Goal: Task Accomplishment & Management: Use online tool/utility

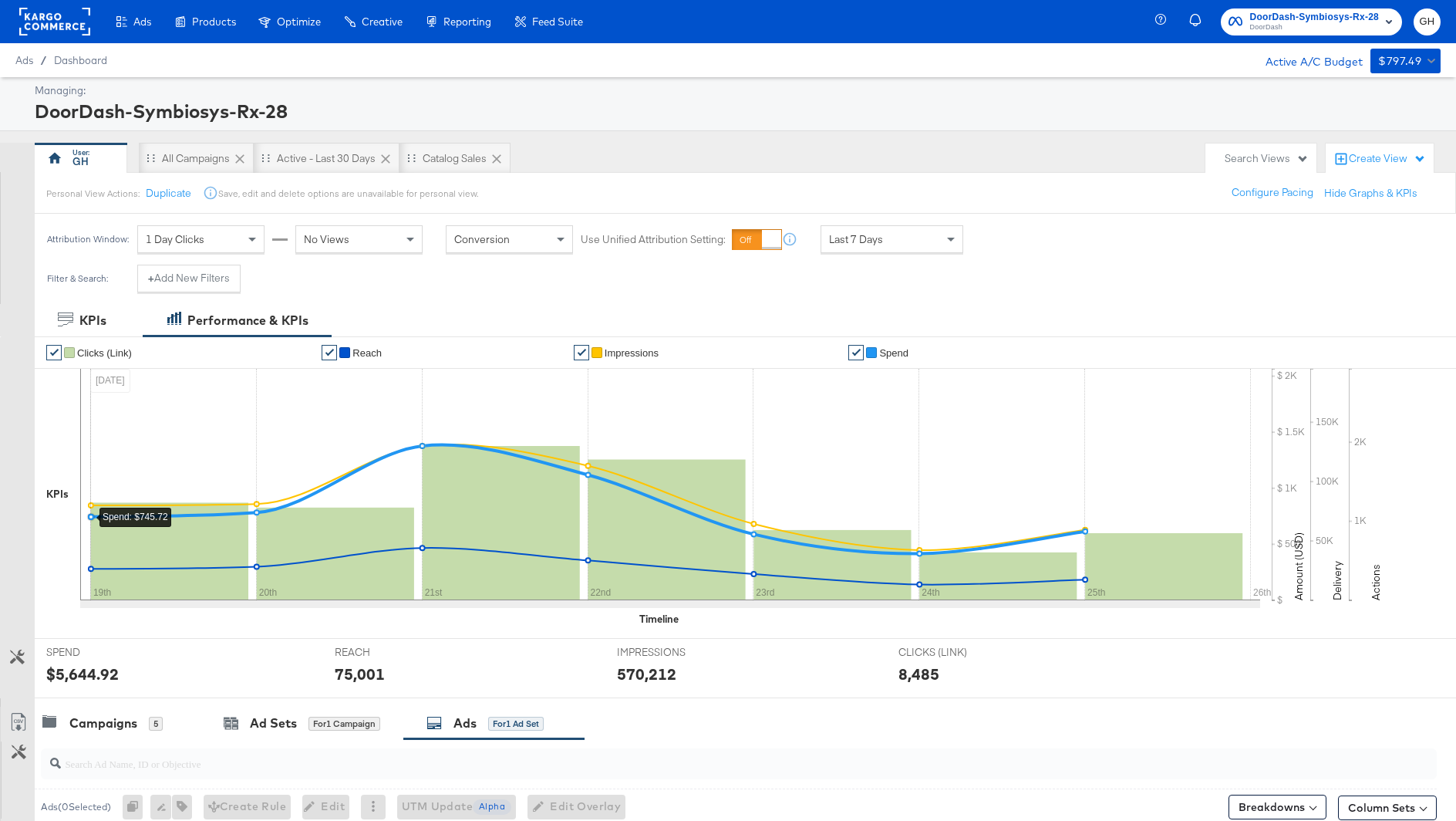
click at [48, 20] on rect at bounding box center [54, 21] width 71 height 27
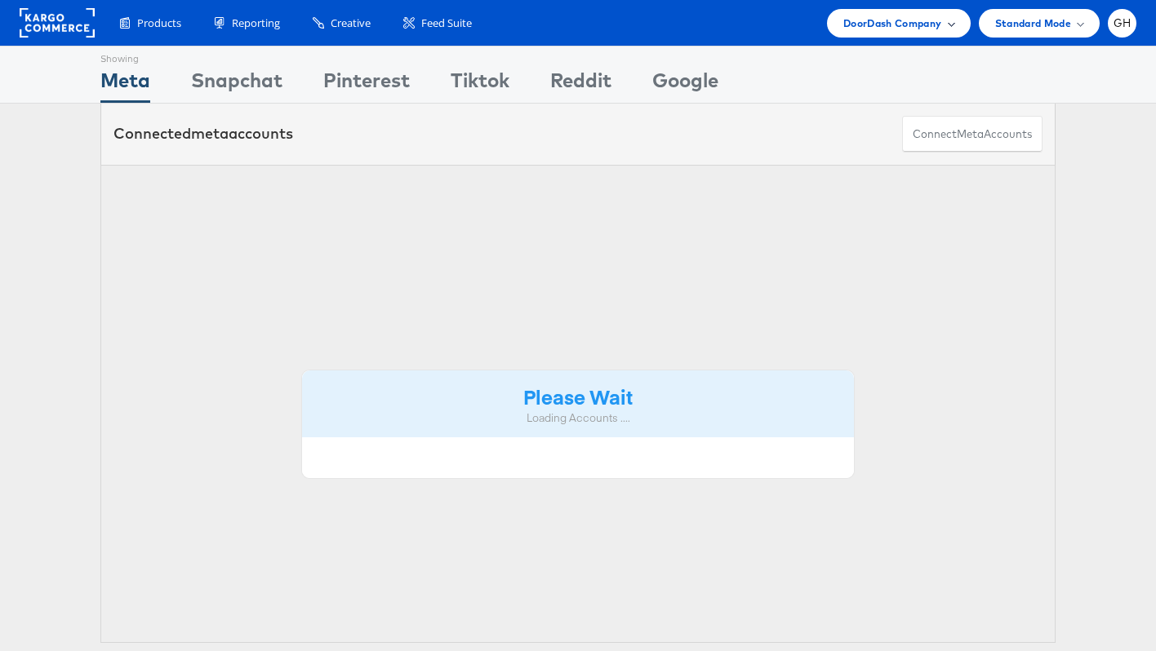
click at [912, 26] on span "DoorDash Company" at bounding box center [892, 23] width 99 height 17
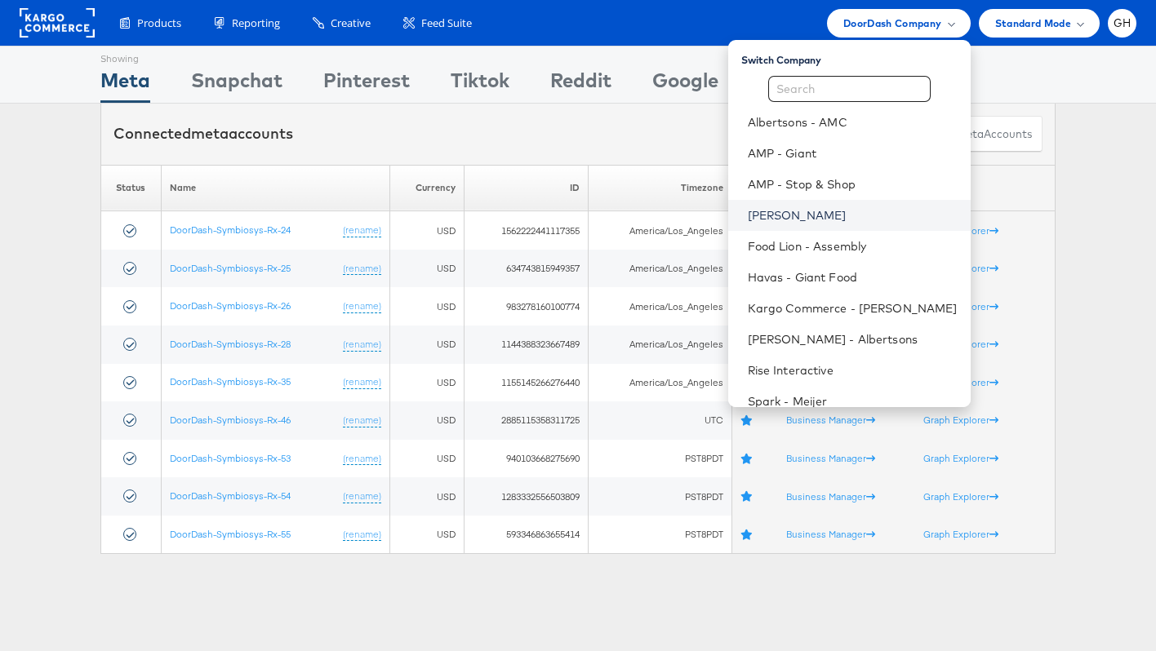
click at [798, 212] on link "Belk" at bounding box center [853, 215] width 210 height 16
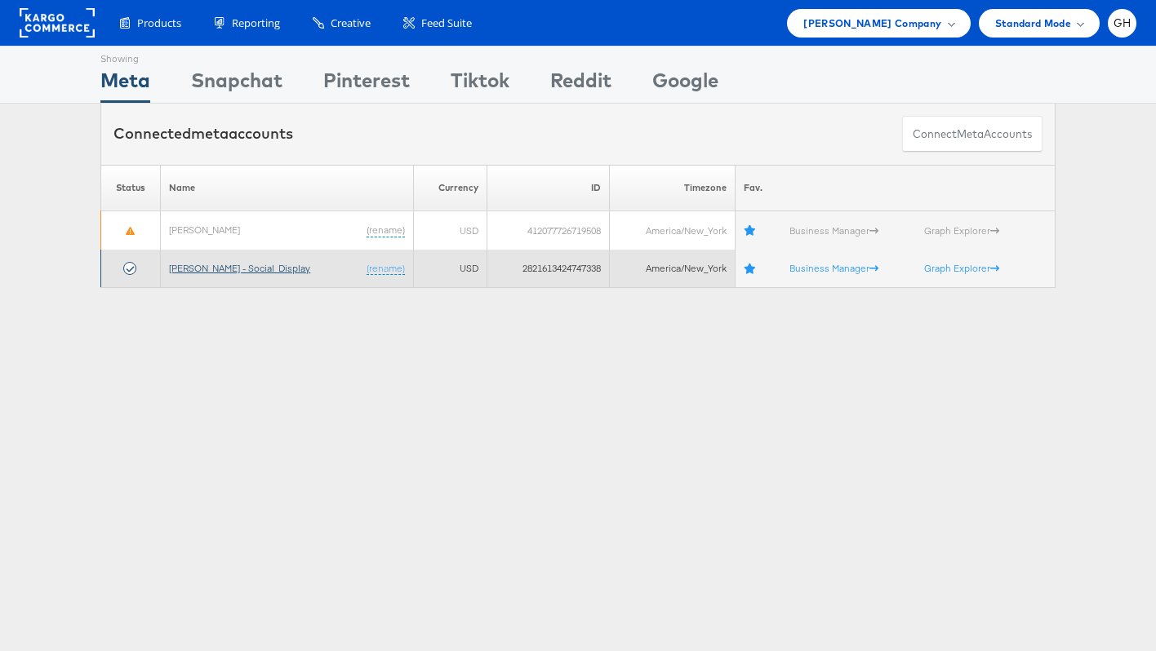
click at [189, 267] on link "[PERSON_NAME] - Social_Display" at bounding box center [239, 268] width 141 height 12
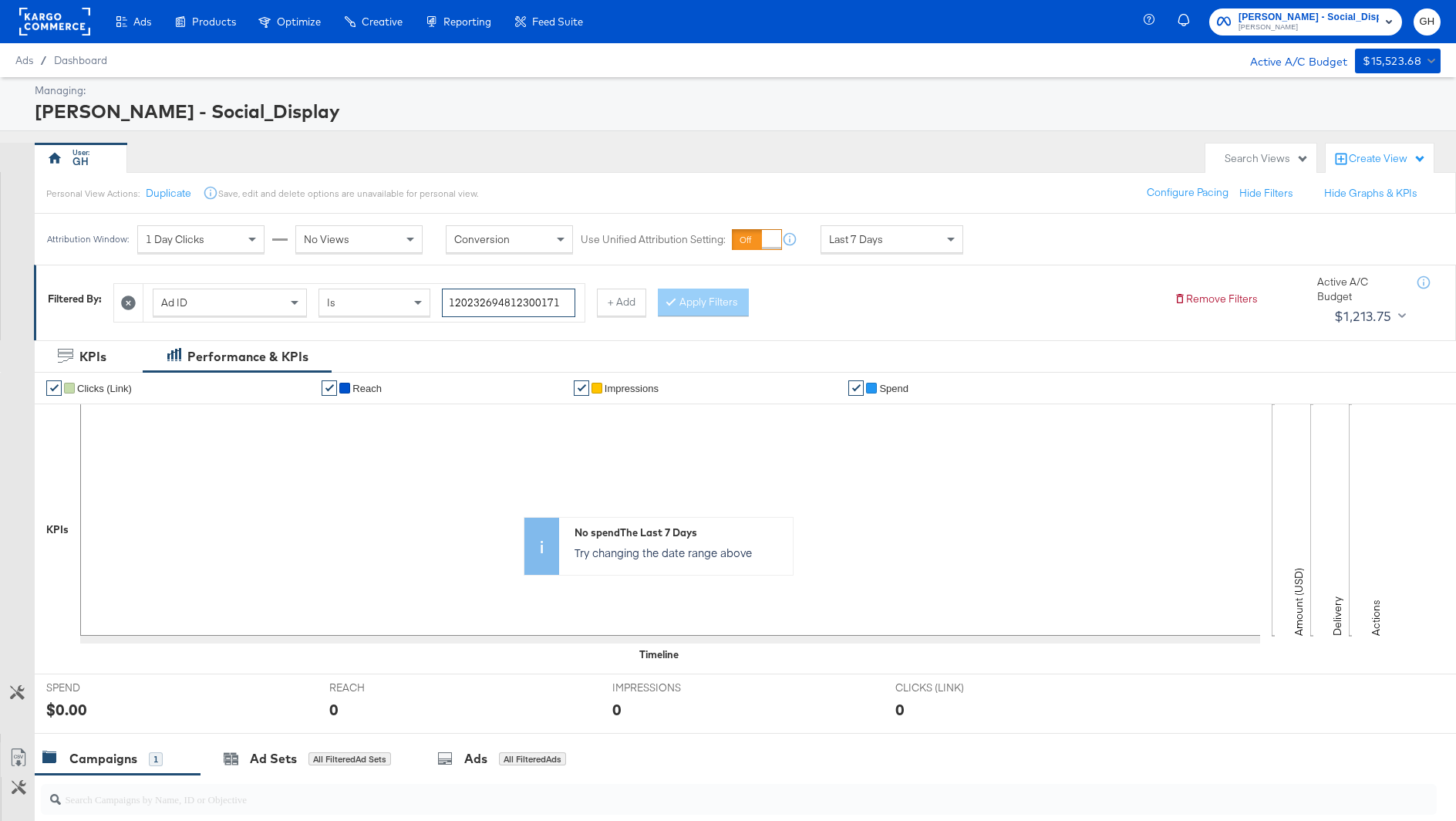
click at [512, 293] on input "120232694812300171" at bounding box center [508, 302] width 133 height 28
paste input "120232694812300171"
type input "120232694812300171"
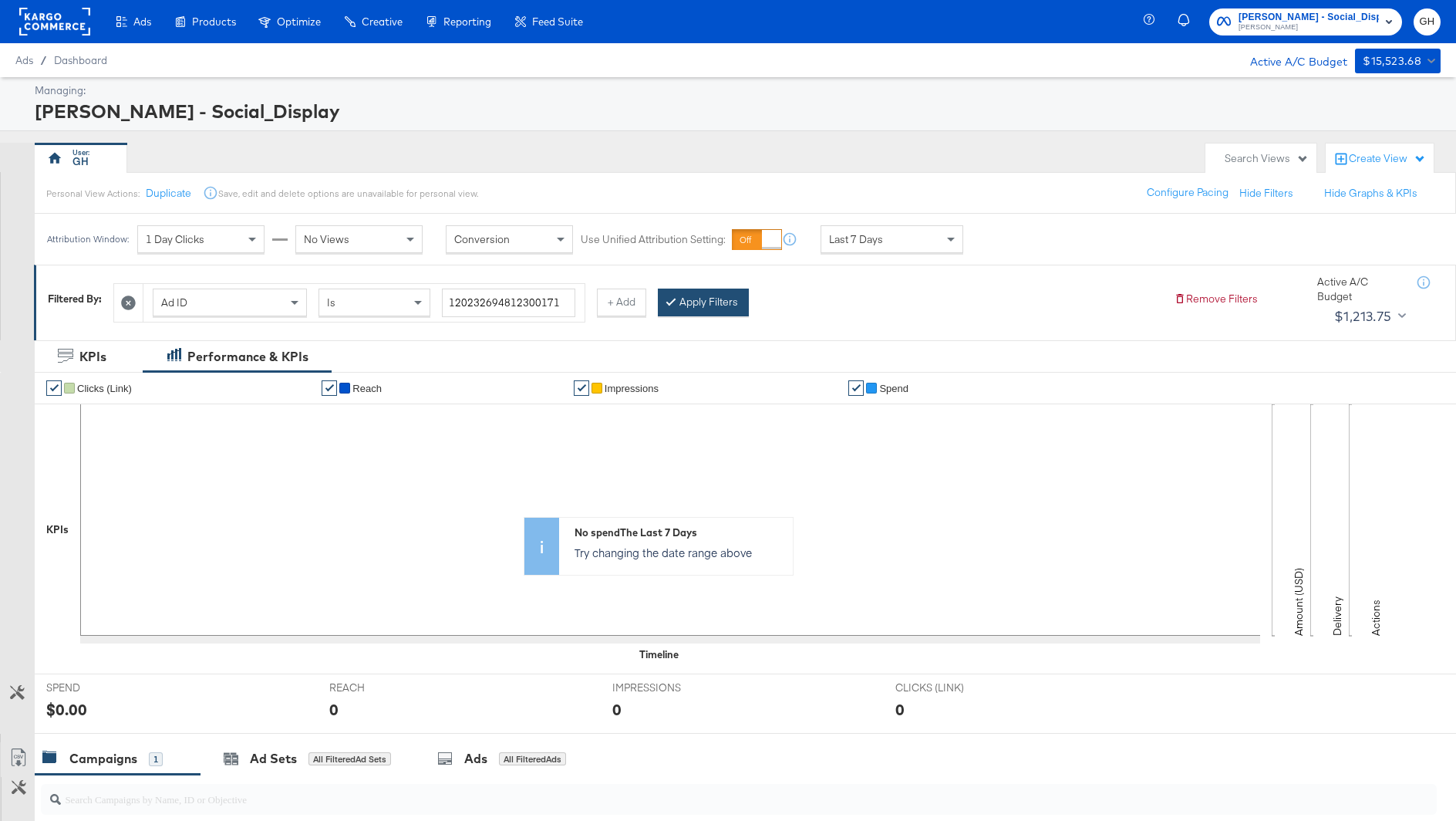
click at [682, 299] on button "Apply Filters" at bounding box center [703, 301] width 91 height 27
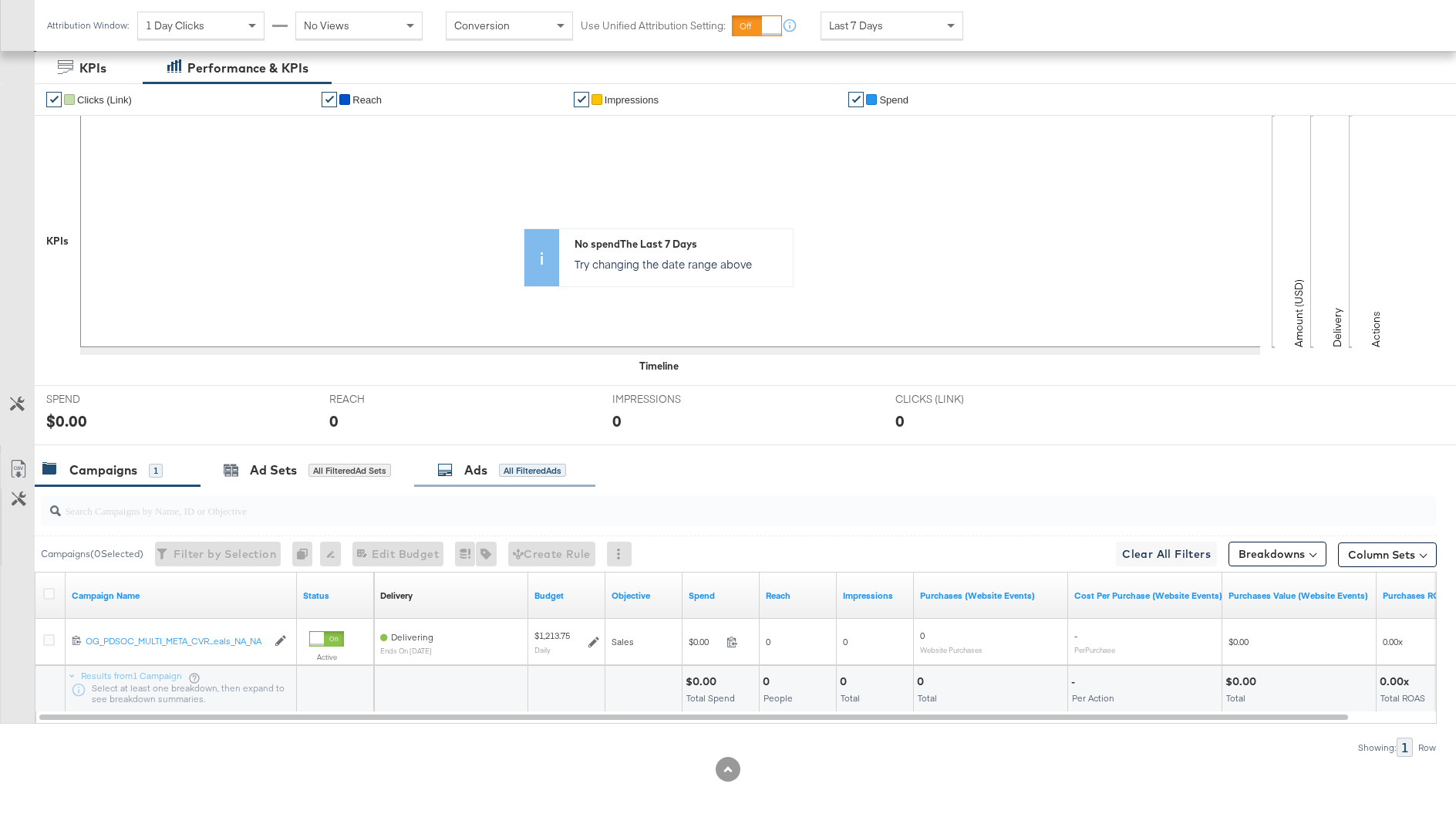
click at [469, 479] on div "Ads All Filtered Ads" at bounding box center [505, 470] width 181 height 33
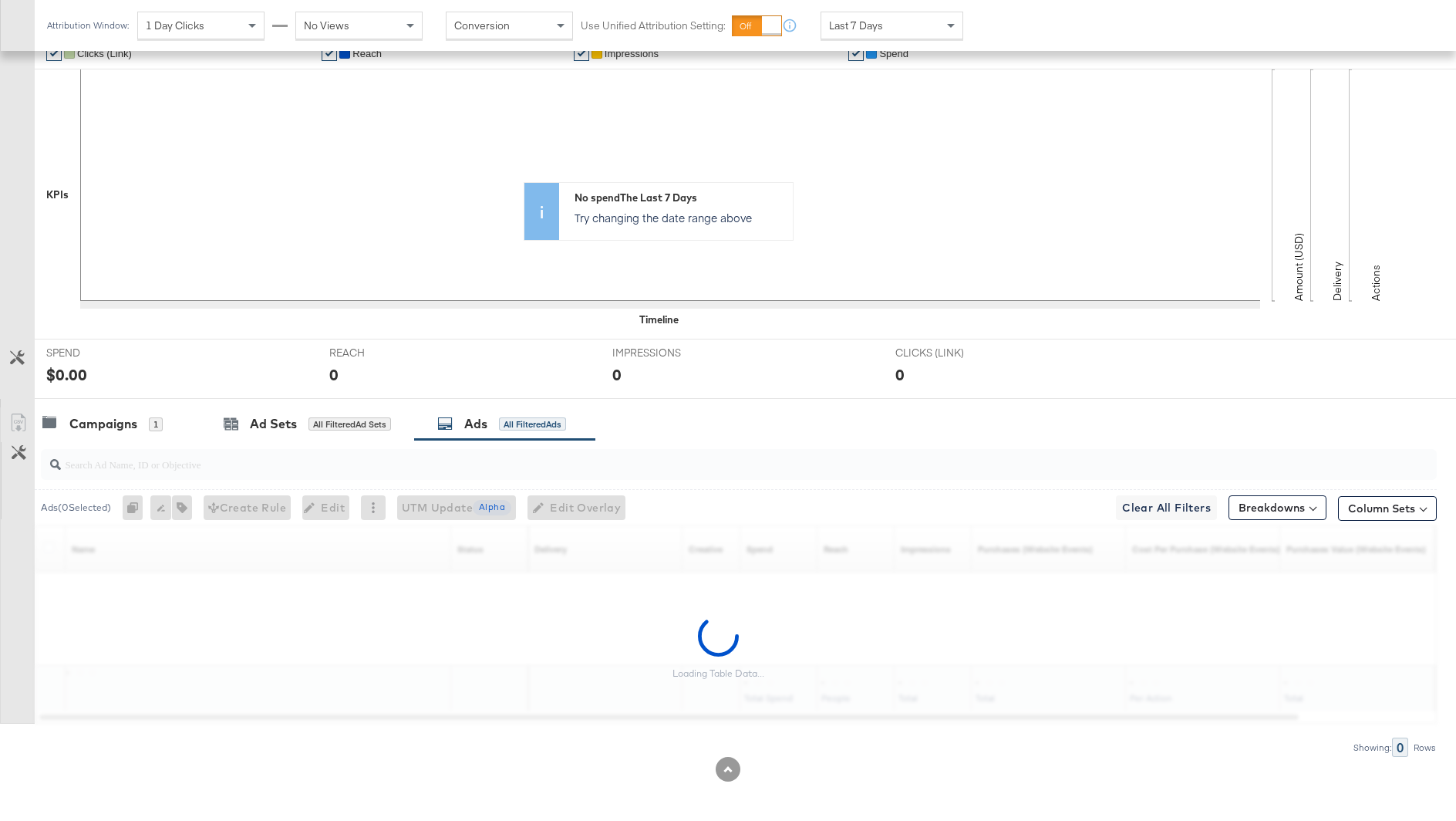
scroll to position [288, 0]
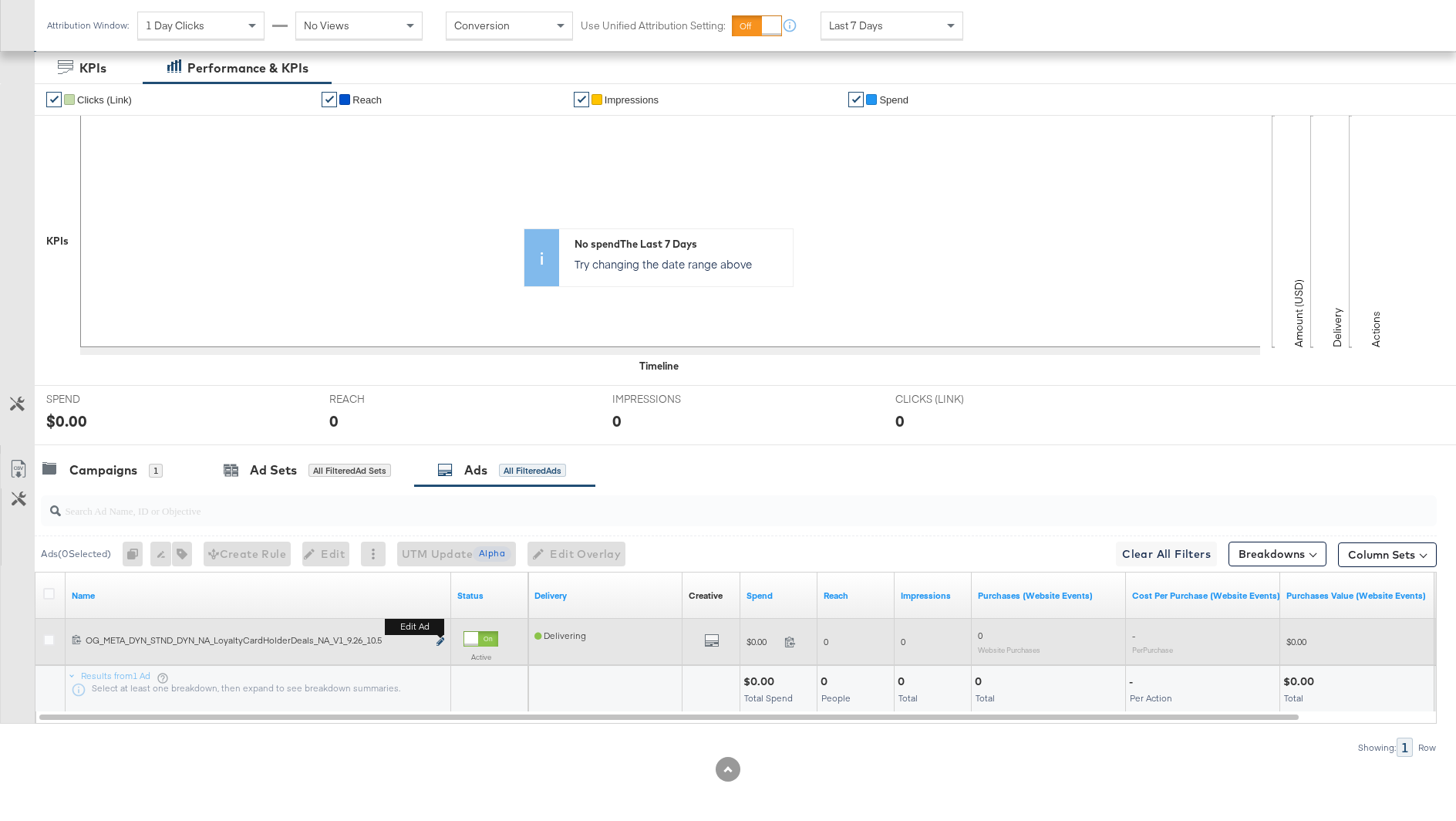
click at [437, 638] on icon "link" at bounding box center [440, 641] width 8 height 9
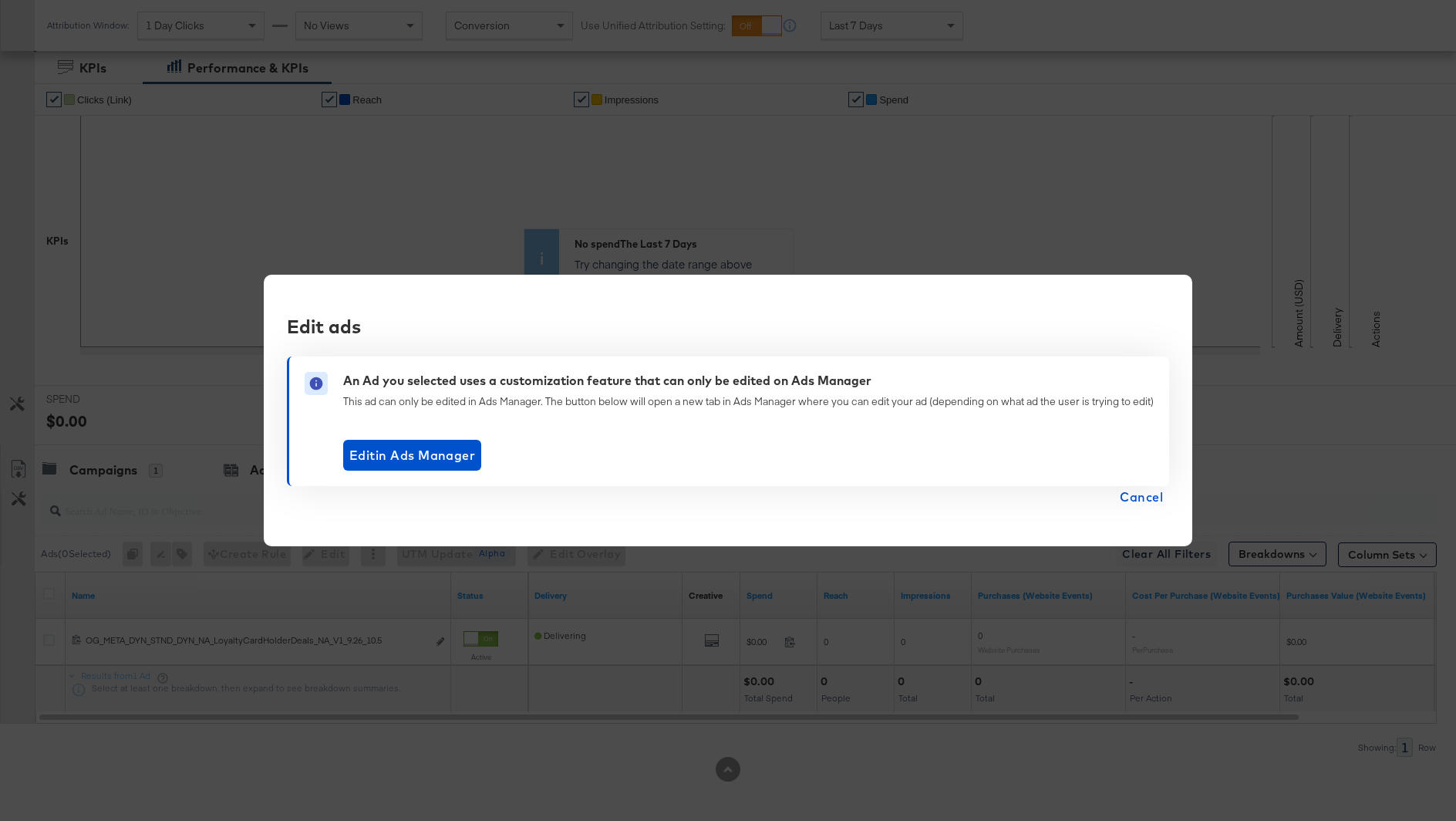
click at [1139, 497] on span "Cancel" at bounding box center [1141, 496] width 43 height 22
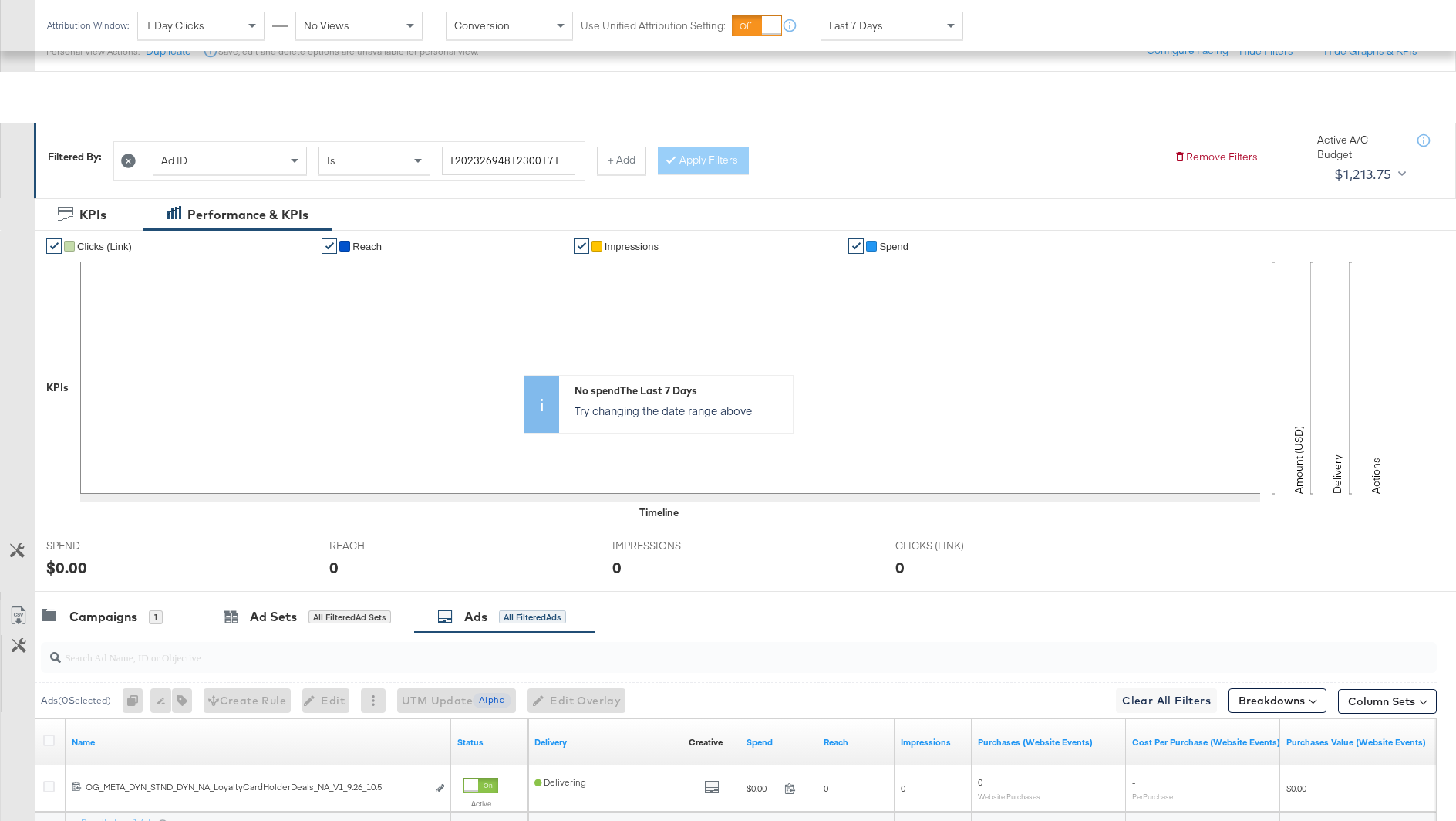
scroll to position [0, 0]
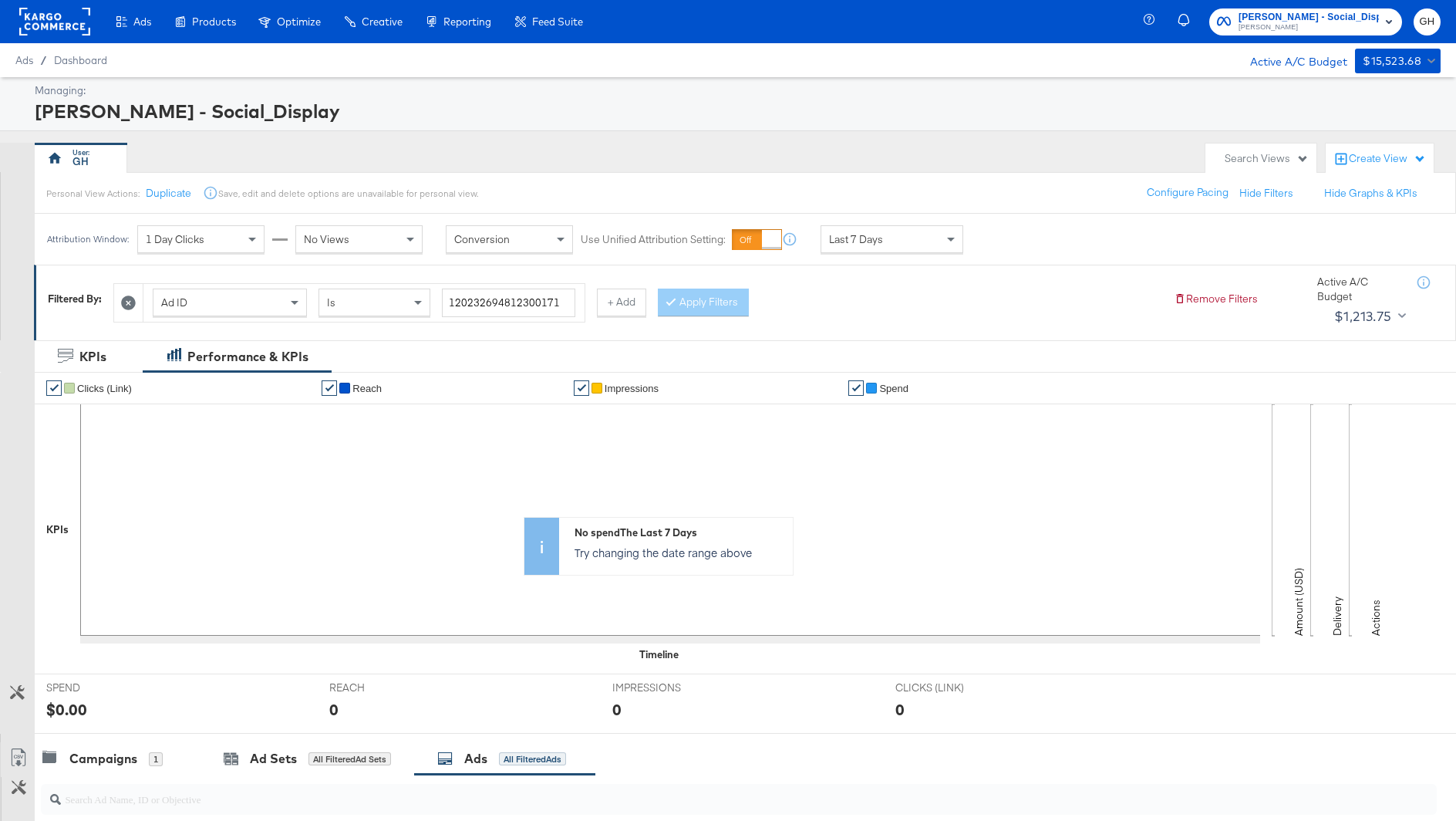
click at [209, 74] on div "Ads / Dashboard Active A/C Budget $15,523.68" at bounding box center [728, 60] width 1456 height 34
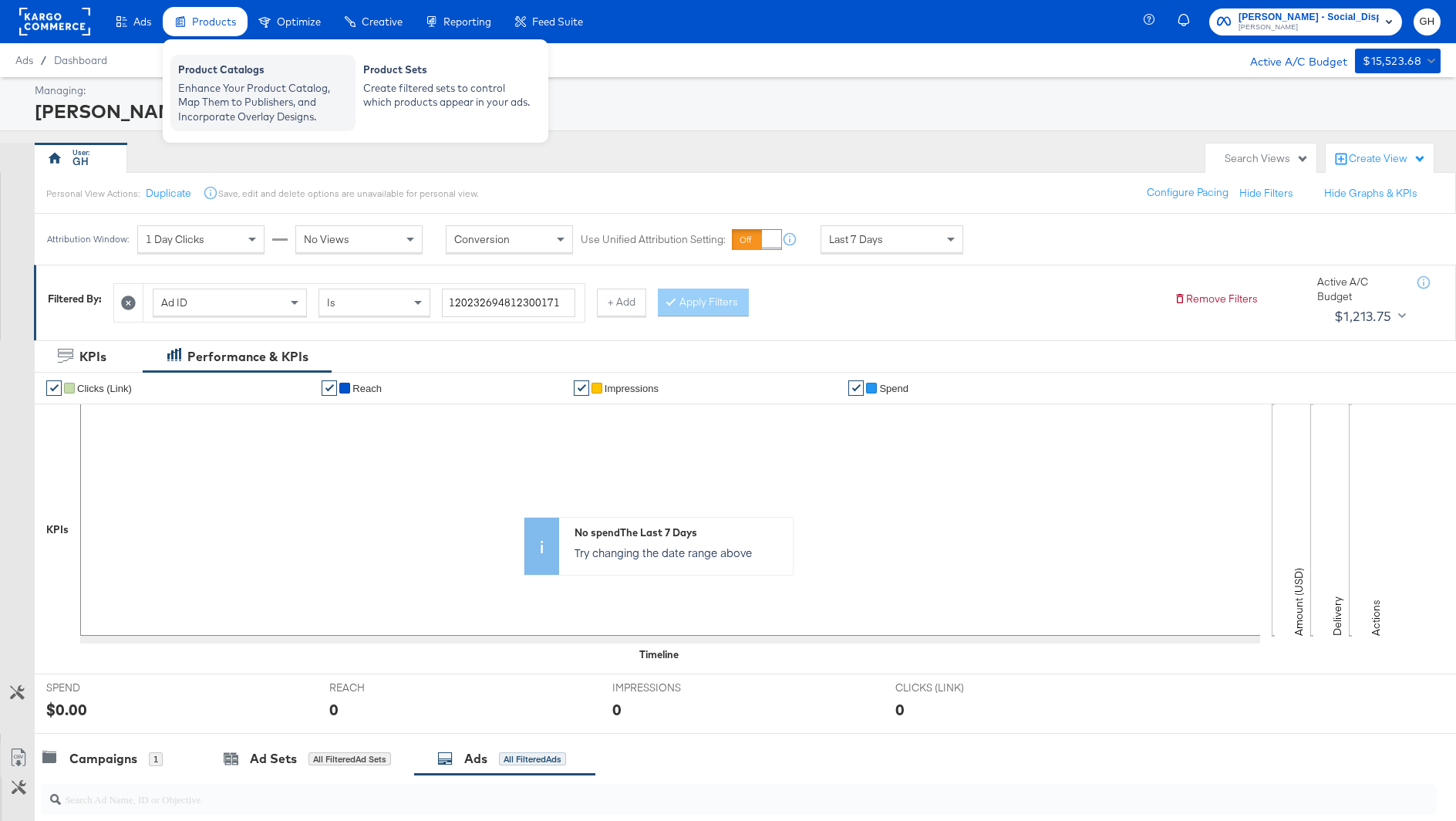
click at [218, 120] on div "Enhance Your Product Catalog, Map Them to Publishers, and Incorporate Overlay D…" at bounding box center [264, 103] width 170 height 43
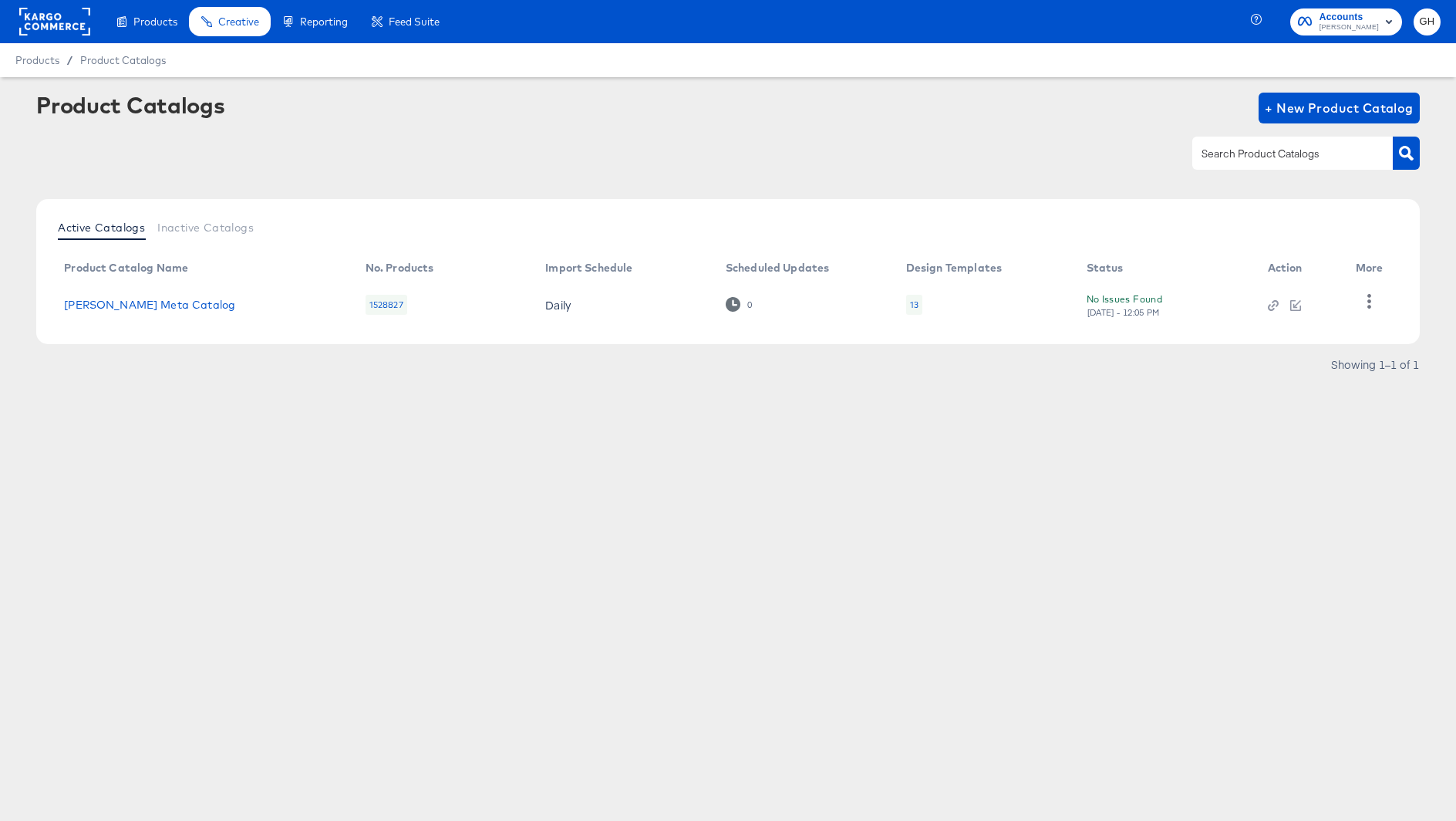
click at [906, 305] on div "13" at bounding box center [914, 304] width 16 height 20
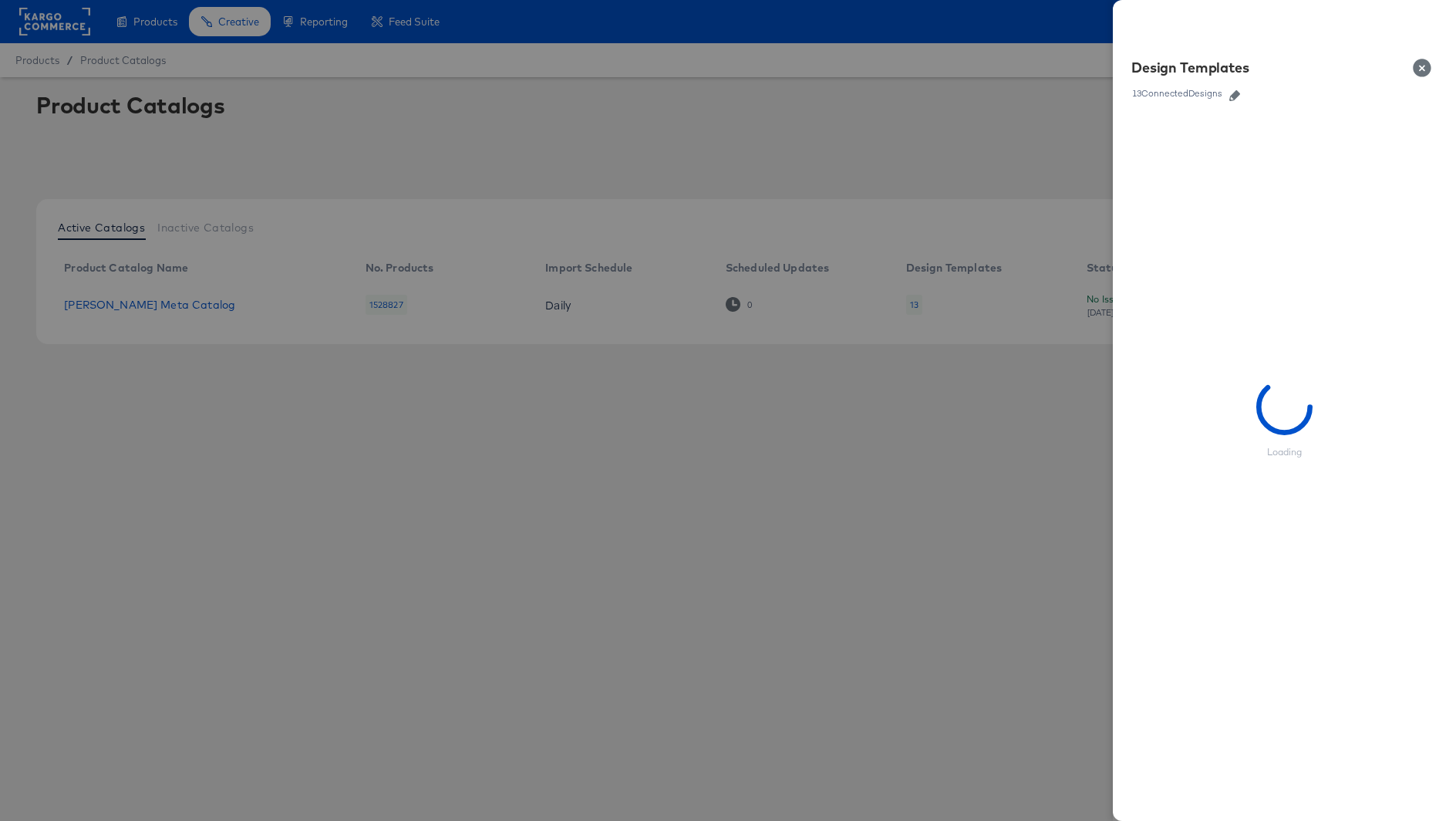
click at [1232, 96] on icon "button" at bounding box center [1234, 95] width 10 height 10
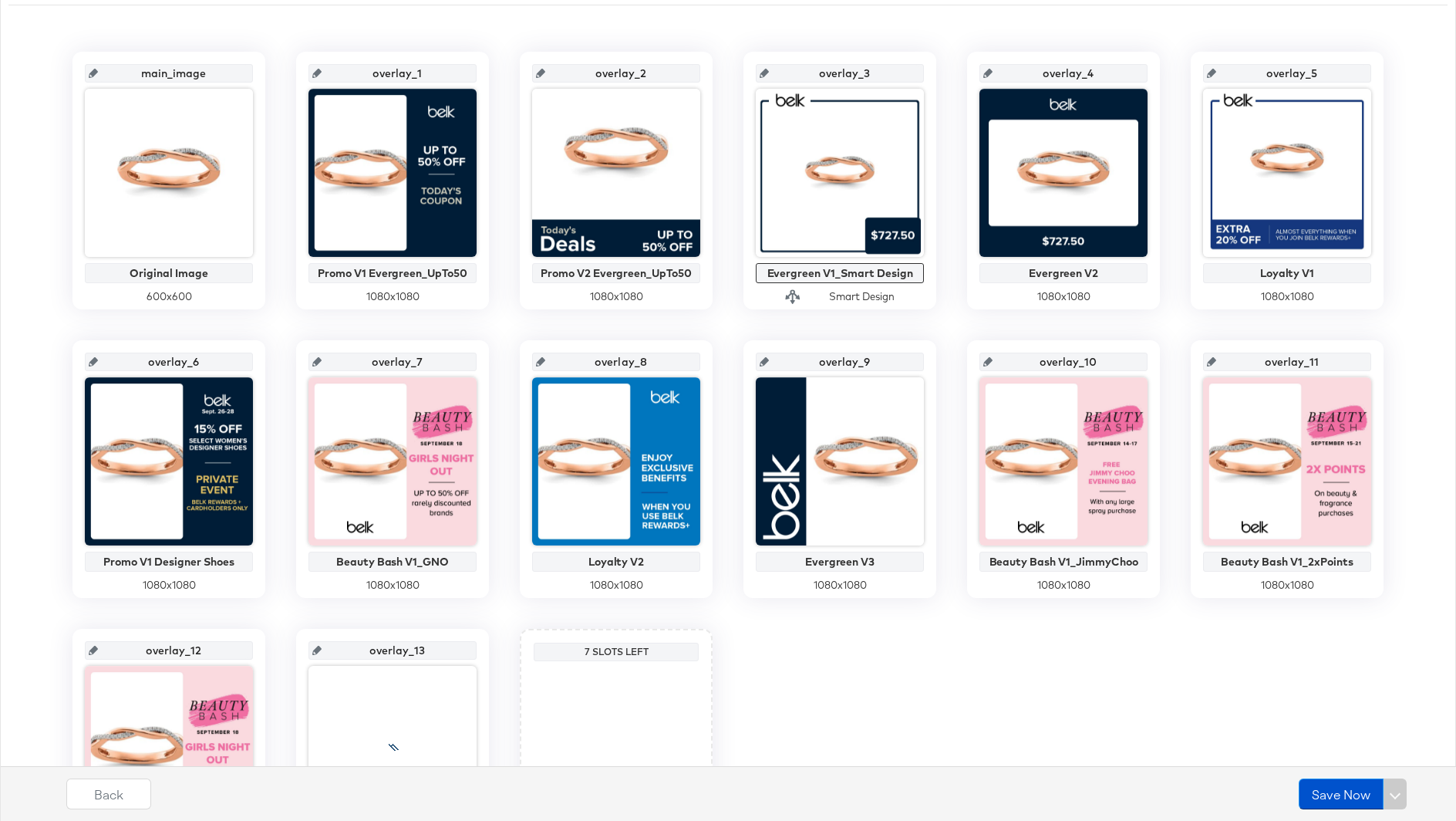
scroll to position [316, 0]
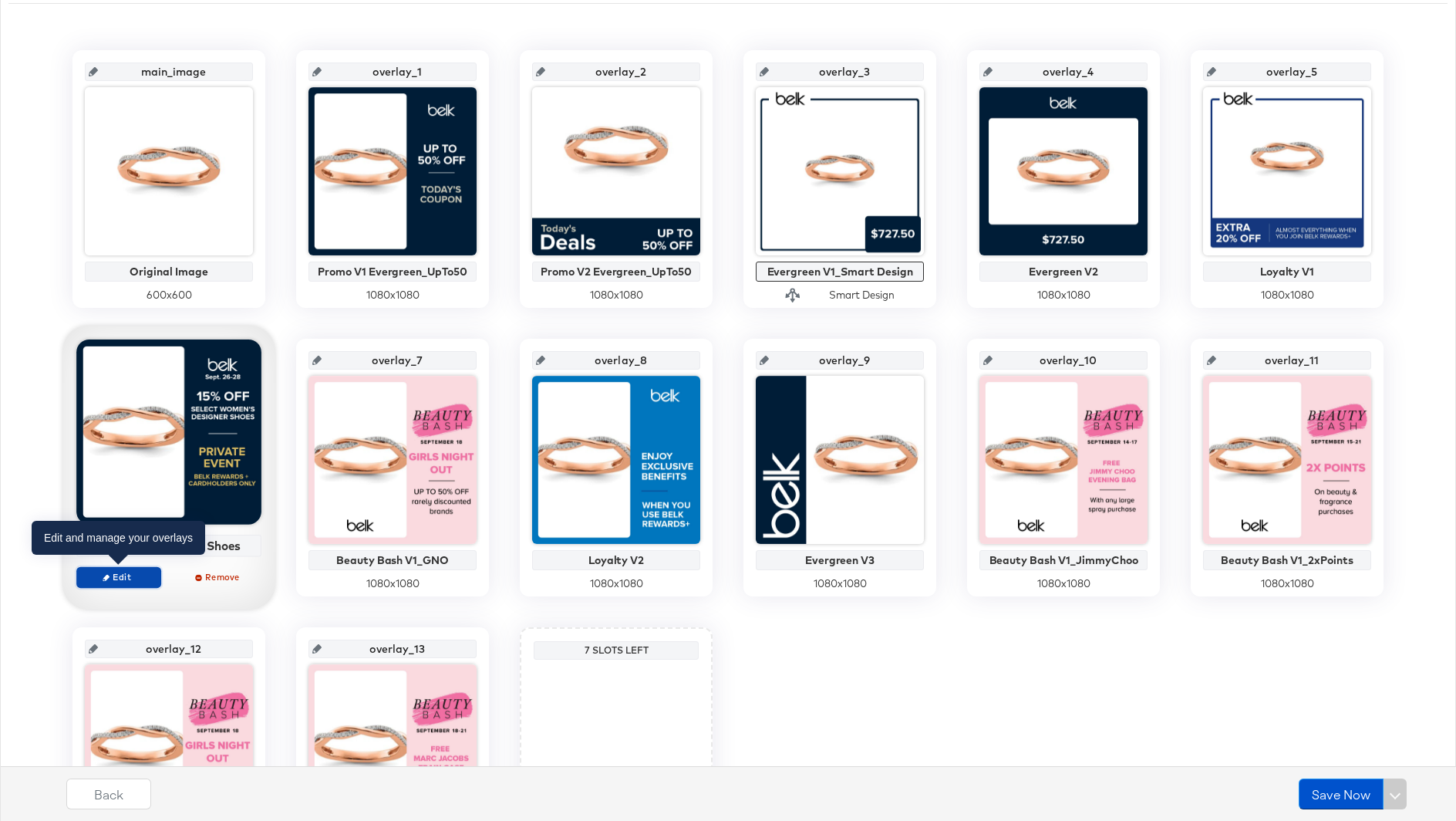
click at [119, 575] on span "Edit" at bounding box center [118, 576] width 71 height 11
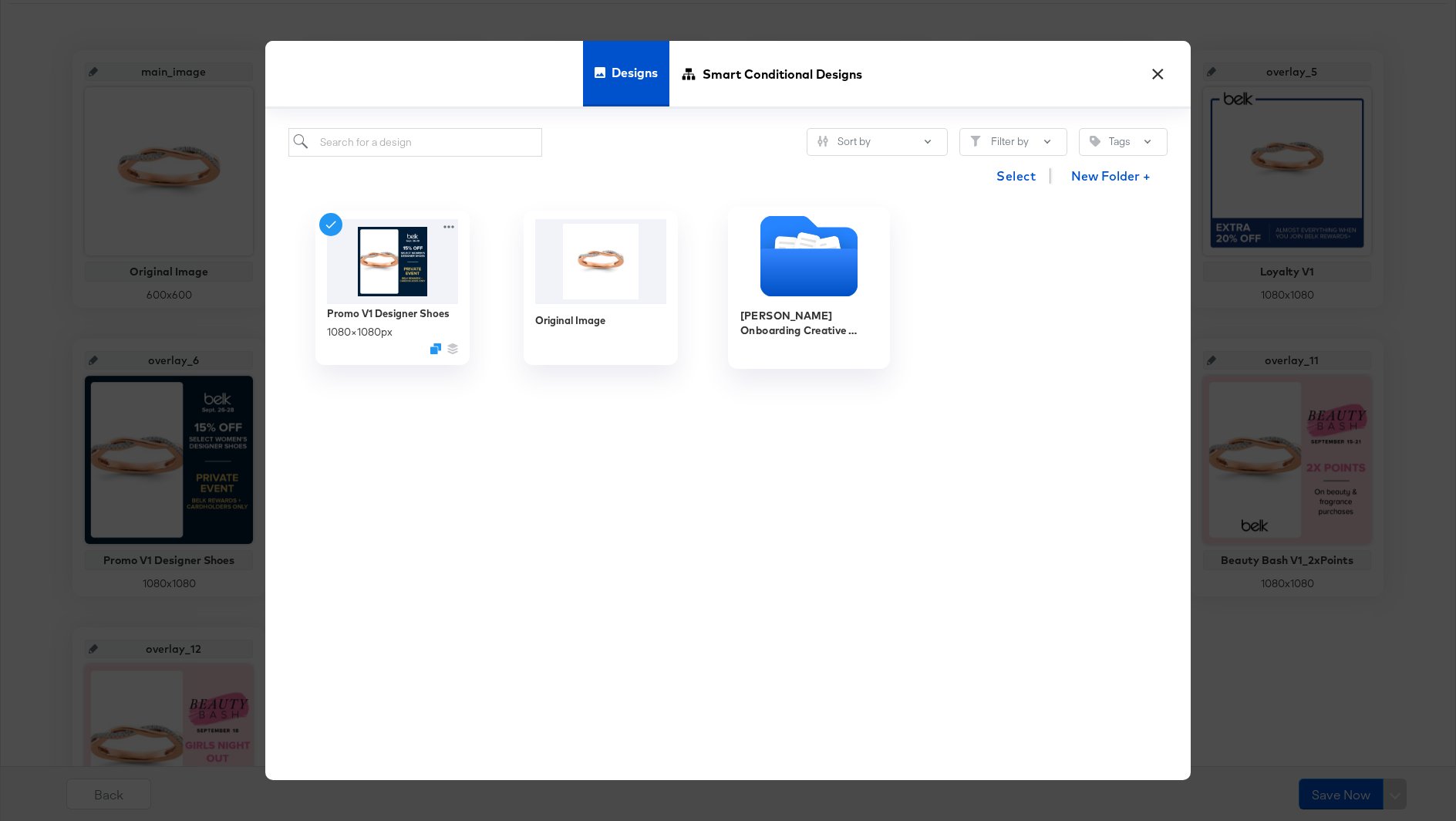
click at [778, 290] on icon "Folder" at bounding box center [809, 273] width 97 height 48
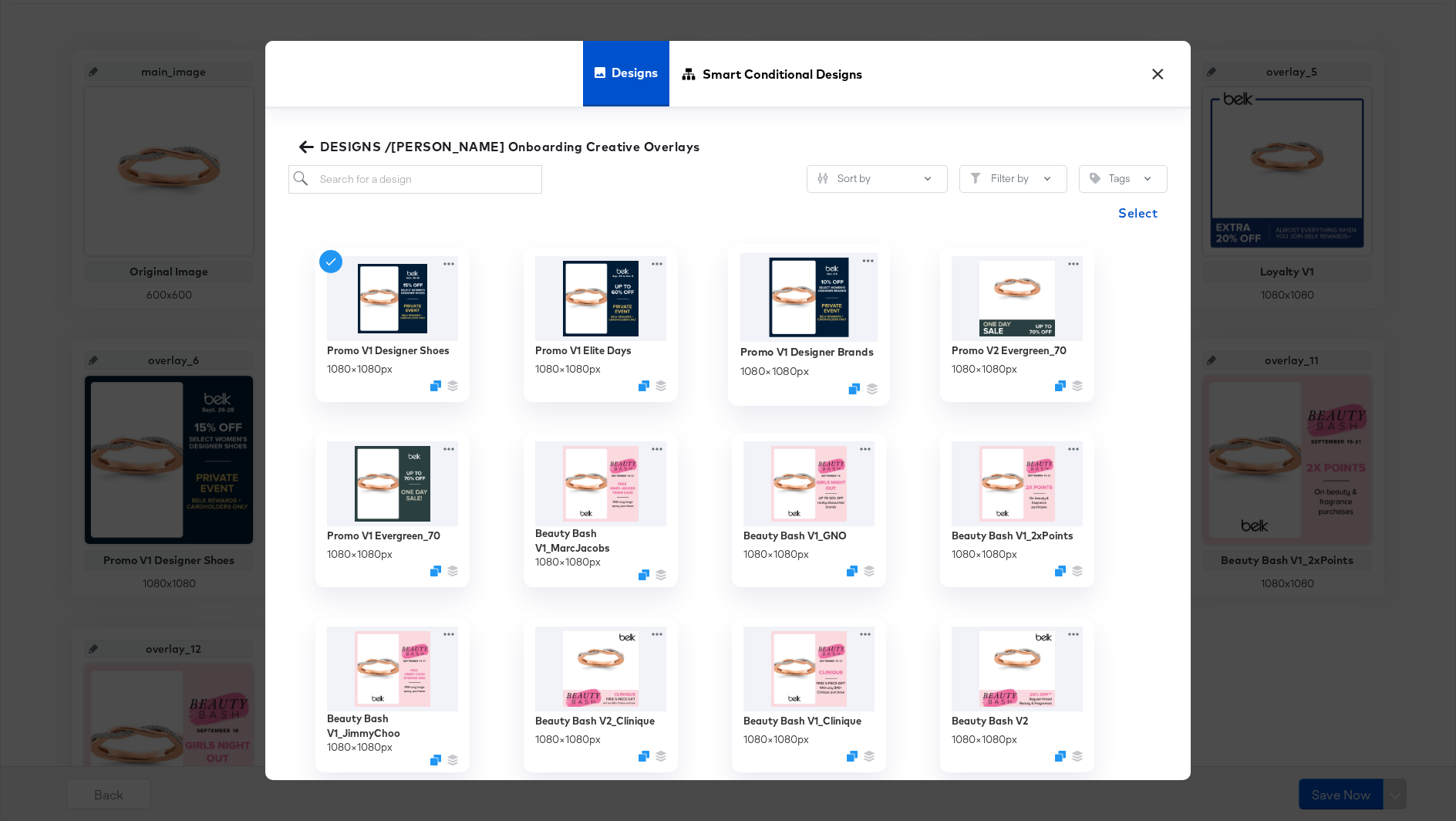
click at [785, 294] on img at bounding box center [810, 297] width 138 height 89
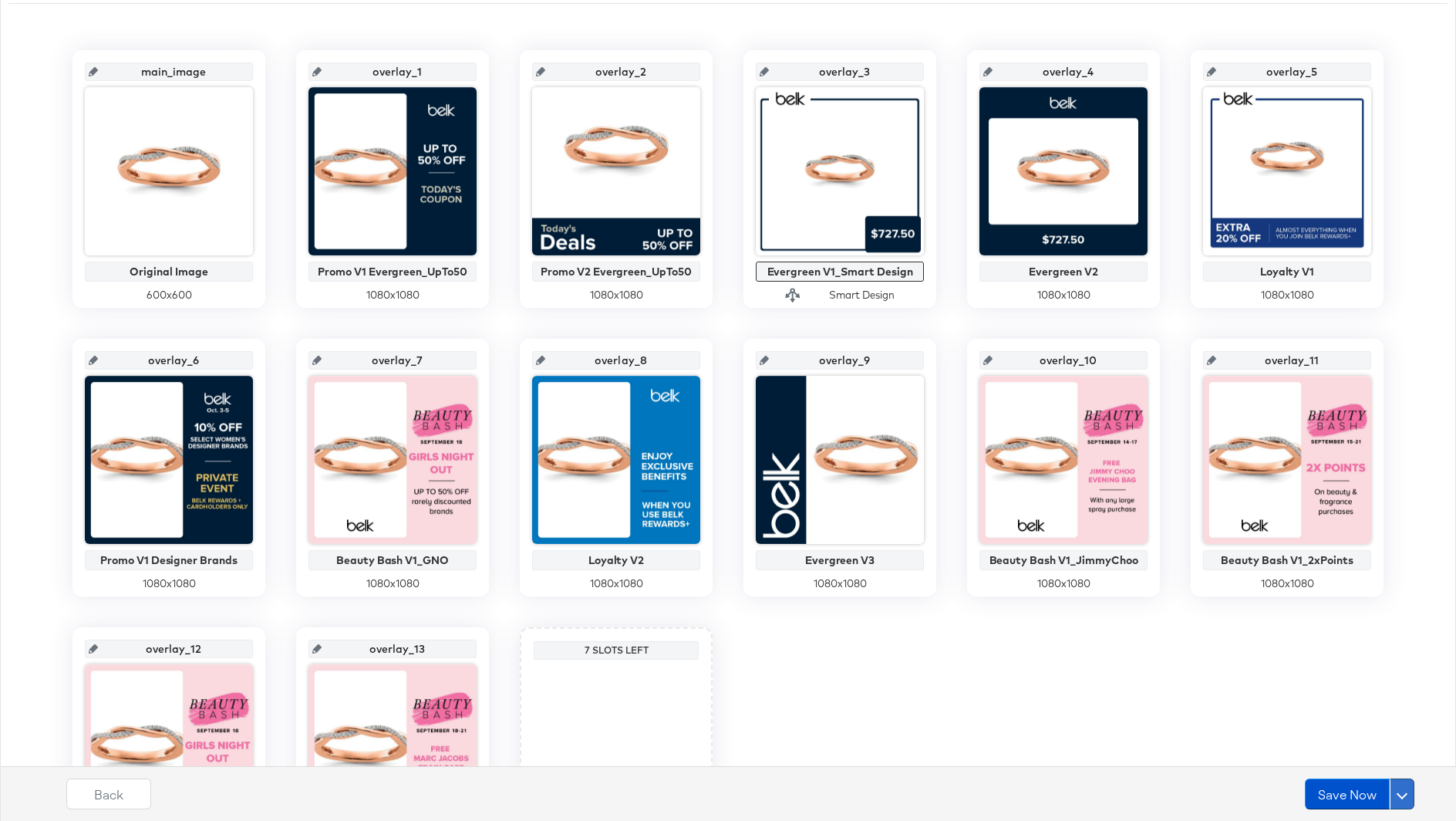
click at [1400, 796] on button at bounding box center [1402, 794] width 25 height 31
click at [1359, 762] on div "Schedule Save" at bounding box center [1365, 764] width 70 height 15
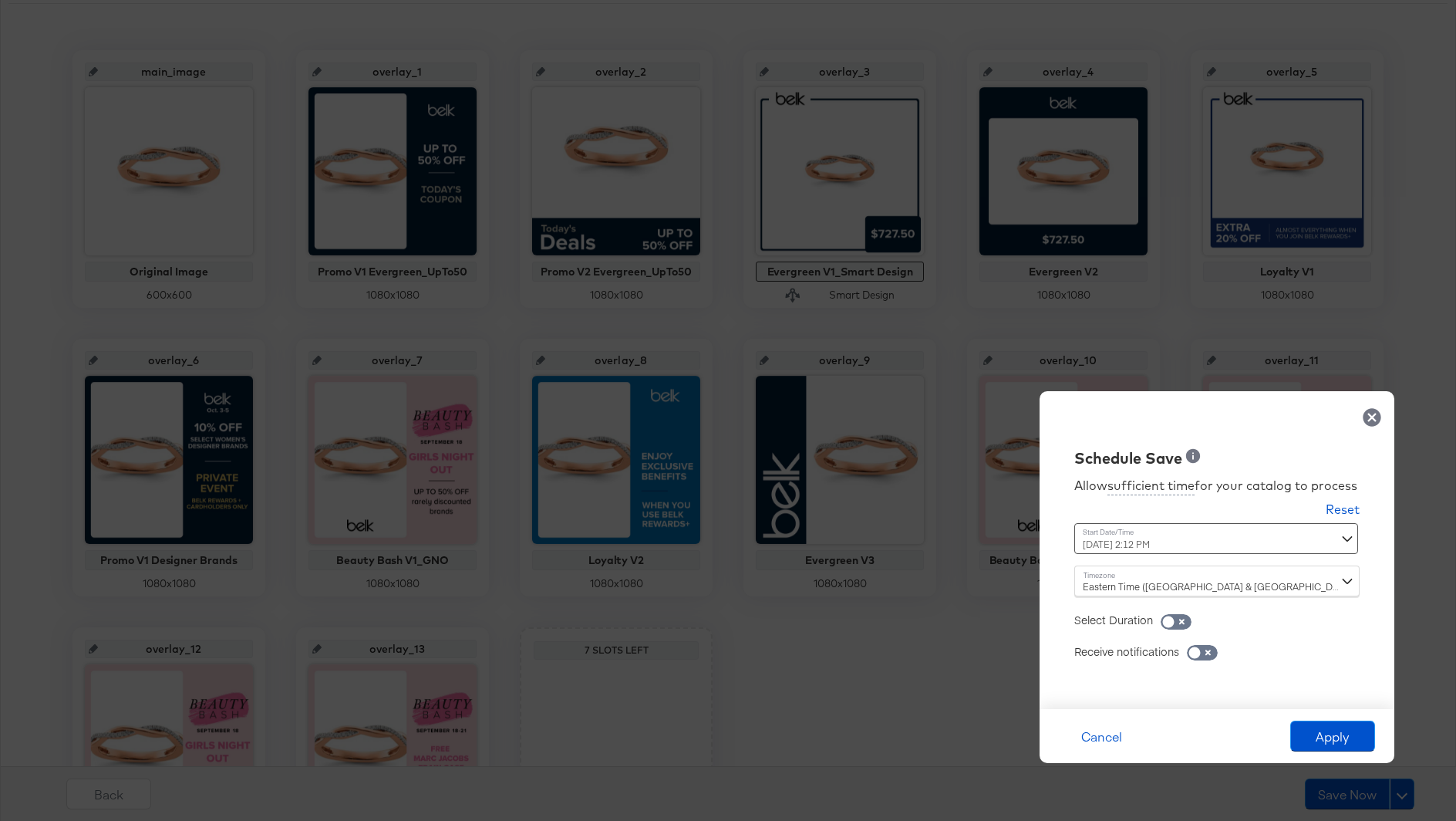
click at [1188, 541] on div "September 27th 2025 2:12 PM ‹ September 2025 › Su Mo Tu We Th Fr Sa 31 1 2 3 4 …" at bounding box center [1178, 538] width 209 height 31
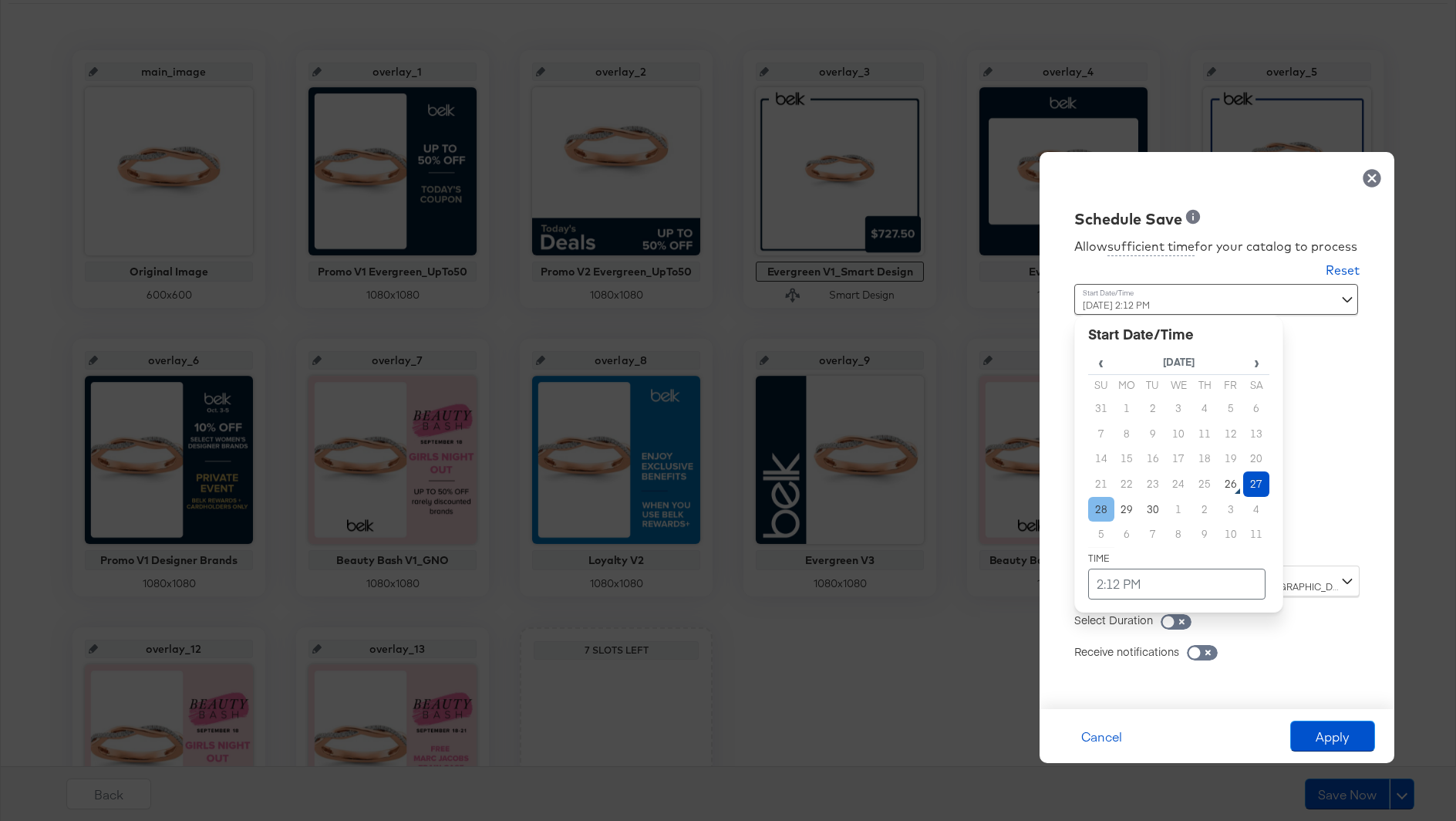
click at [1102, 510] on td "28" at bounding box center [1102, 509] width 26 height 26
click at [1127, 499] on td "29" at bounding box center [1128, 509] width 26 height 26
click at [1211, 297] on input "September 29th 2025 2:12 PM" at bounding box center [1216, 299] width 283 height 31
click at [1200, 304] on input "September 29th 2025 2:12 PM" at bounding box center [1216, 299] width 283 height 31
click at [1129, 588] on td "2:12 PM" at bounding box center [1177, 584] width 178 height 31
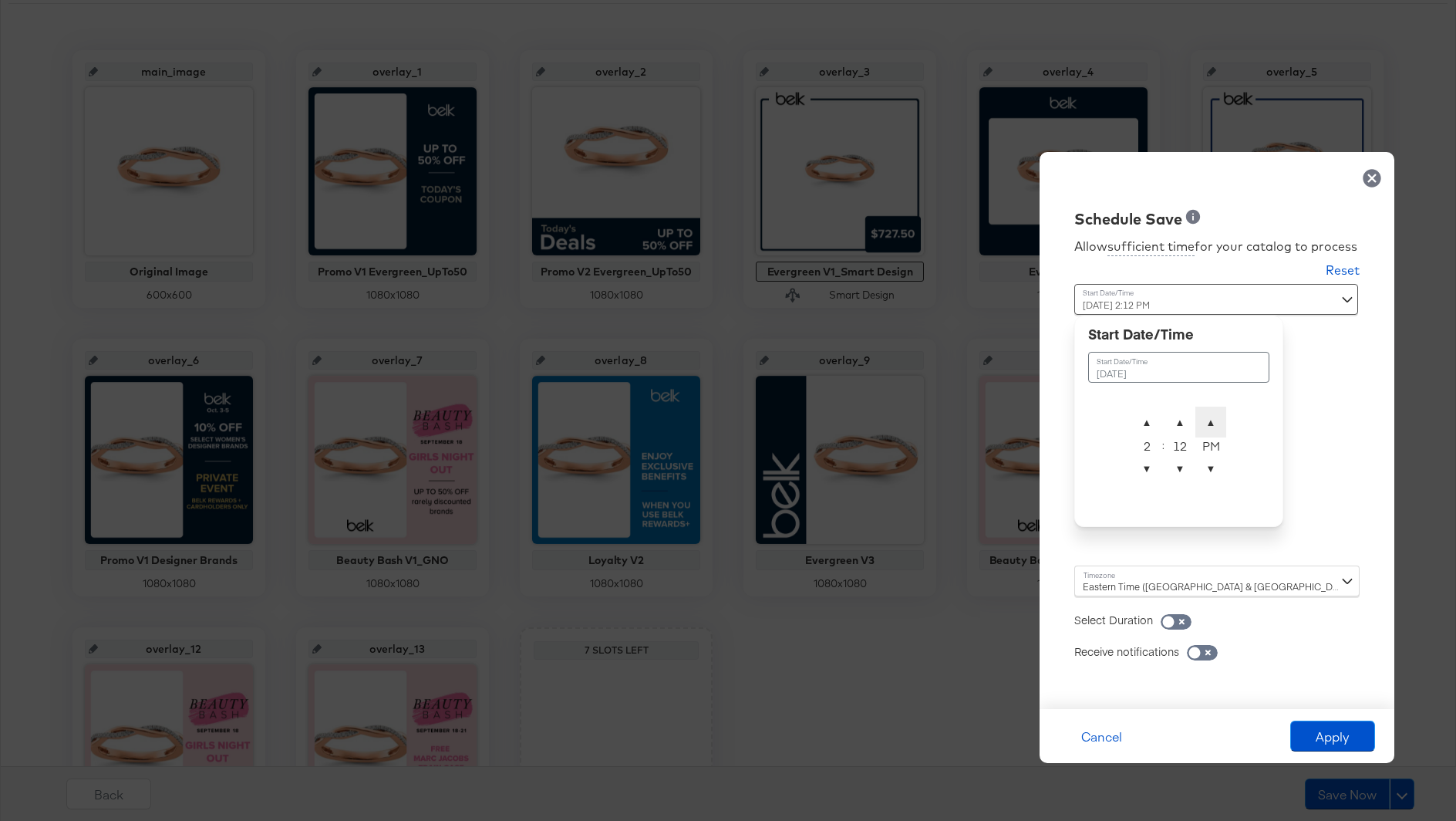
type input "September 29th 2025 2:12 AM"
click at [1213, 426] on span "▲" at bounding box center [1210, 421] width 31 height 31
click at [1329, 436] on div "Schedule Save Allow sufficient time for your catalog to process Reset Time : Se…" at bounding box center [1216, 430] width 354 height 556
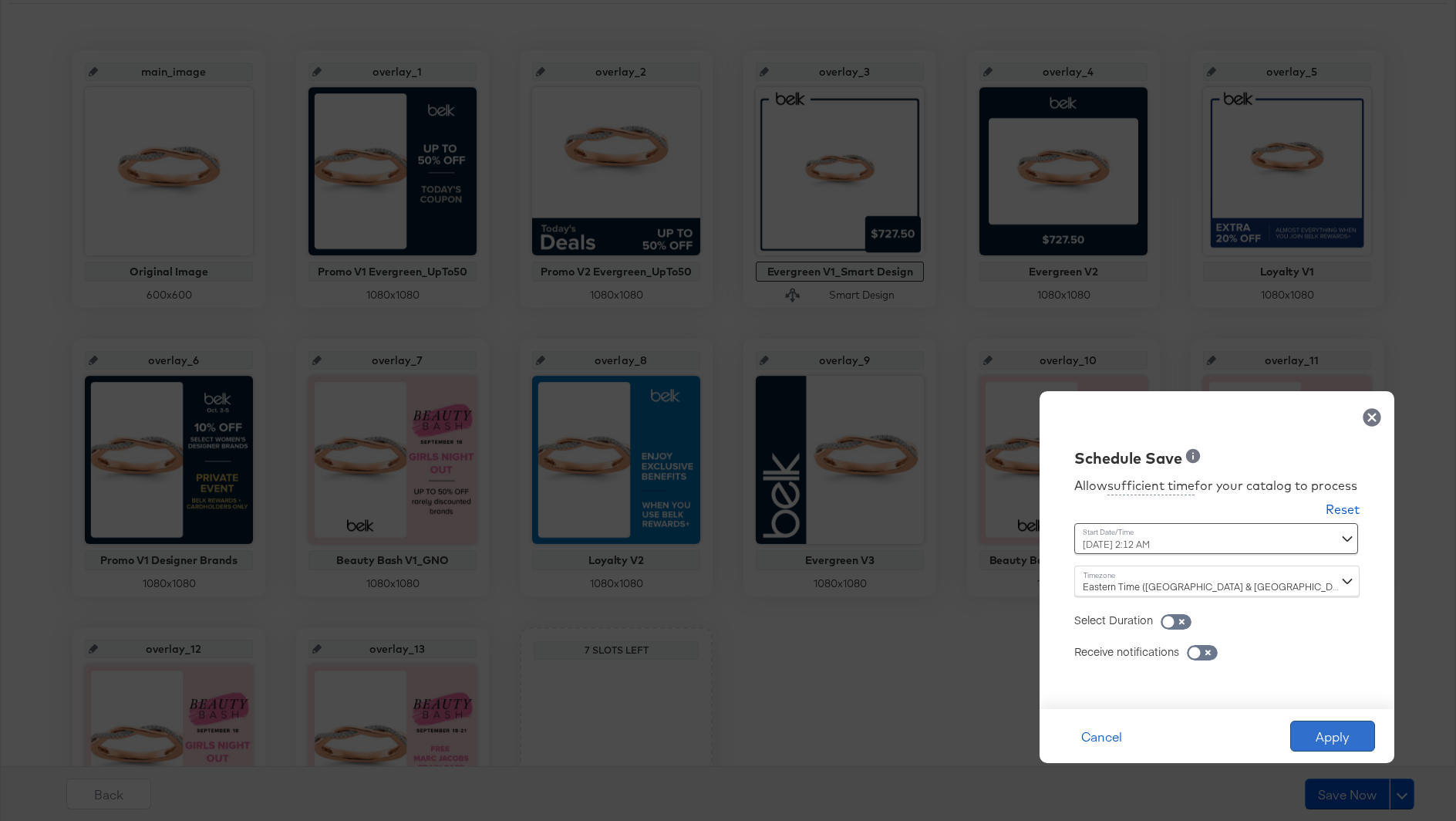
click at [1322, 729] on button "Apply" at bounding box center [1333, 735] width 85 height 31
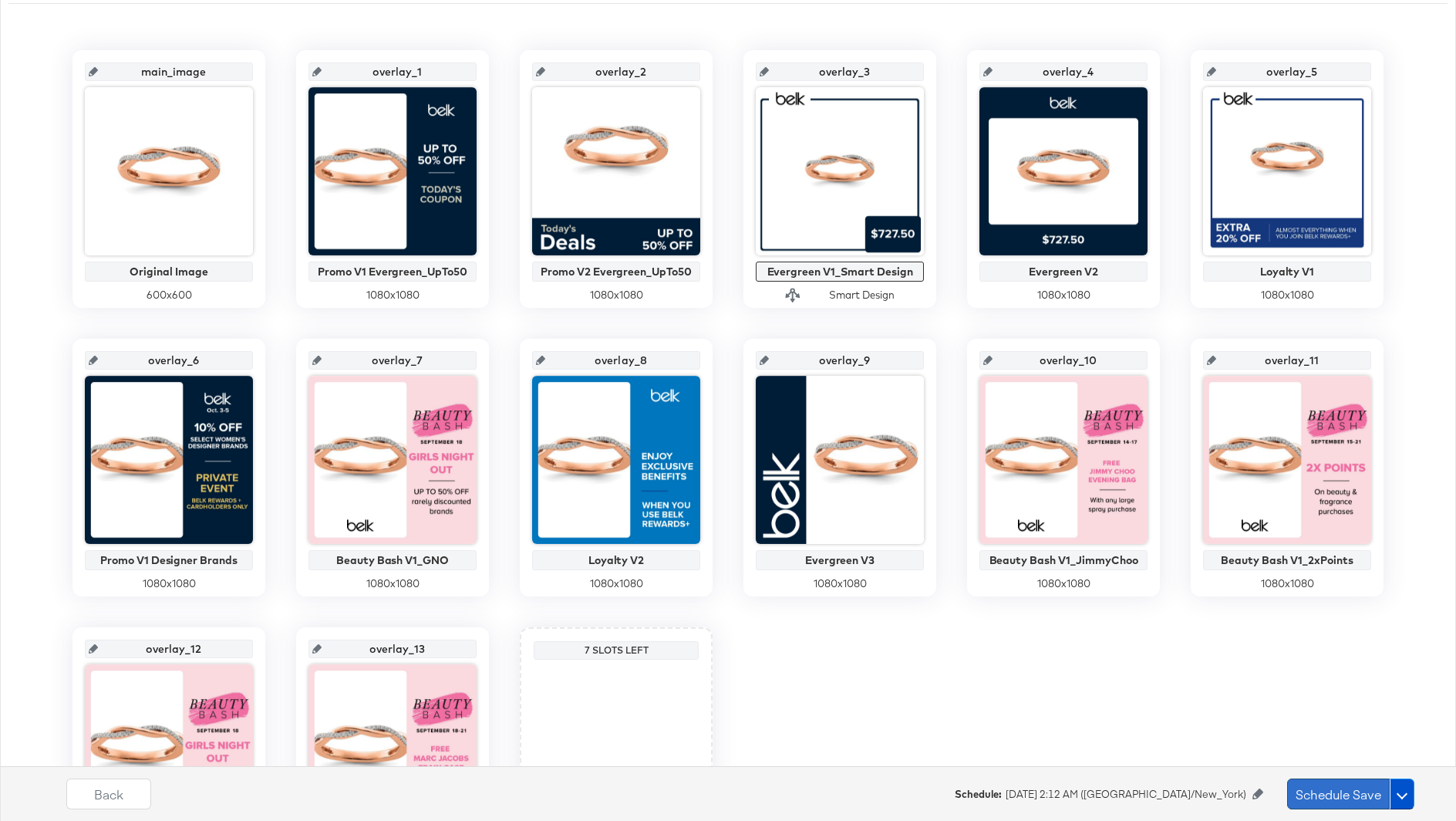
click at [1325, 794] on button "Schedule Save" at bounding box center [1338, 794] width 103 height 31
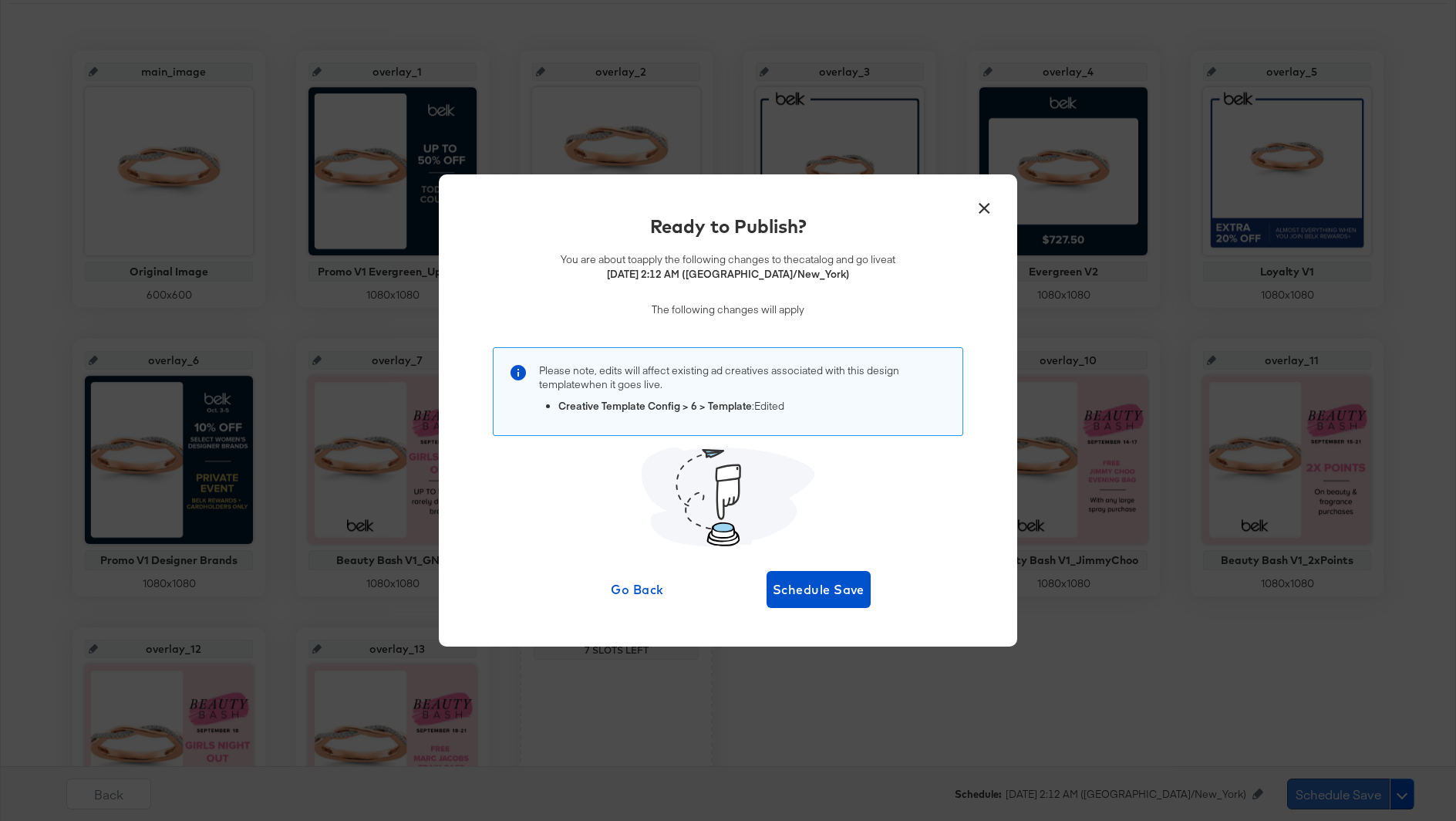
scroll to position [0, 0]
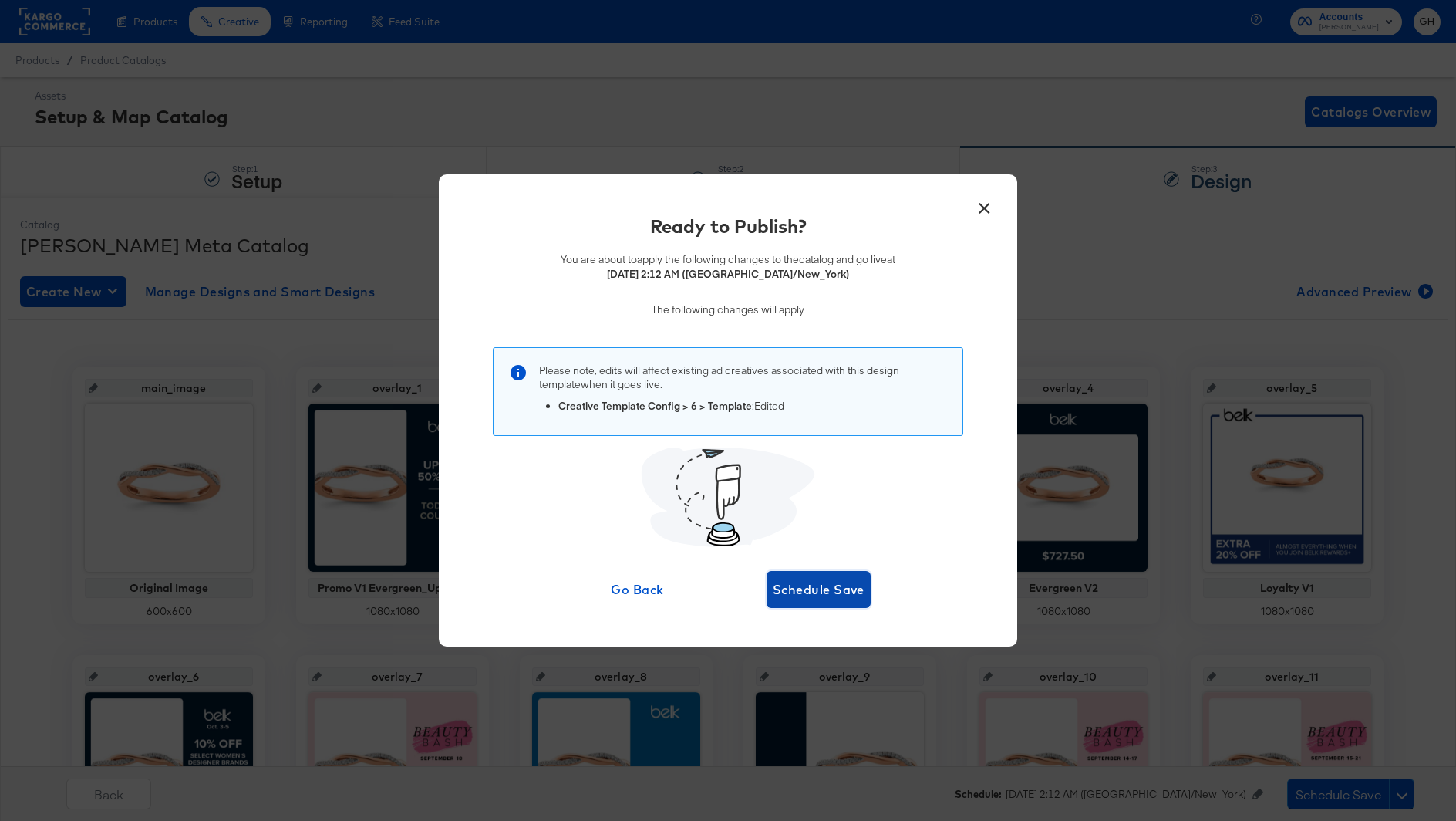
click at [830, 590] on span "Schedule Save" at bounding box center [818, 589] width 92 height 22
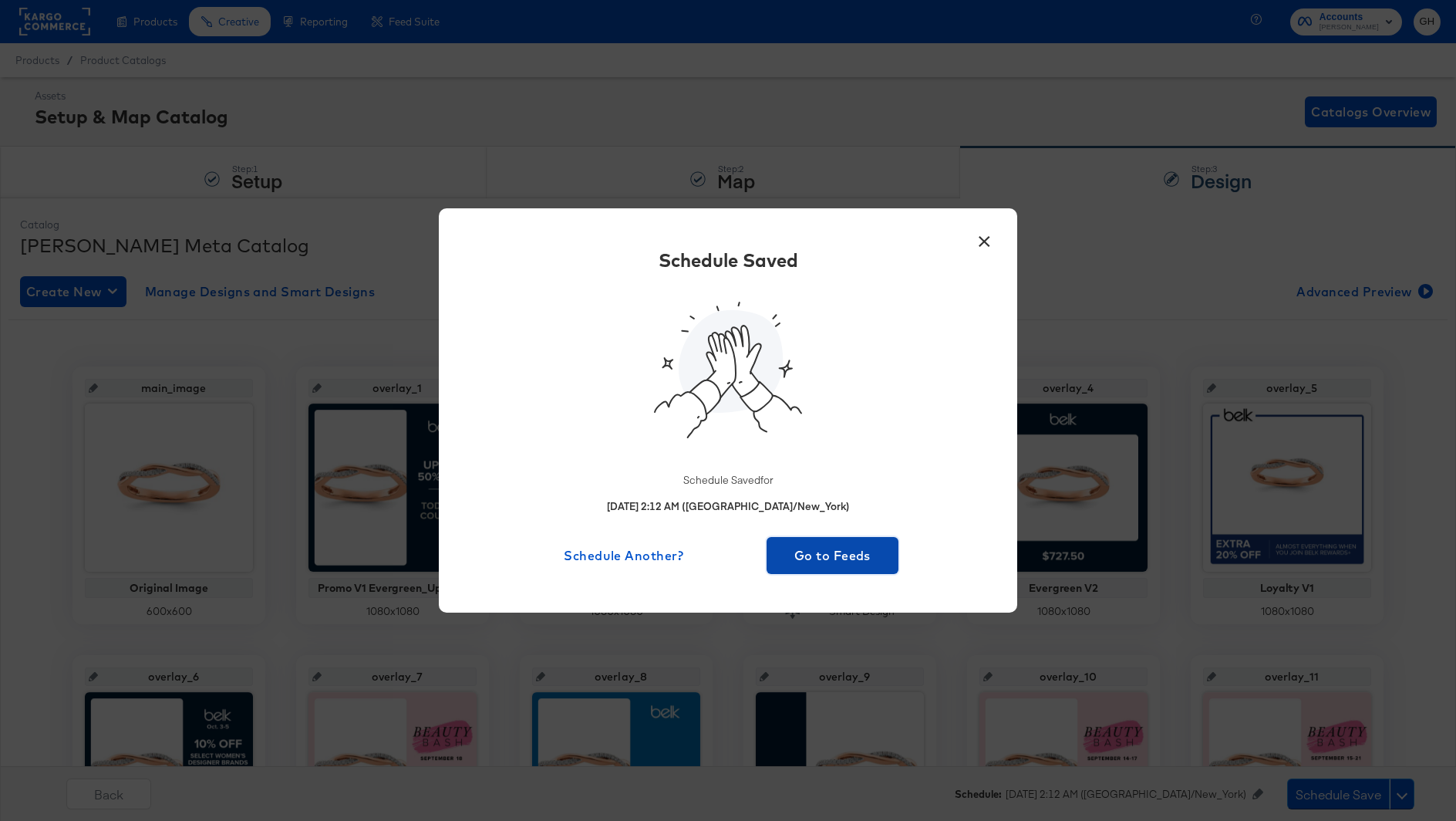
click at [796, 550] on span "Go to Feeds" at bounding box center [832, 555] width 120 height 22
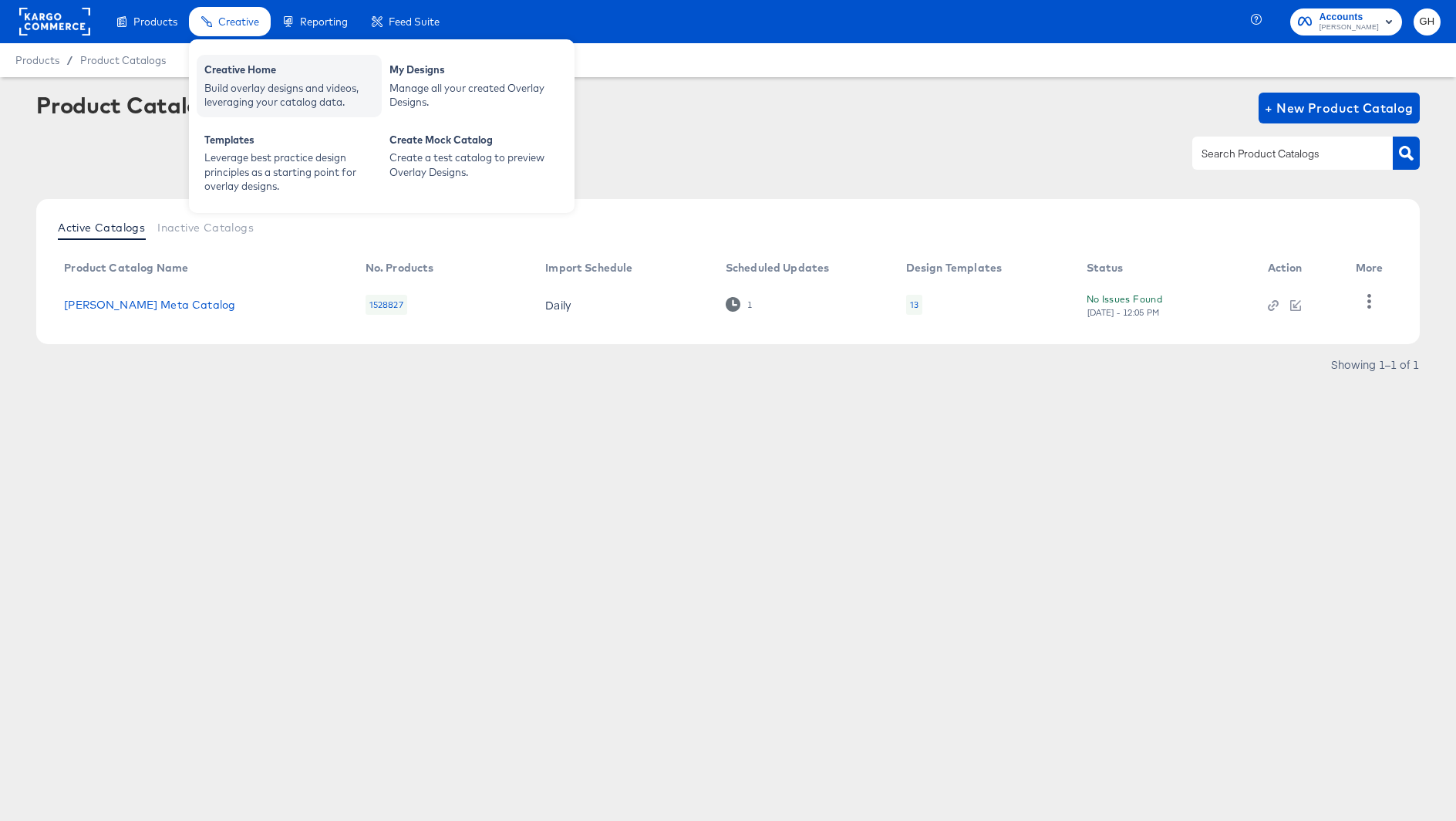
click at [233, 62] on div "Creative Home" at bounding box center [289, 72] width 170 height 19
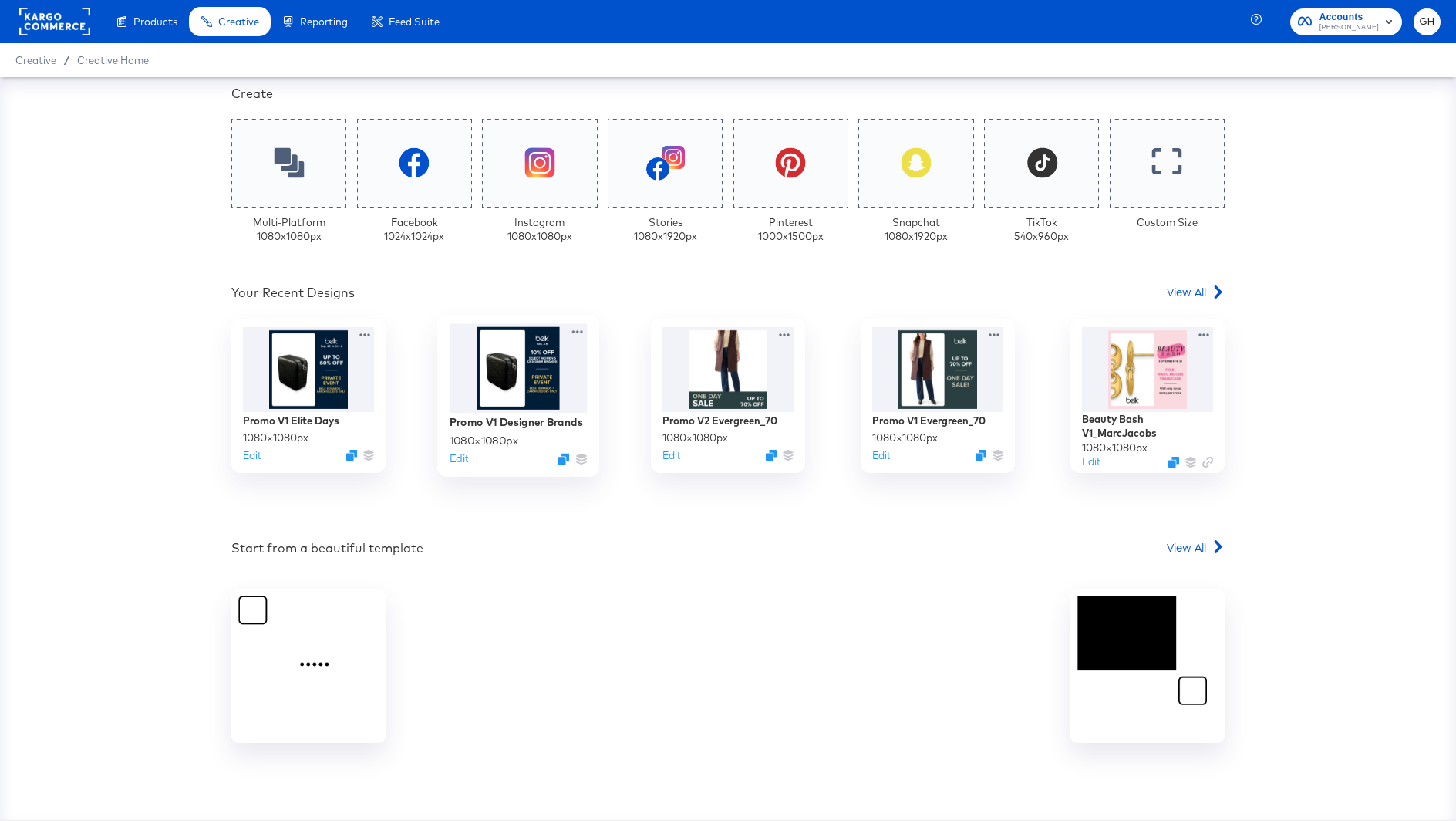
scroll to position [374, 0]
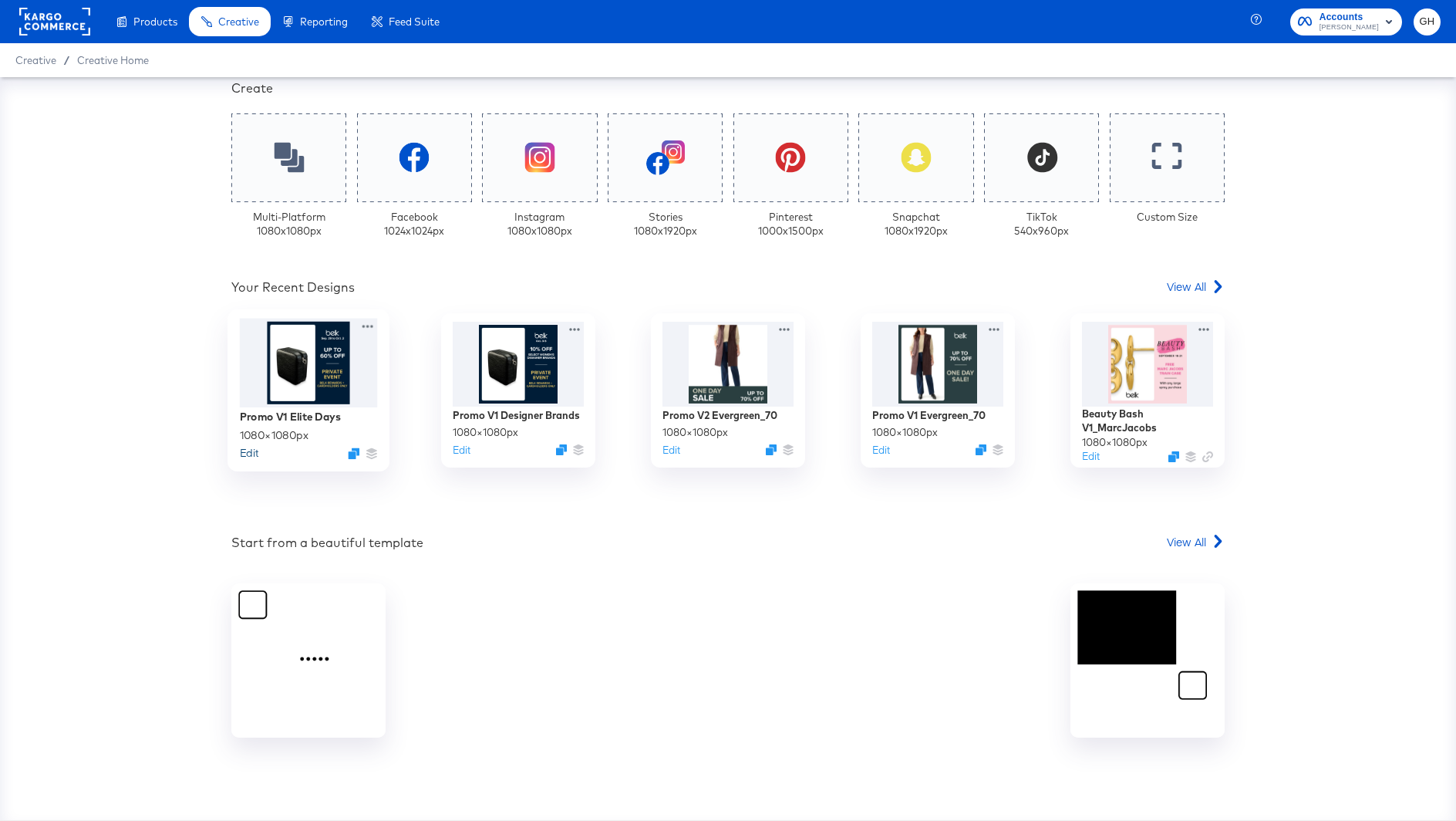
click at [250, 451] on button "Edit" at bounding box center [249, 453] width 19 height 15
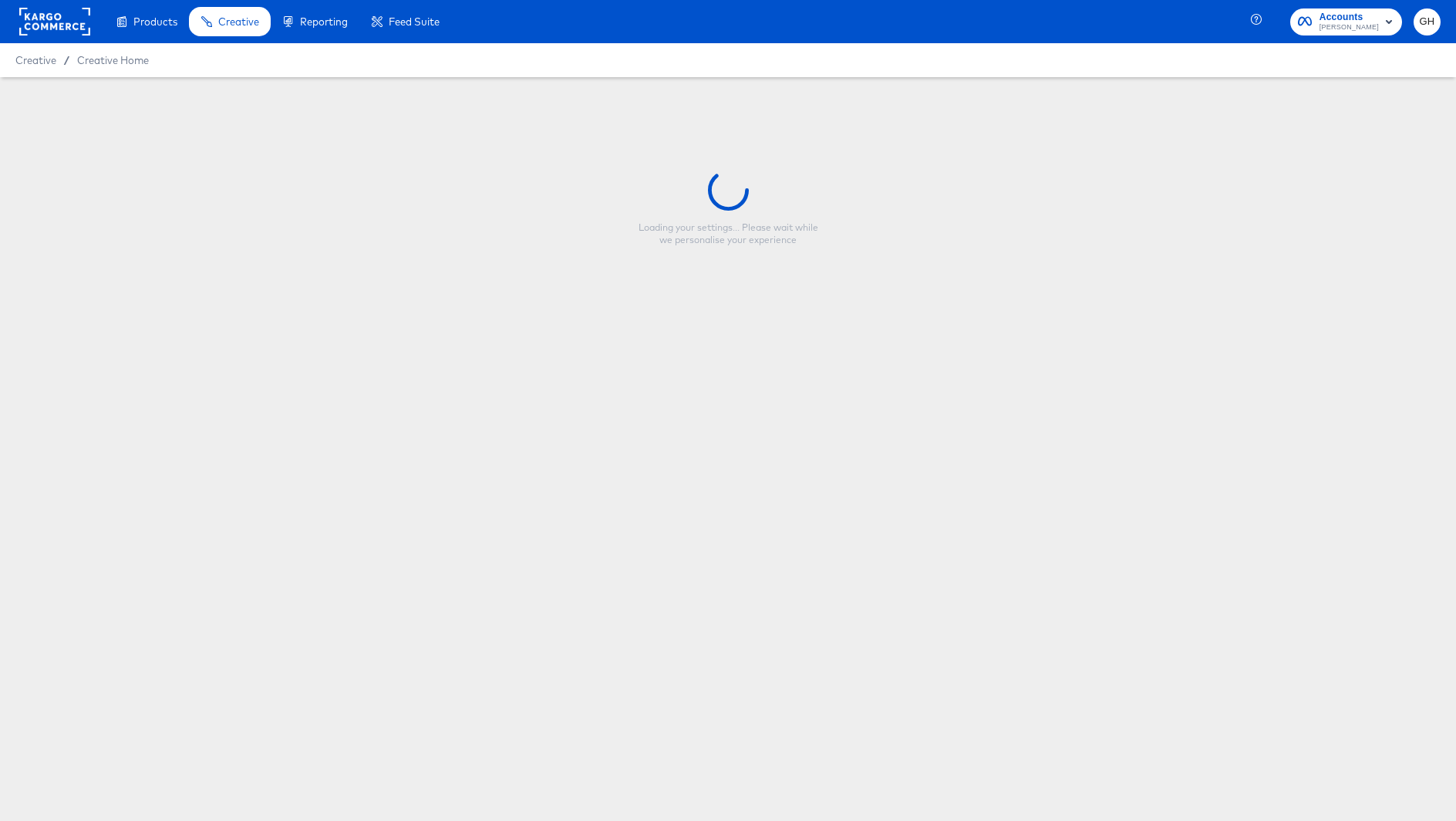
type input "Promo V1 Elite Days"
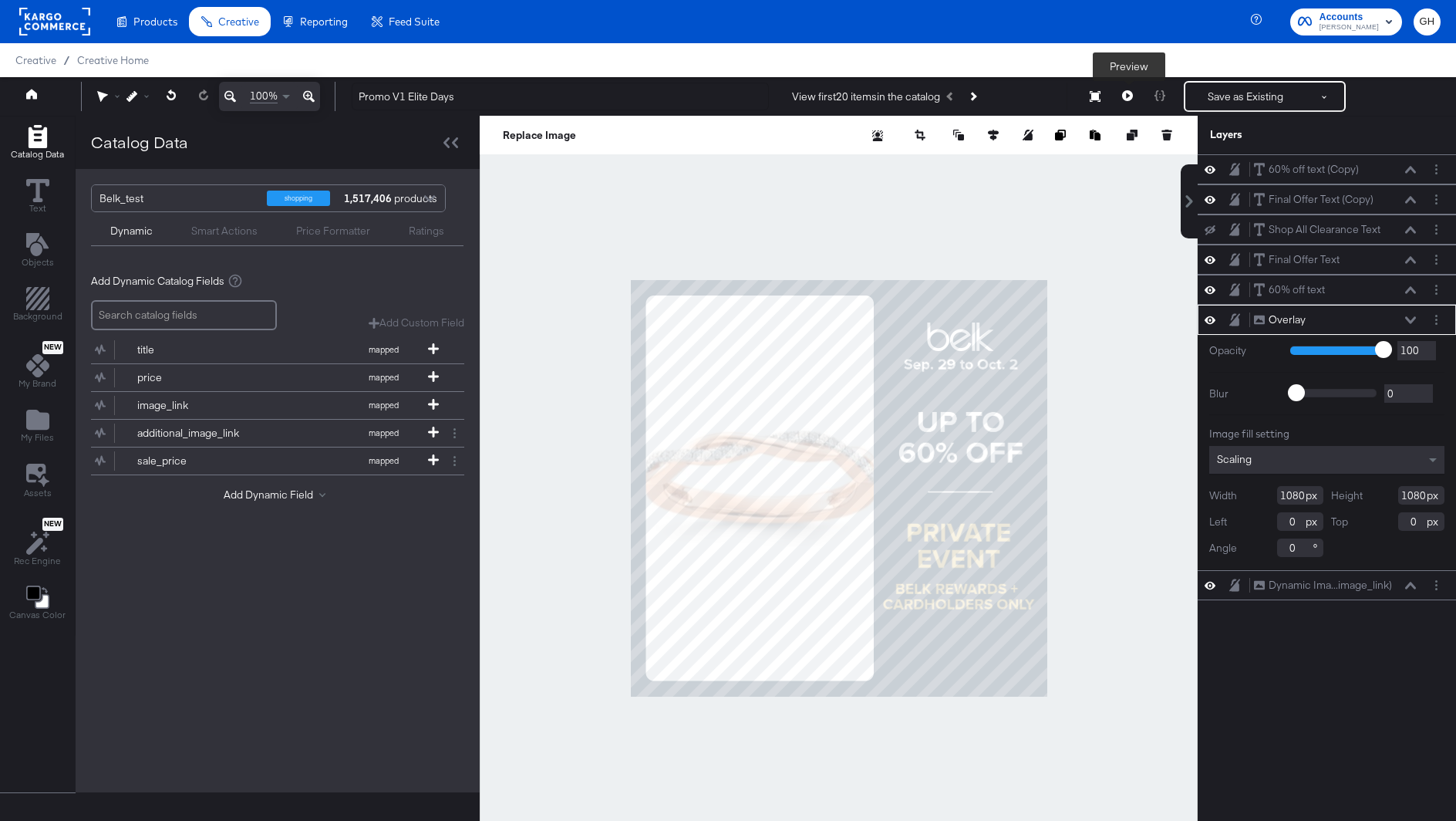
click at [1132, 89] on button at bounding box center [1127, 96] width 32 height 31
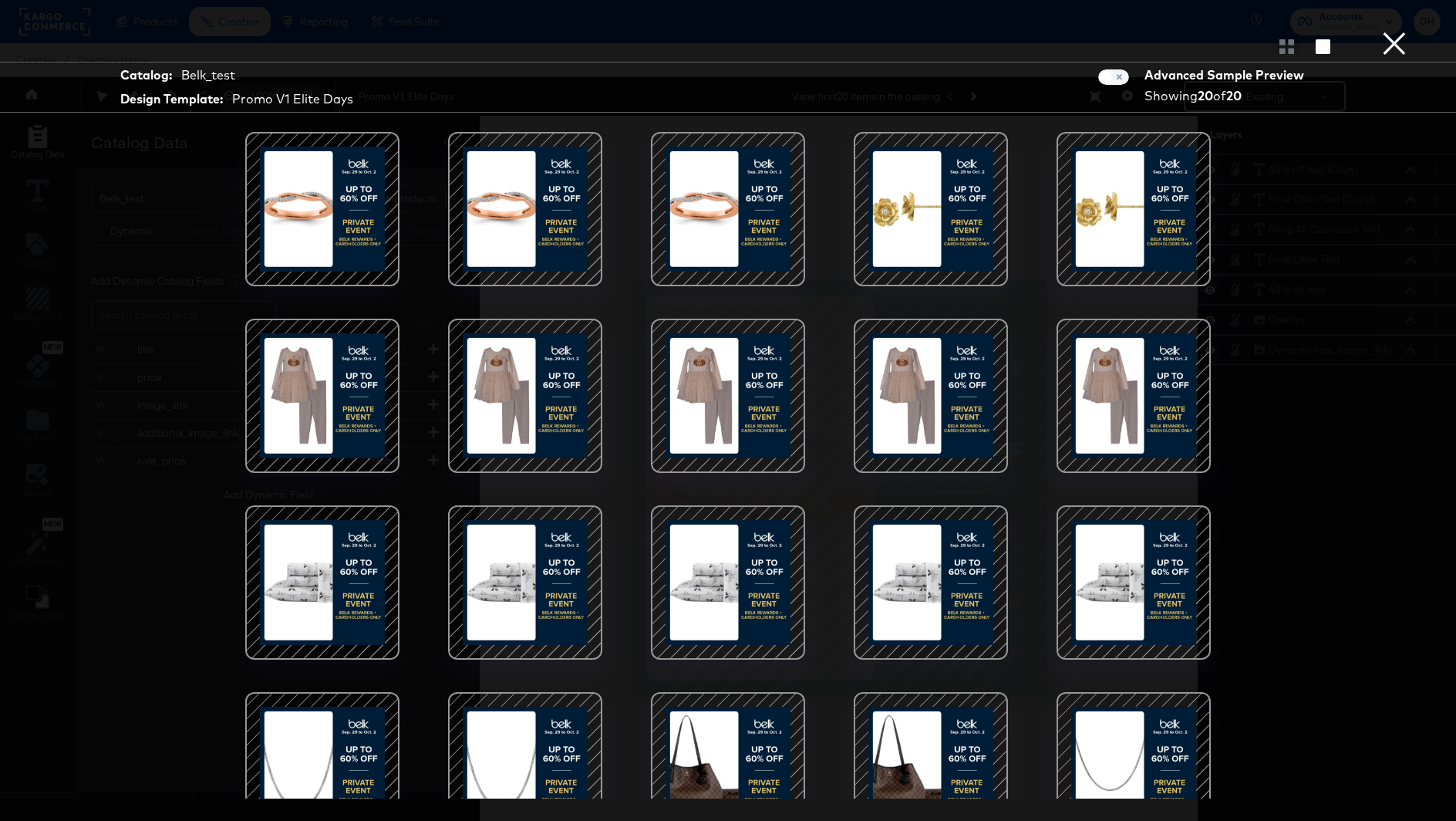
click at [489, 383] on div at bounding box center [525, 395] width 131 height 131
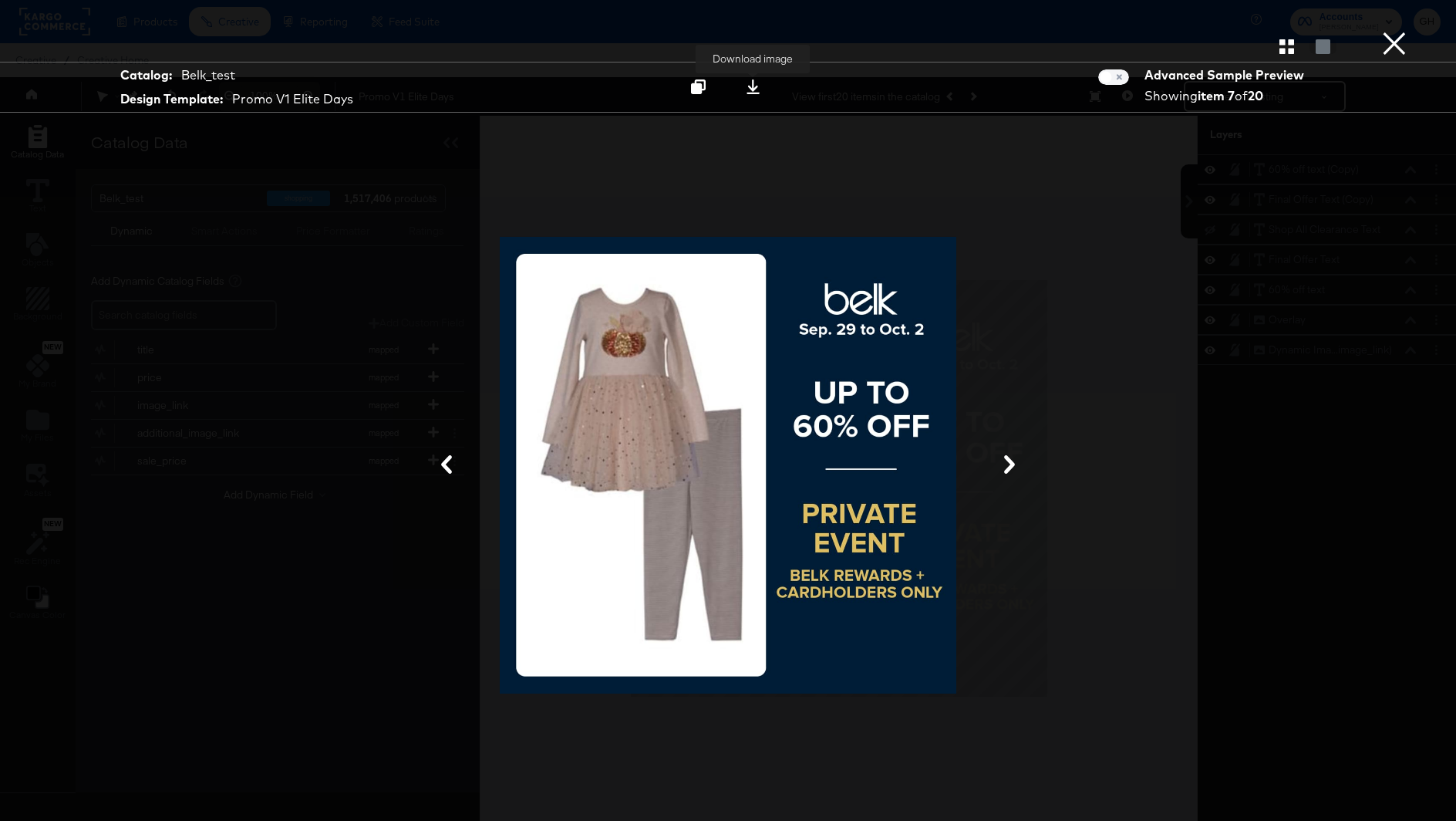
click at [756, 86] on icon at bounding box center [753, 87] width 15 height 15
click at [1385, 31] on button "×" at bounding box center [1395, 15] width 31 height 31
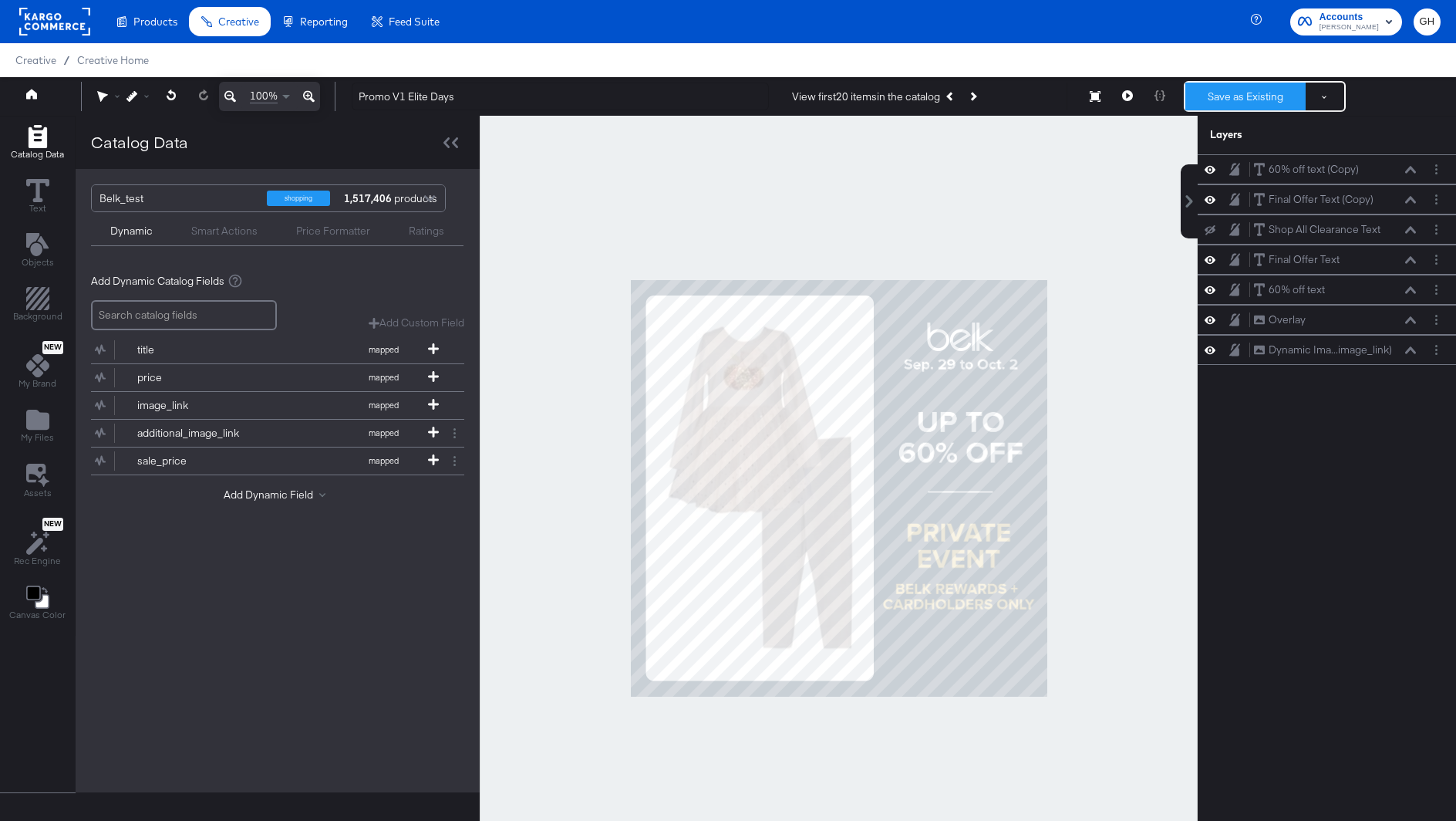
click at [1226, 95] on button "Save as Existing" at bounding box center [1245, 95] width 120 height 27
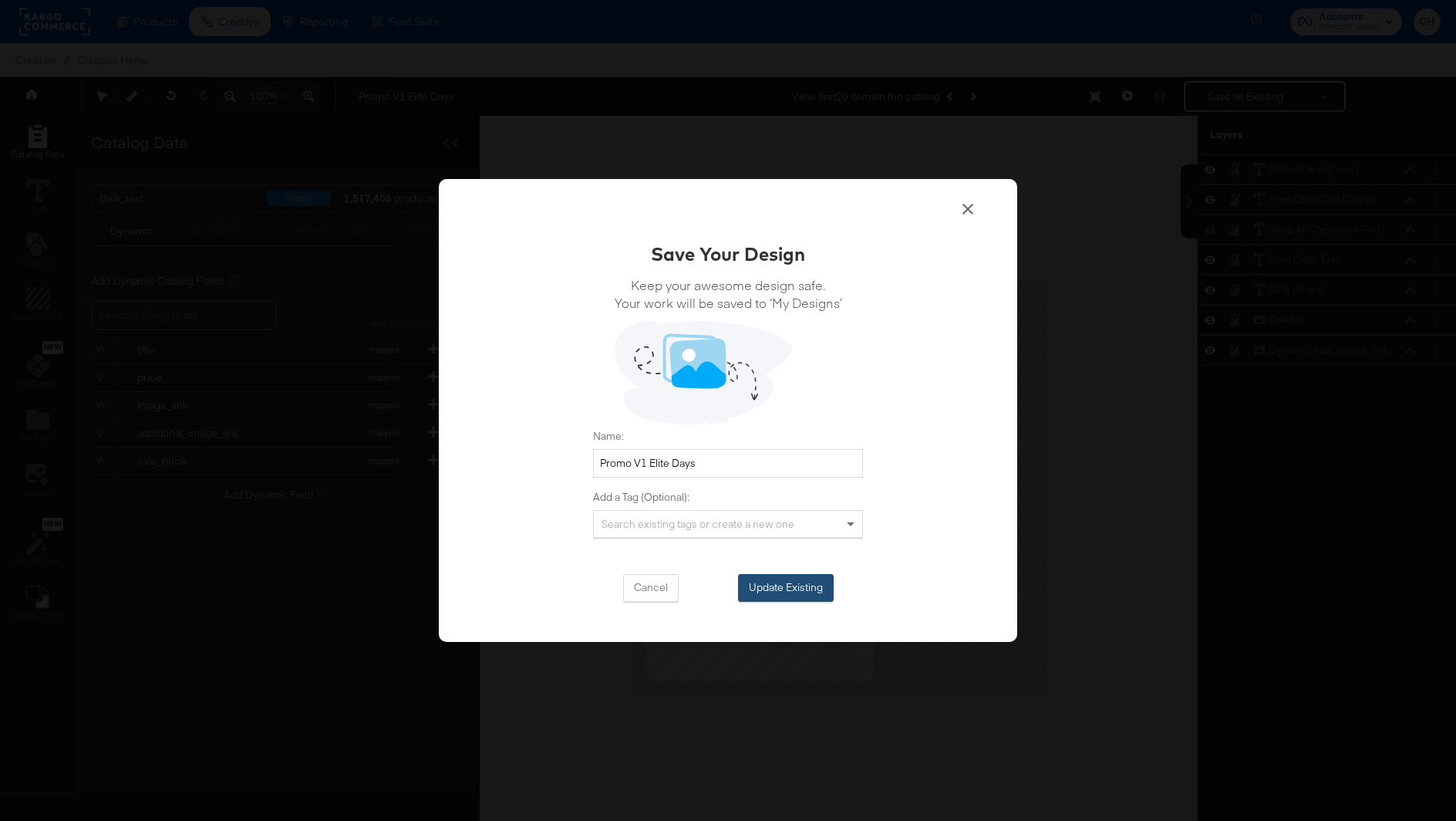
click at [770, 588] on button "Update Existing" at bounding box center [785, 587] width 95 height 27
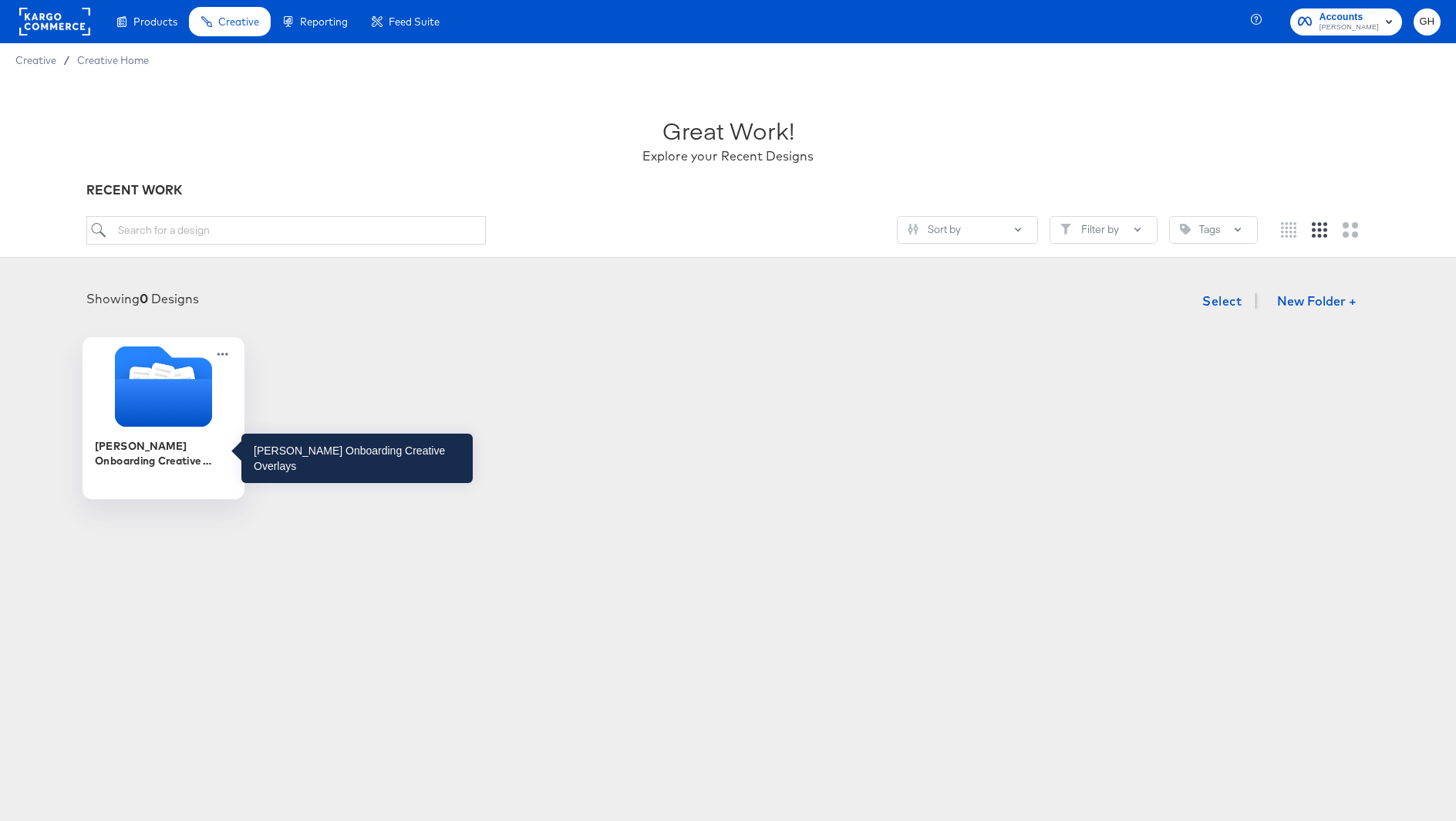
click at [171, 455] on div "[PERSON_NAME] Onboarding Creative Overlays" at bounding box center [163, 453] width 138 height 30
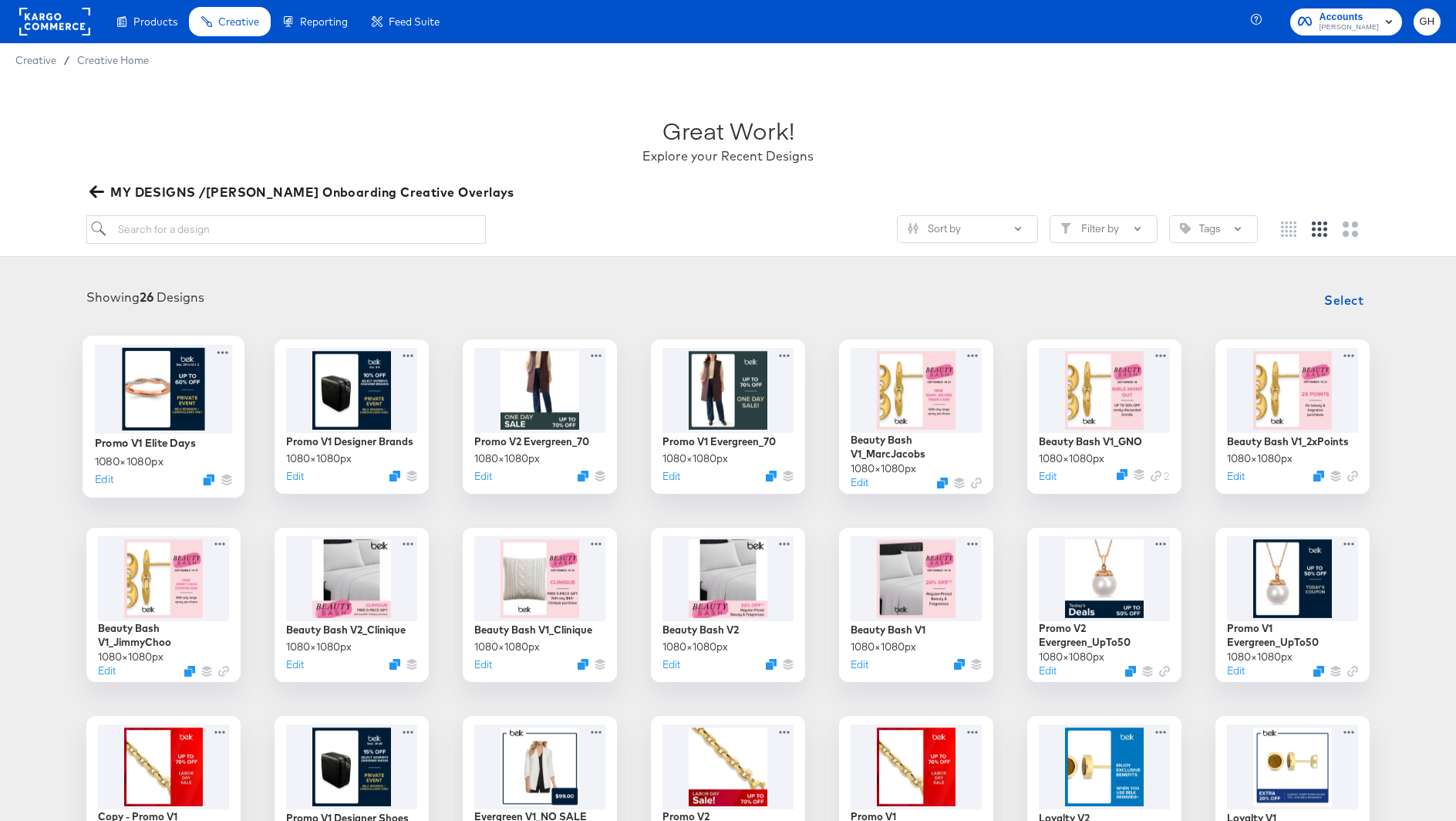
click at [182, 402] on div at bounding box center [163, 388] width 138 height 89
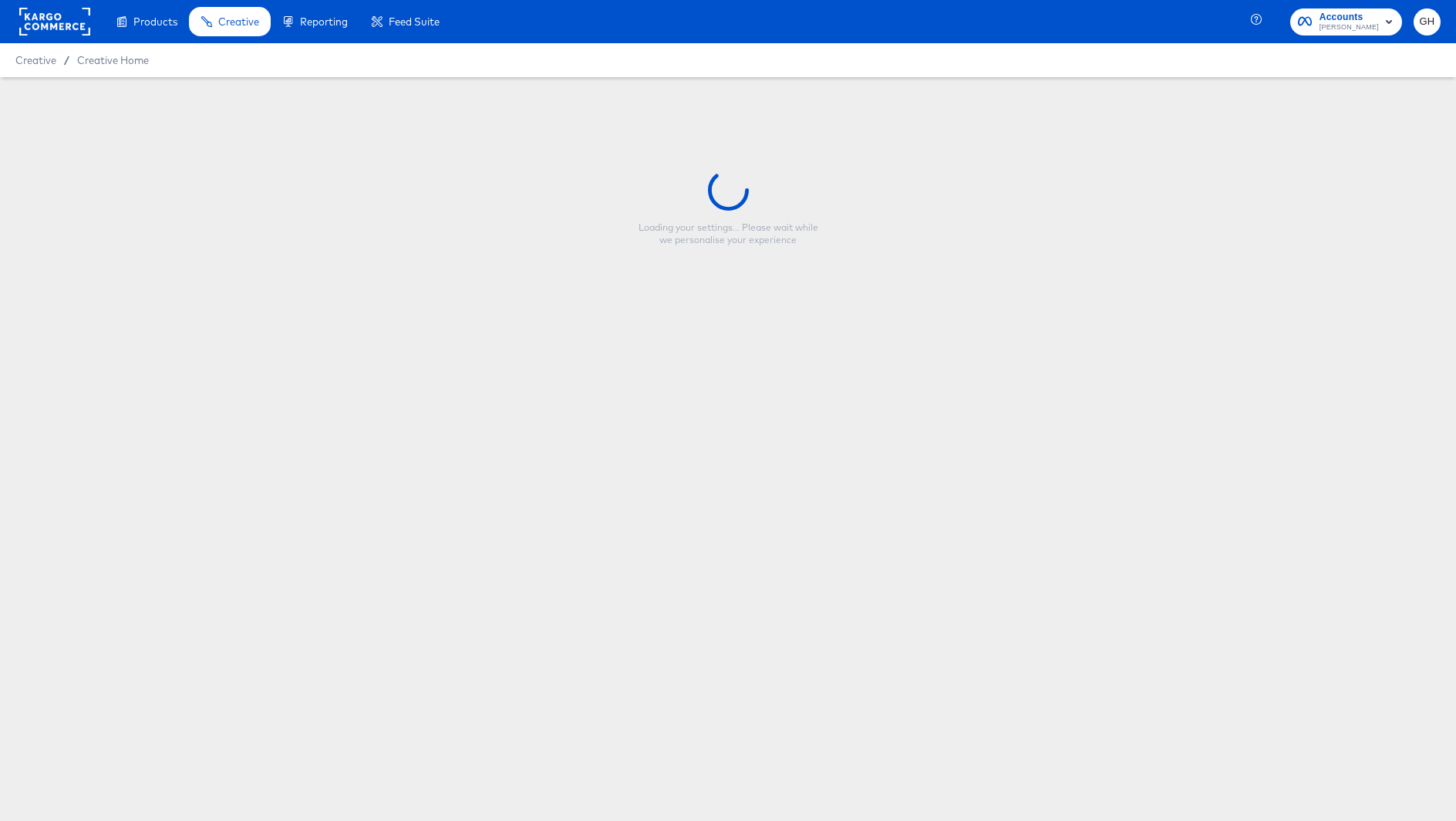
type input "Promo V1 Elite Days"
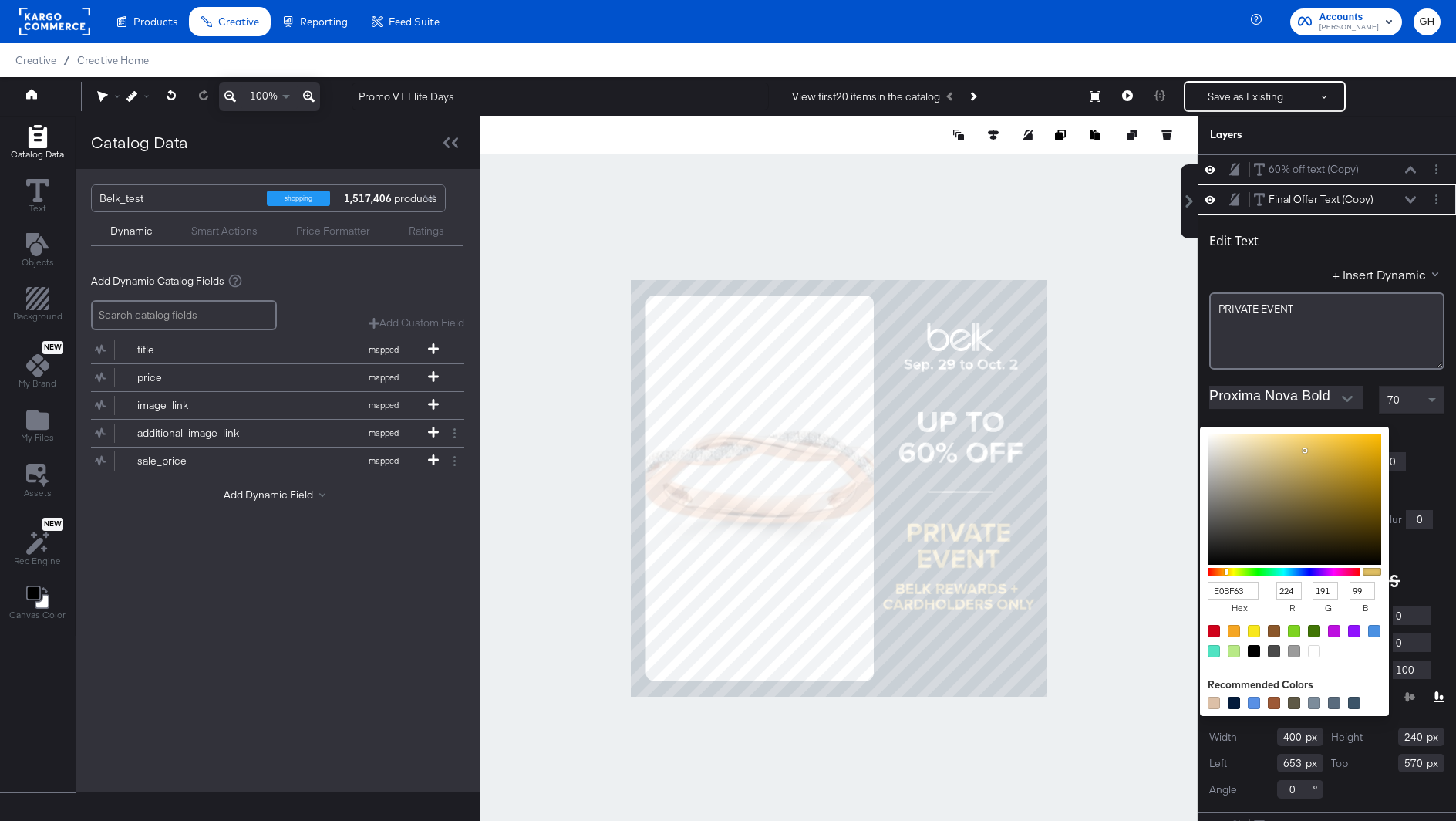
click at [1297, 432] on div "E0BF63 hex 224 r 191 g 99 b 100 a Recommended Colors" at bounding box center [1367, 432] width 155 height 12
click at [1253, 587] on input "E0BF63" at bounding box center [1233, 590] width 51 height 18
type input "001"
type input "0"
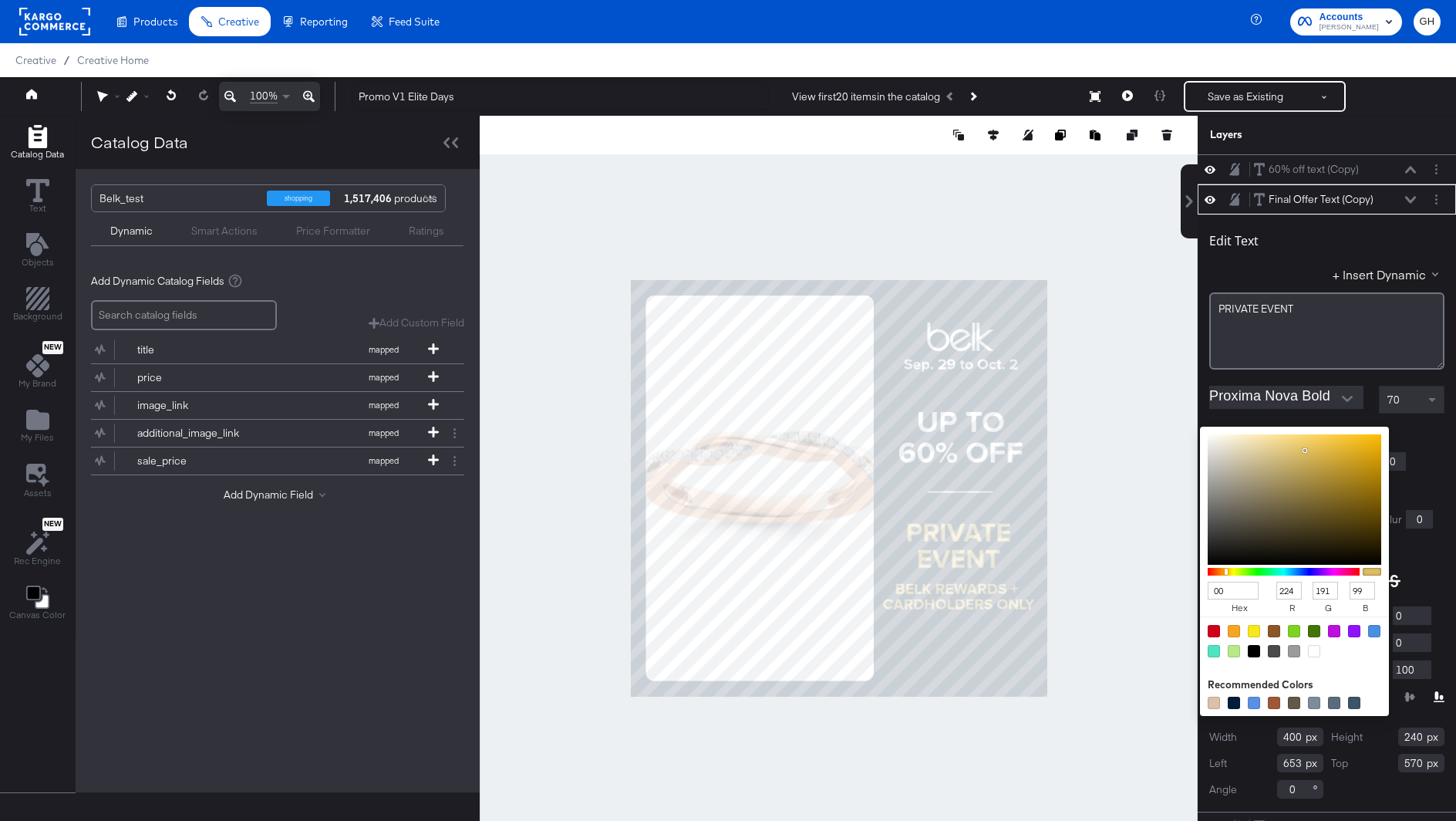
type input "0"
type input "17"
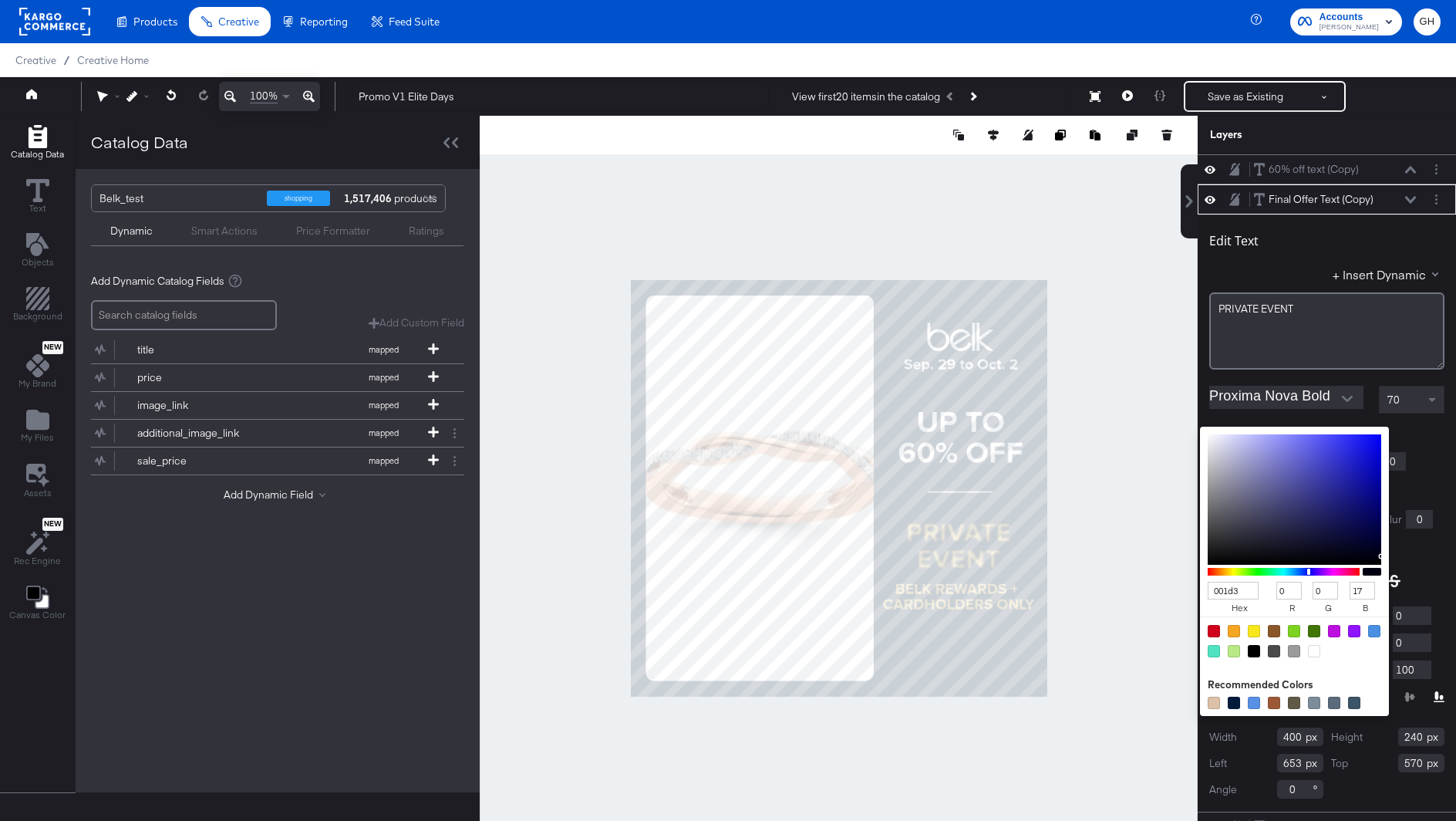
type input "001d38"
type input "29"
type input "56"
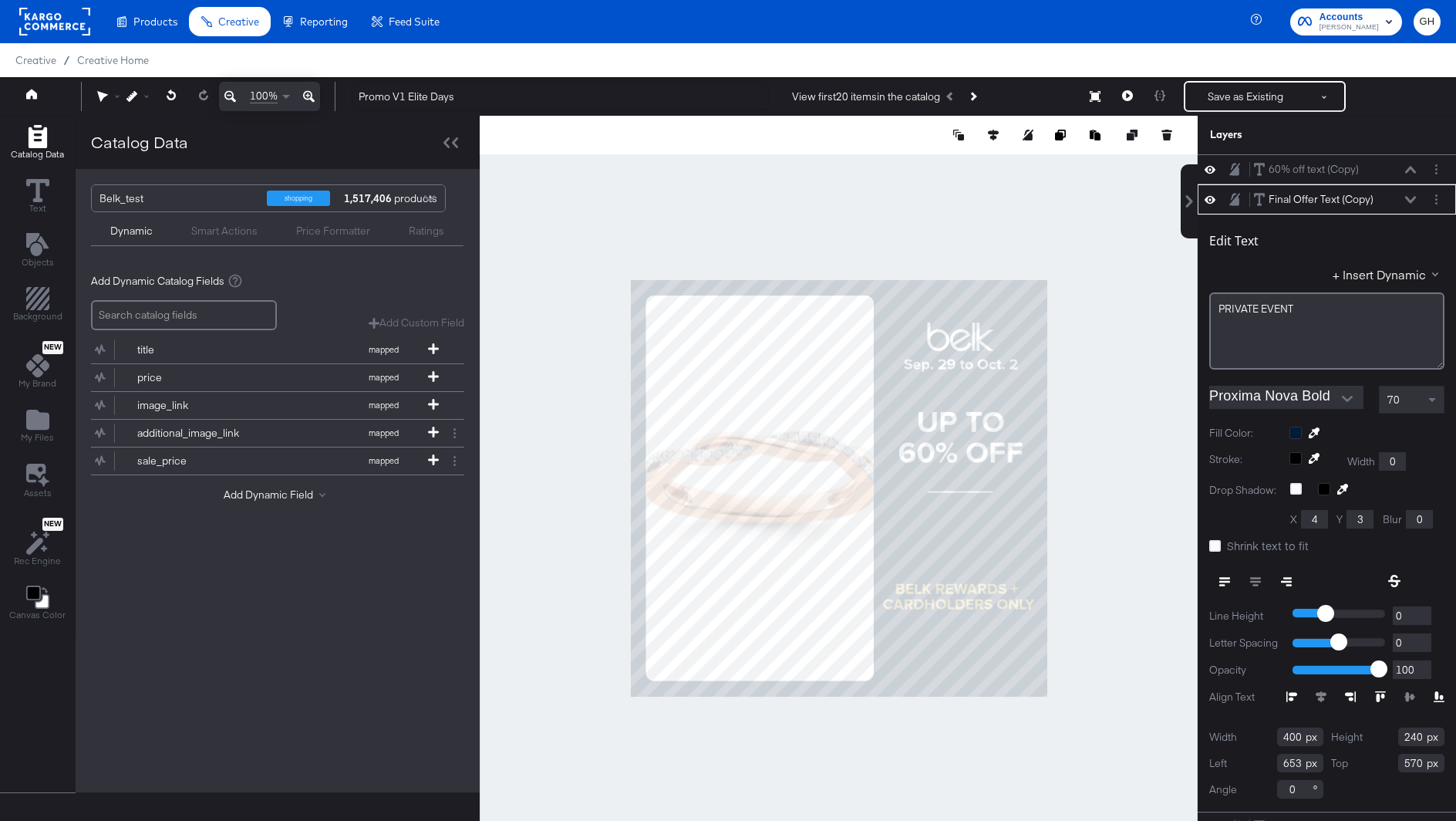
click at [1144, 617] on div at bounding box center [839, 487] width 718 height 744
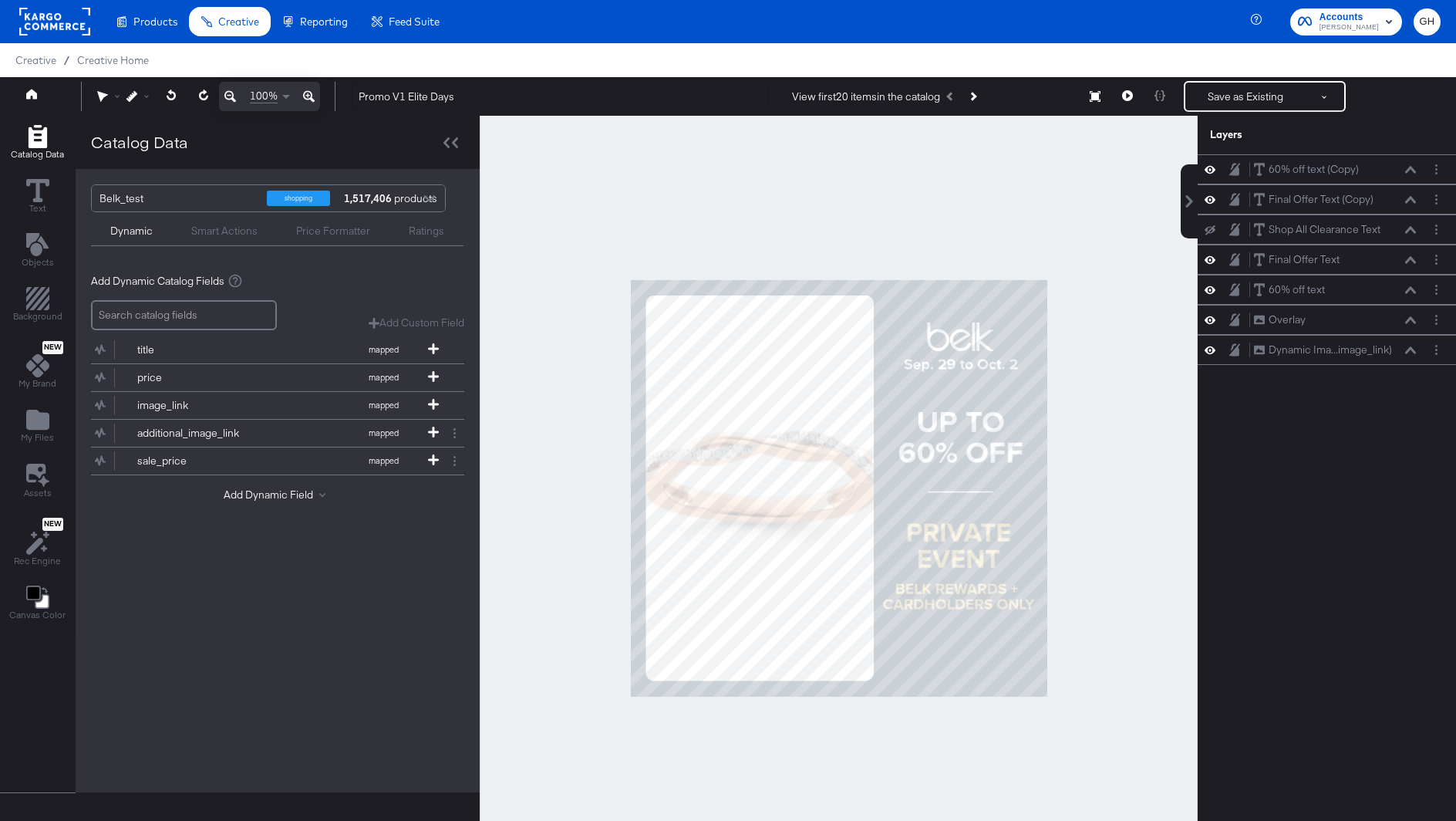
click at [1144, 617] on div at bounding box center [839, 487] width 718 height 744
click at [69, 15] on rect at bounding box center [54, 21] width 71 height 27
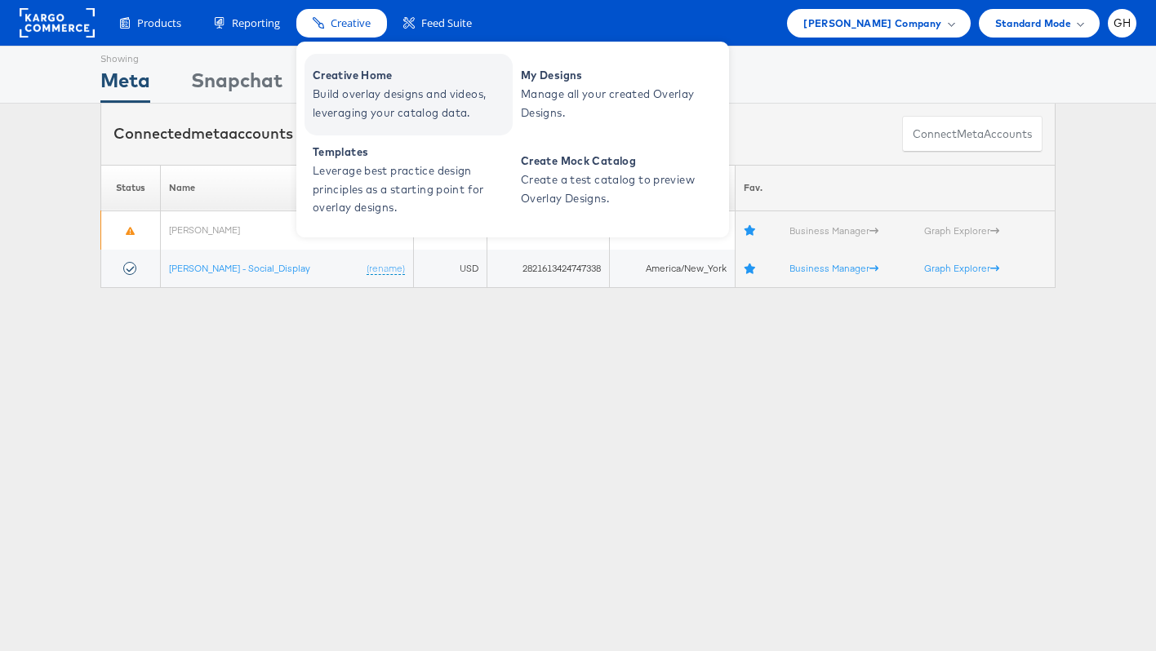
click at [342, 85] on span "Build overlay designs and videos, leveraging your catalog data." at bounding box center [411, 104] width 196 height 38
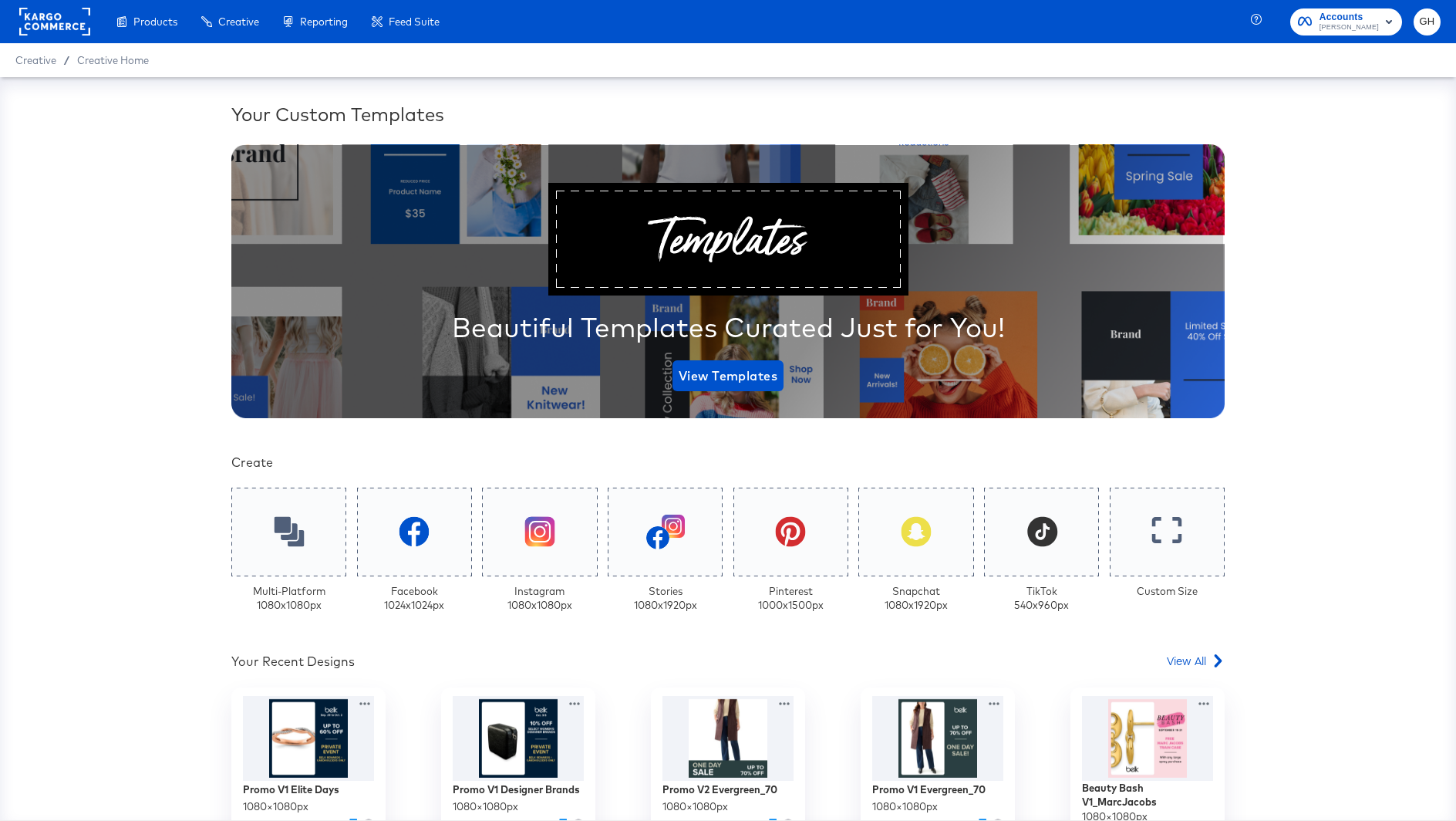
scroll to position [376, 0]
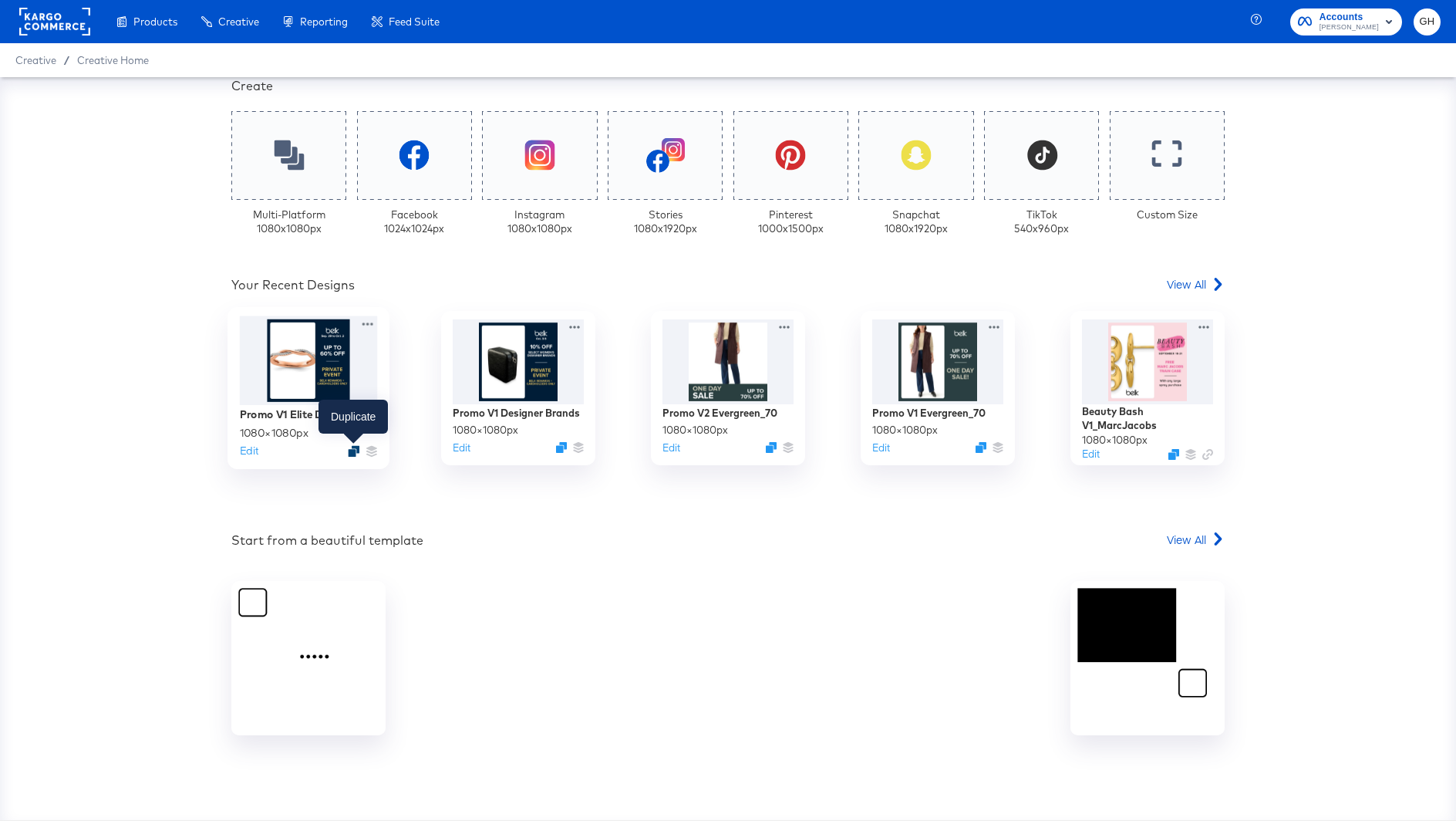
click at [354, 449] on icon "Duplicate" at bounding box center [353, 451] width 11 height 11
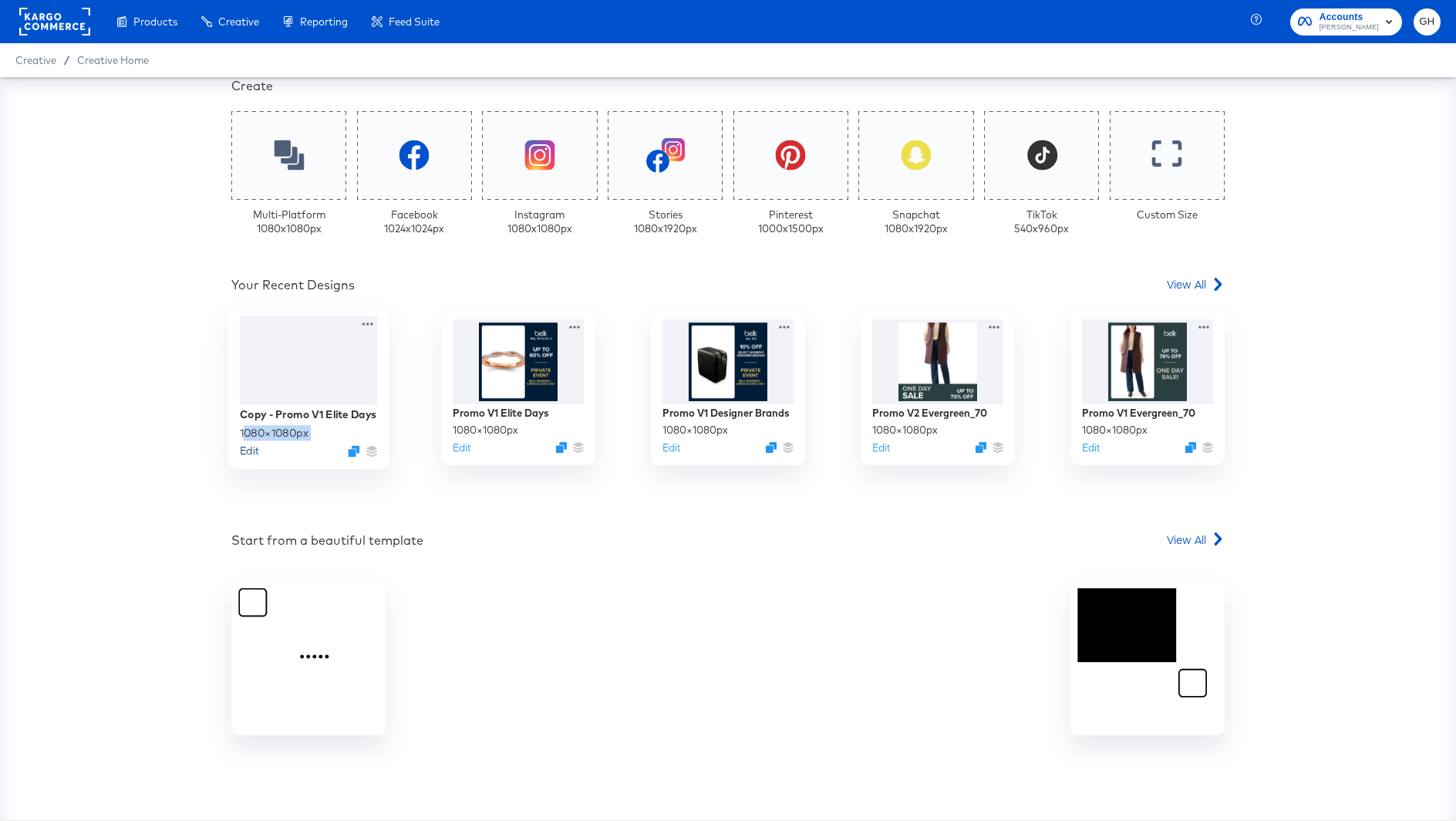
click at [246, 449] on div "Copy - Promo V1 Elite Days 1080 × 1080 px Edit" at bounding box center [309, 433] width 138 height 55
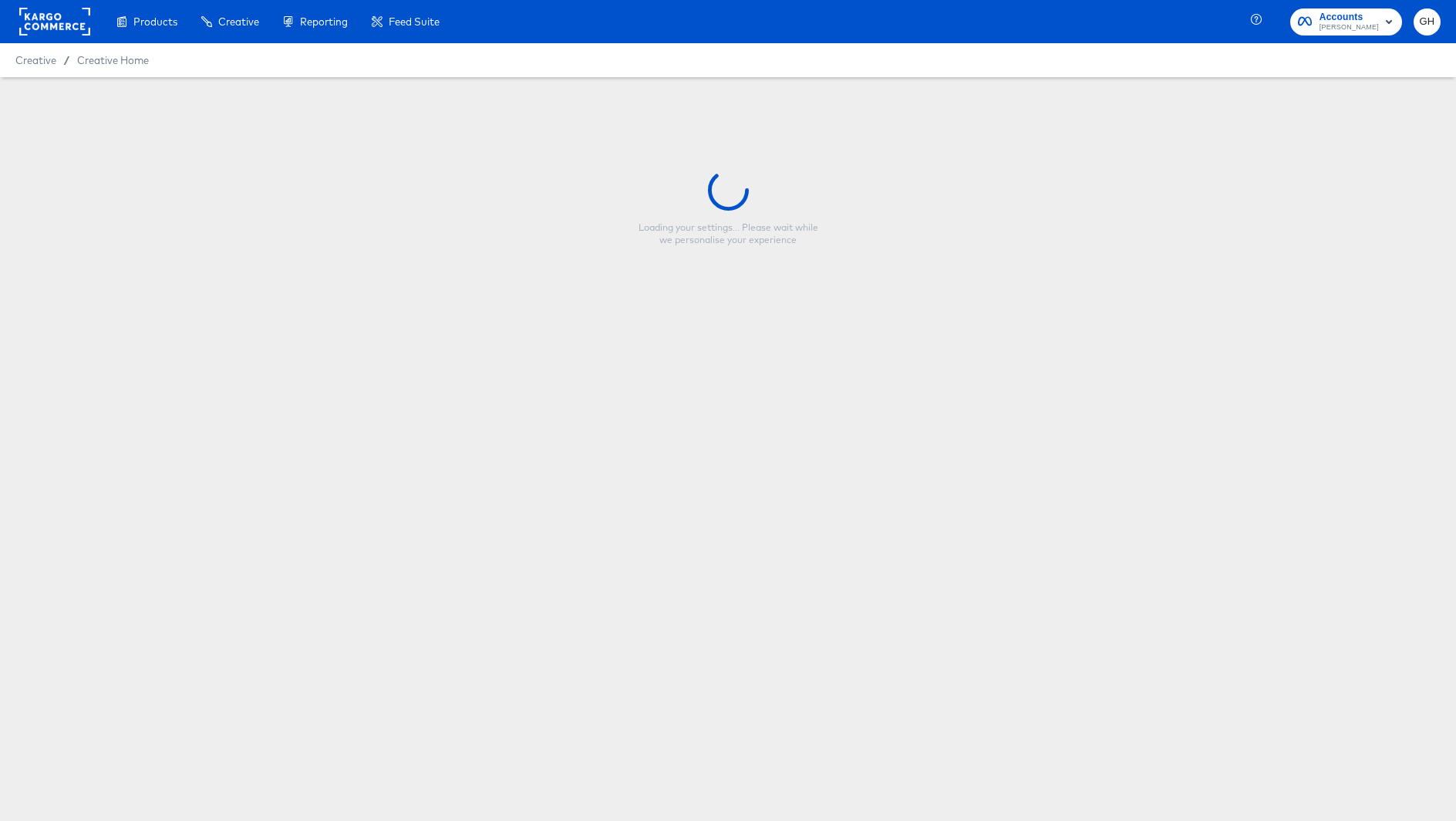
type input "Copy - Promo V1 Elite Days"
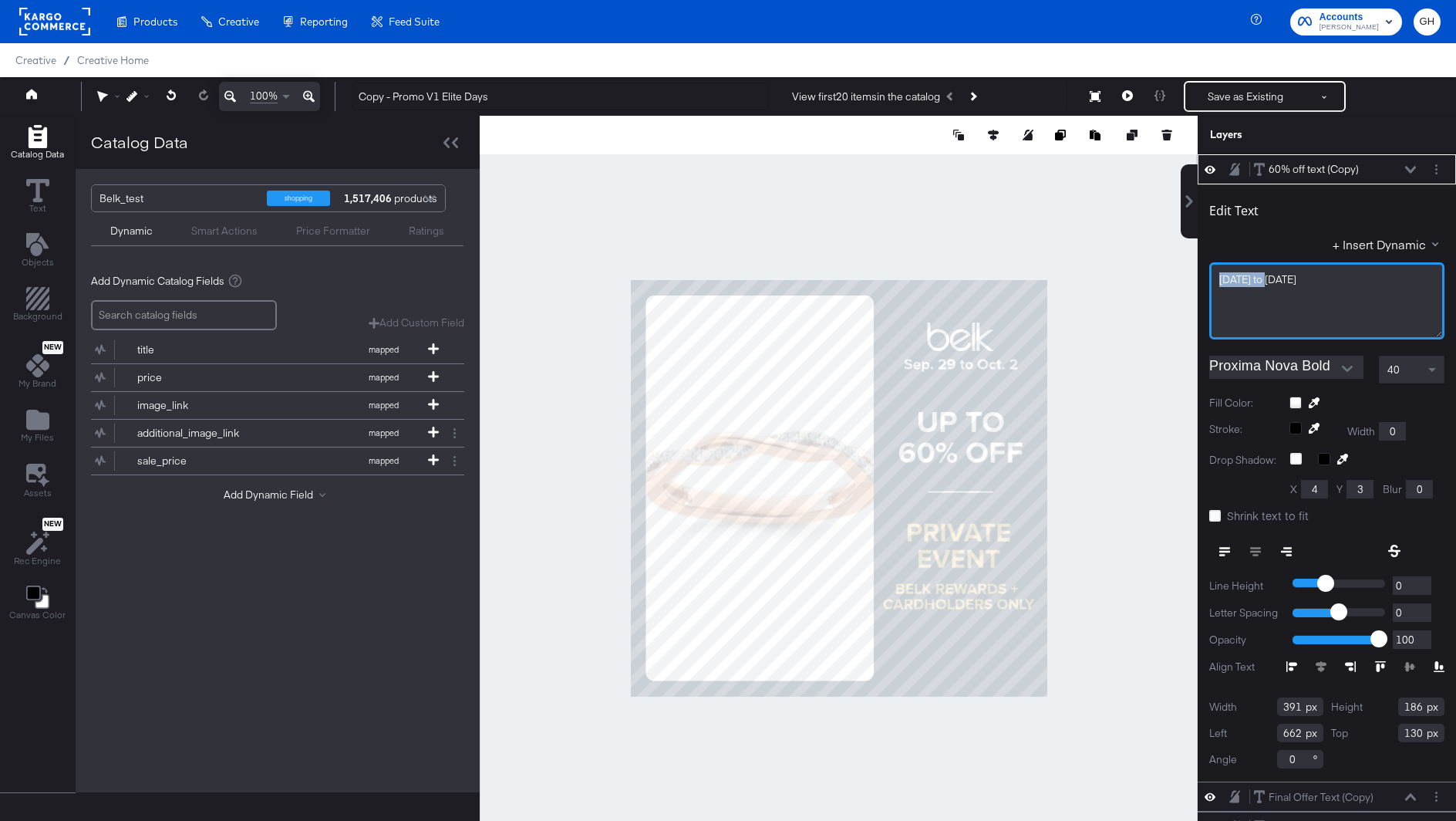
drag, startPoint x: 1263, startPoint y: 279, endPoint x: 1188, endPoint y: 277, distance: 75.0
click at [1188, 277] on div "60% off text (Copy) 60% off text (Copy) Edit Text + Insert Dynamic [DATE] to [D…" at bounding box center [1317, 495] width 278 height 682
click at [1265, 280] on div "[DATE]" at bounding box center [1328, 280] width 215 height 15
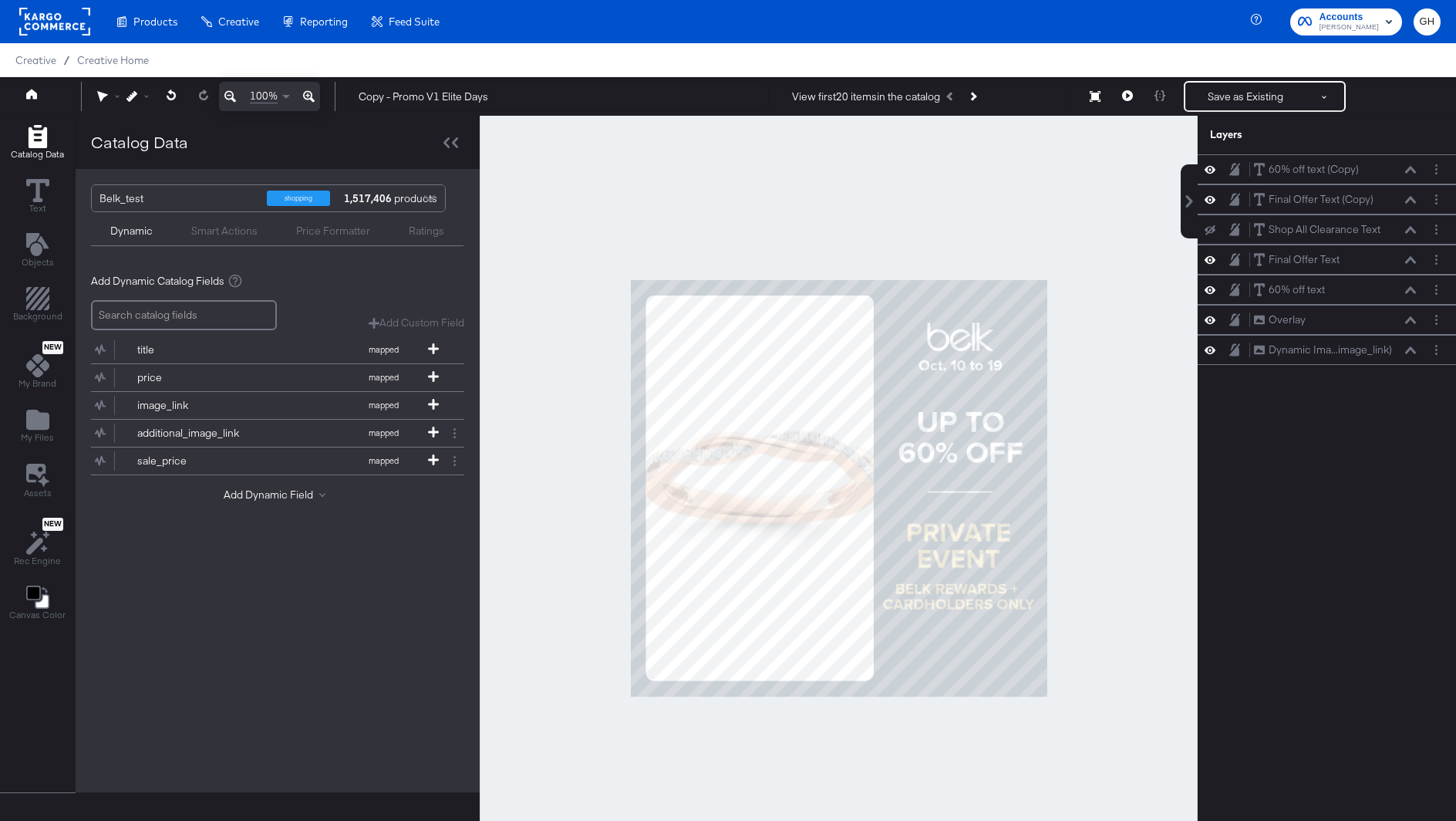
click at [1122, 334] on div at bounding box center [839, 487] width 718 height 744
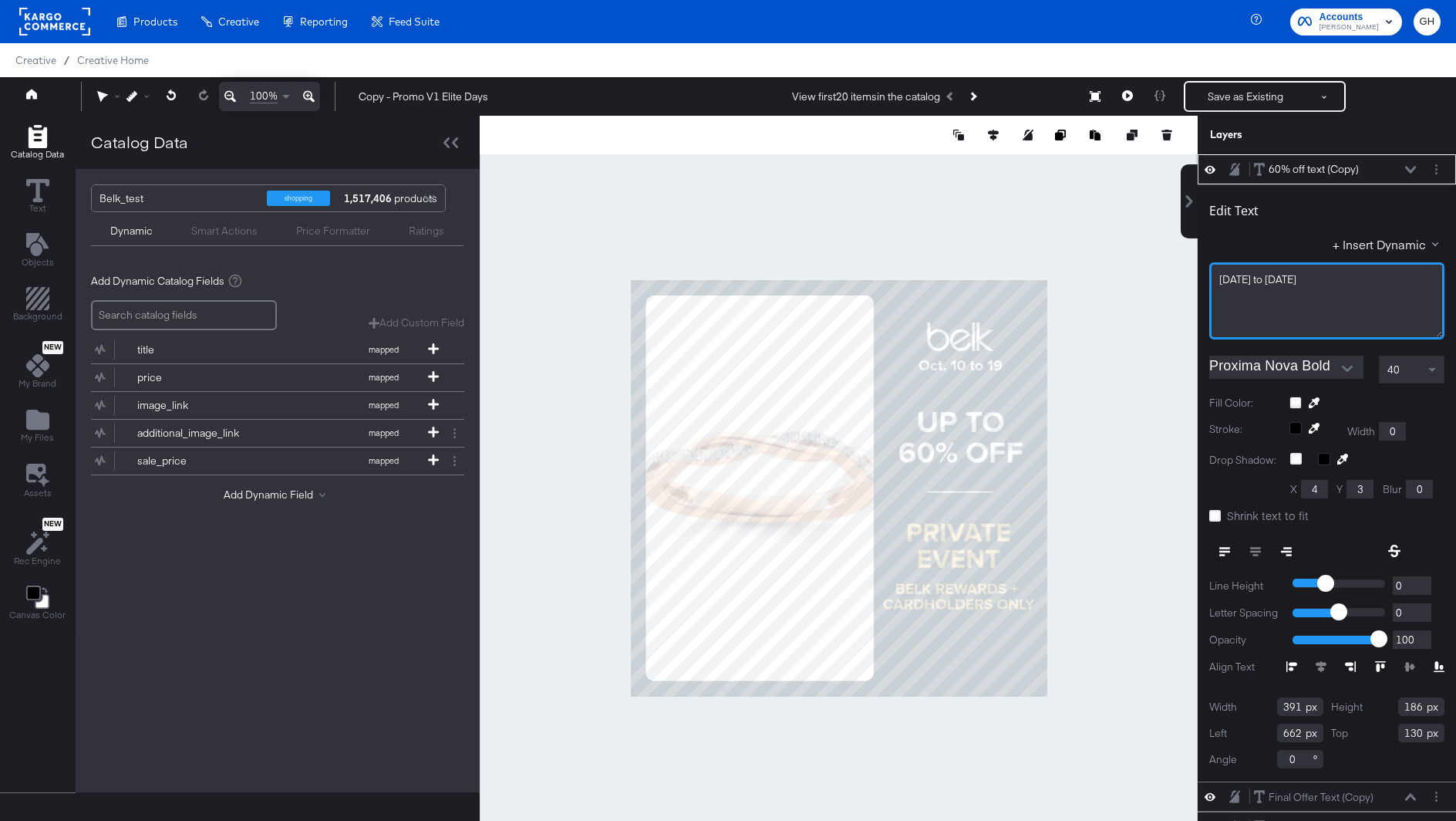
click at [1268, 282] on span "[DATE] to [DATE]" at bounding box center [1259, 279] width 77 height 14
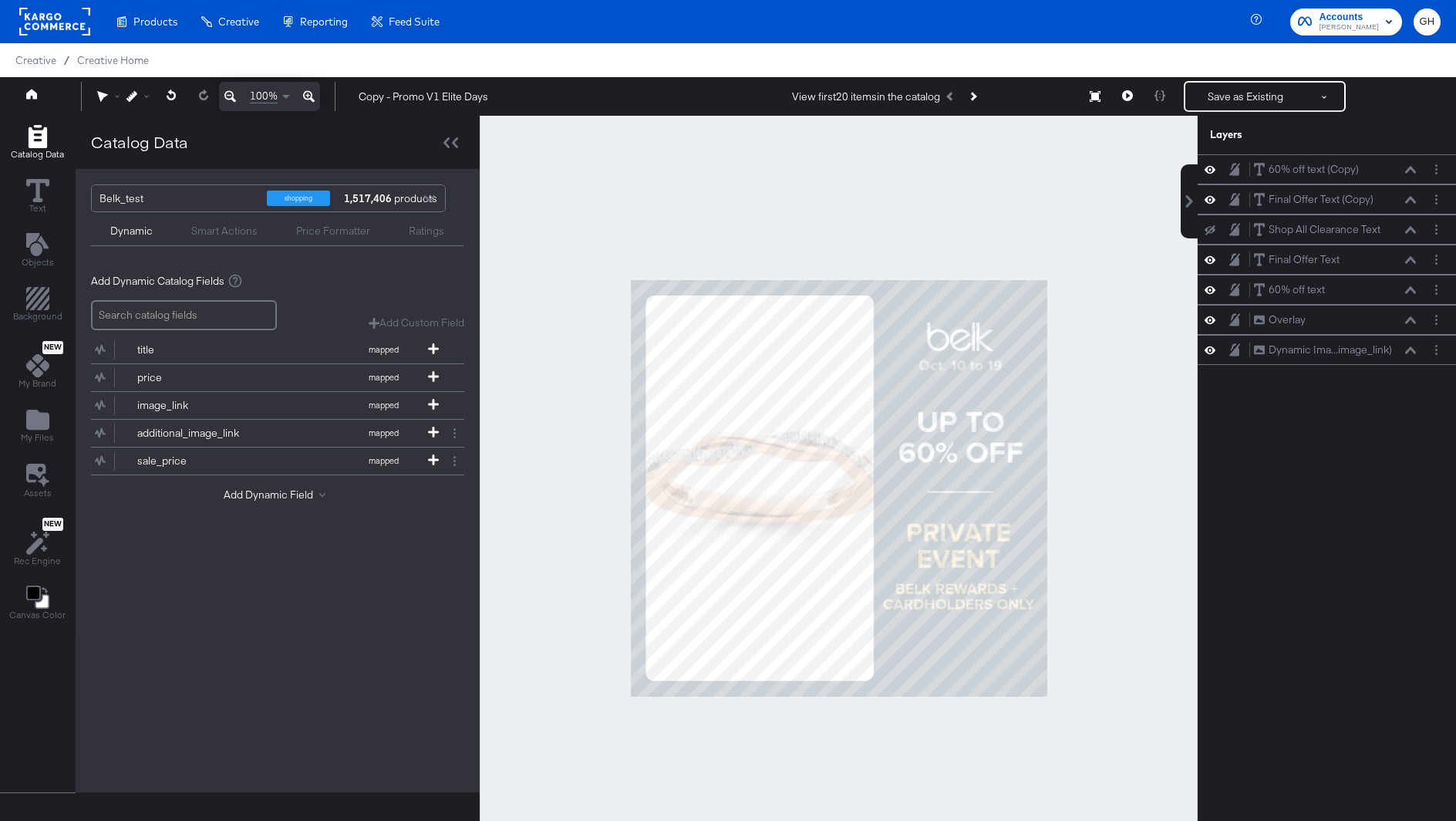
click at [1161, 316] on div at bounding box center [839, 487] width 718 height 744
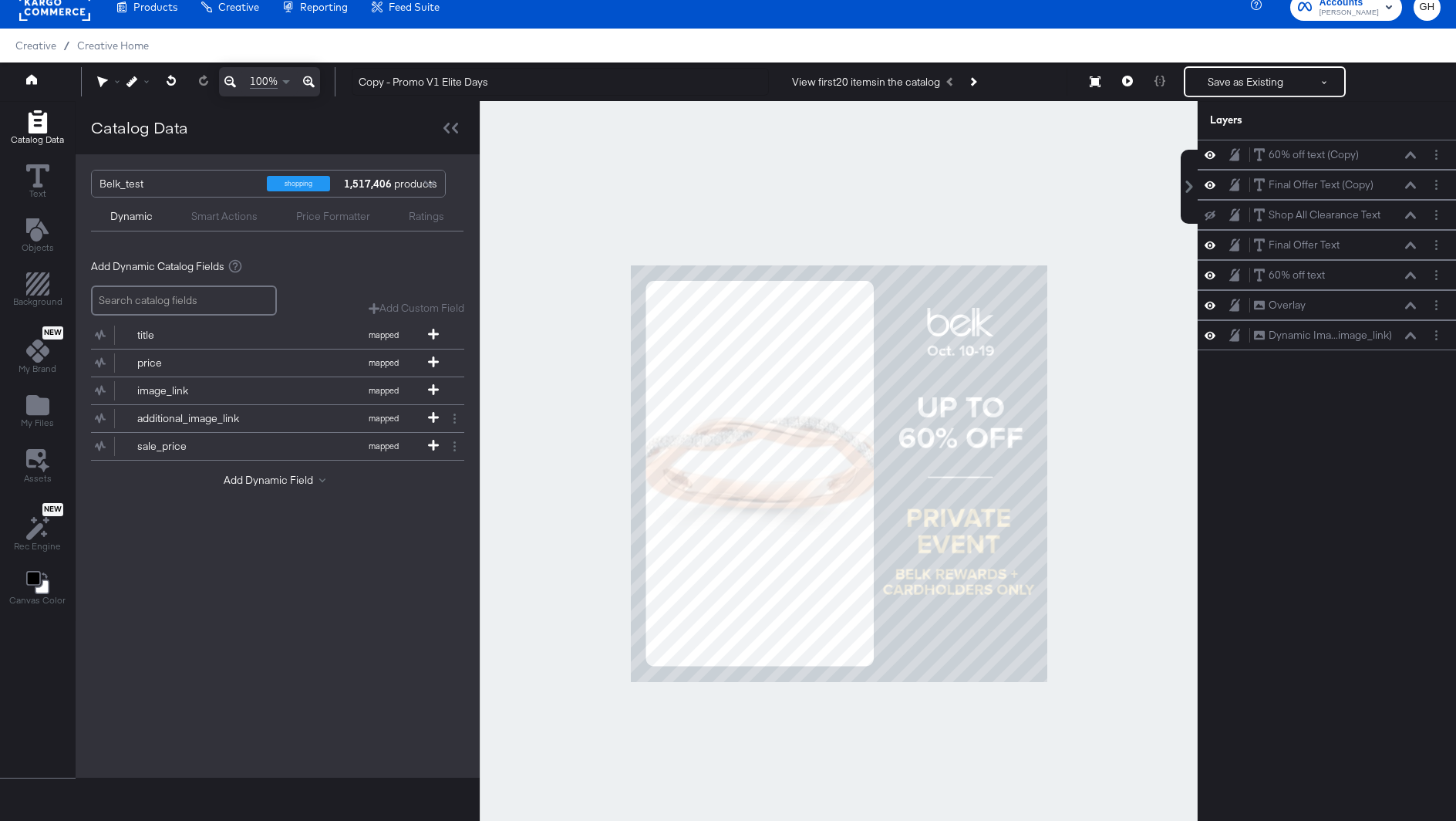
scroll to position [61, 0]
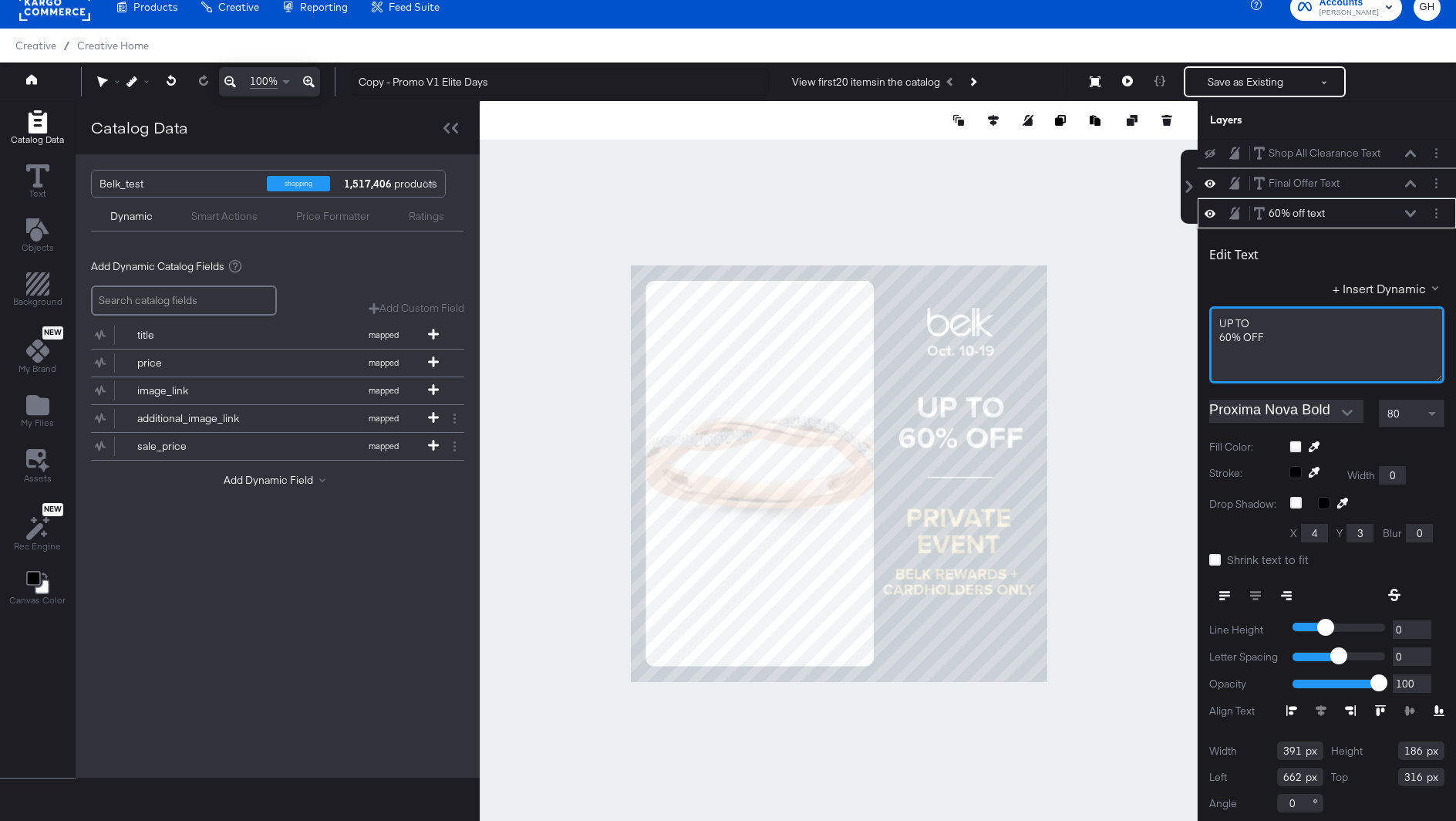
click at [1225, 336] on span "60% OFF" at bounding box center [1242, 336] width 44 height 14
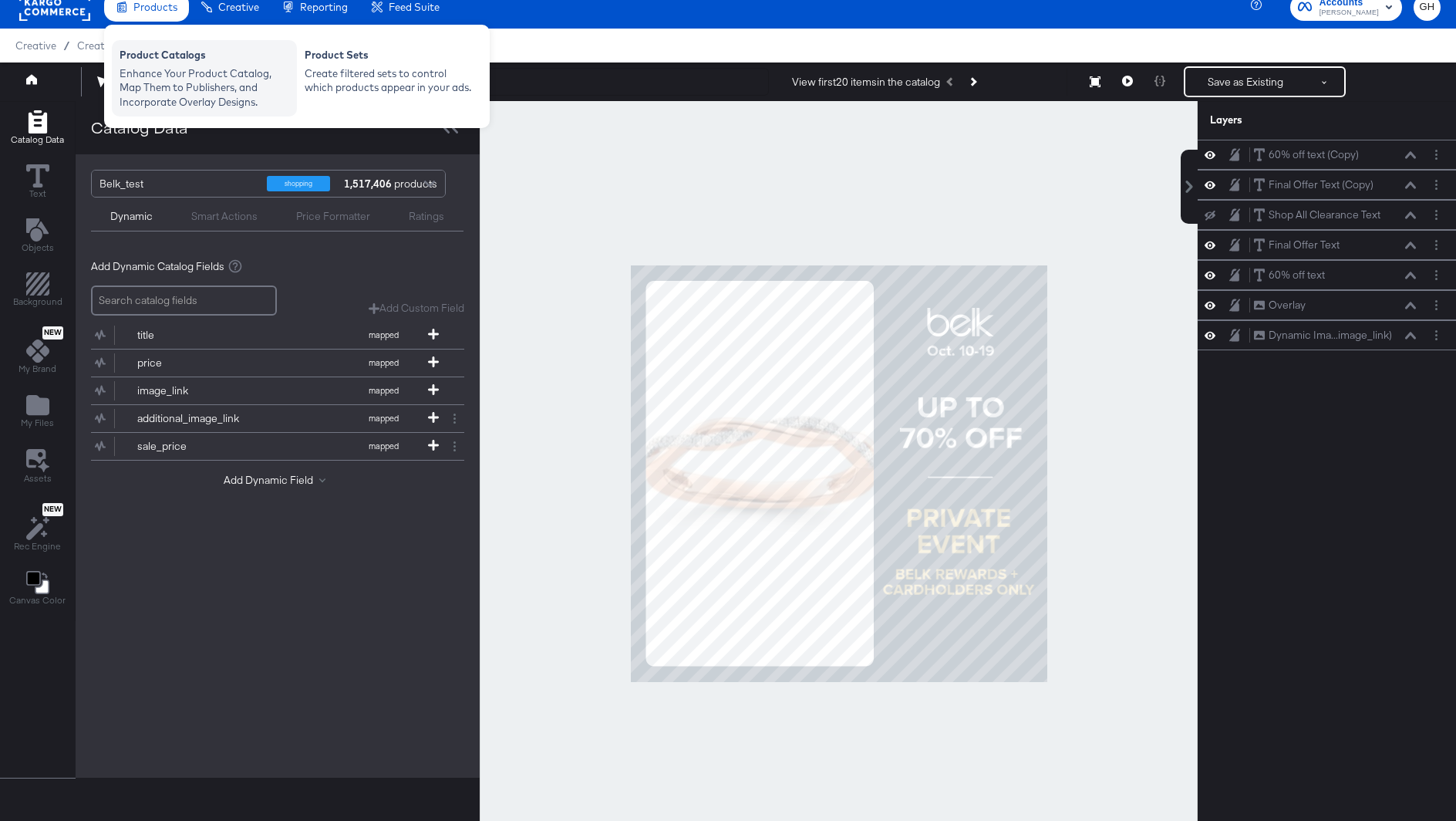
click at [159, 66] on div "Enhance Your Product Catalog, Map Them to Publishers, and Incorporate Overlay D…" at bounding box center [205, 88] width 170 height 43
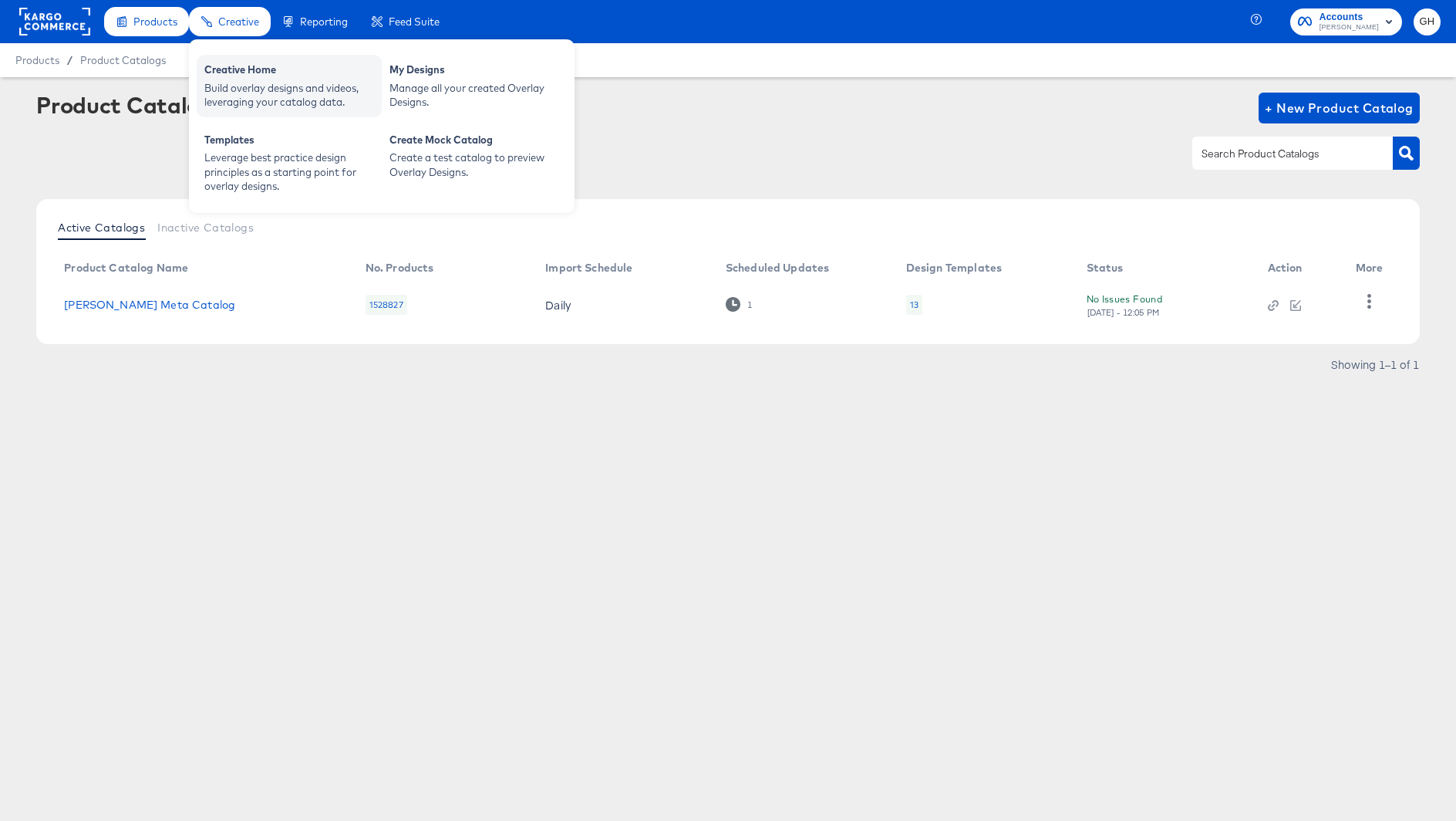
click at [248, 81] on div "Build overlay designs and videos, leveraging your catalog data." at bounding box center [289, 95] width 170 height 28
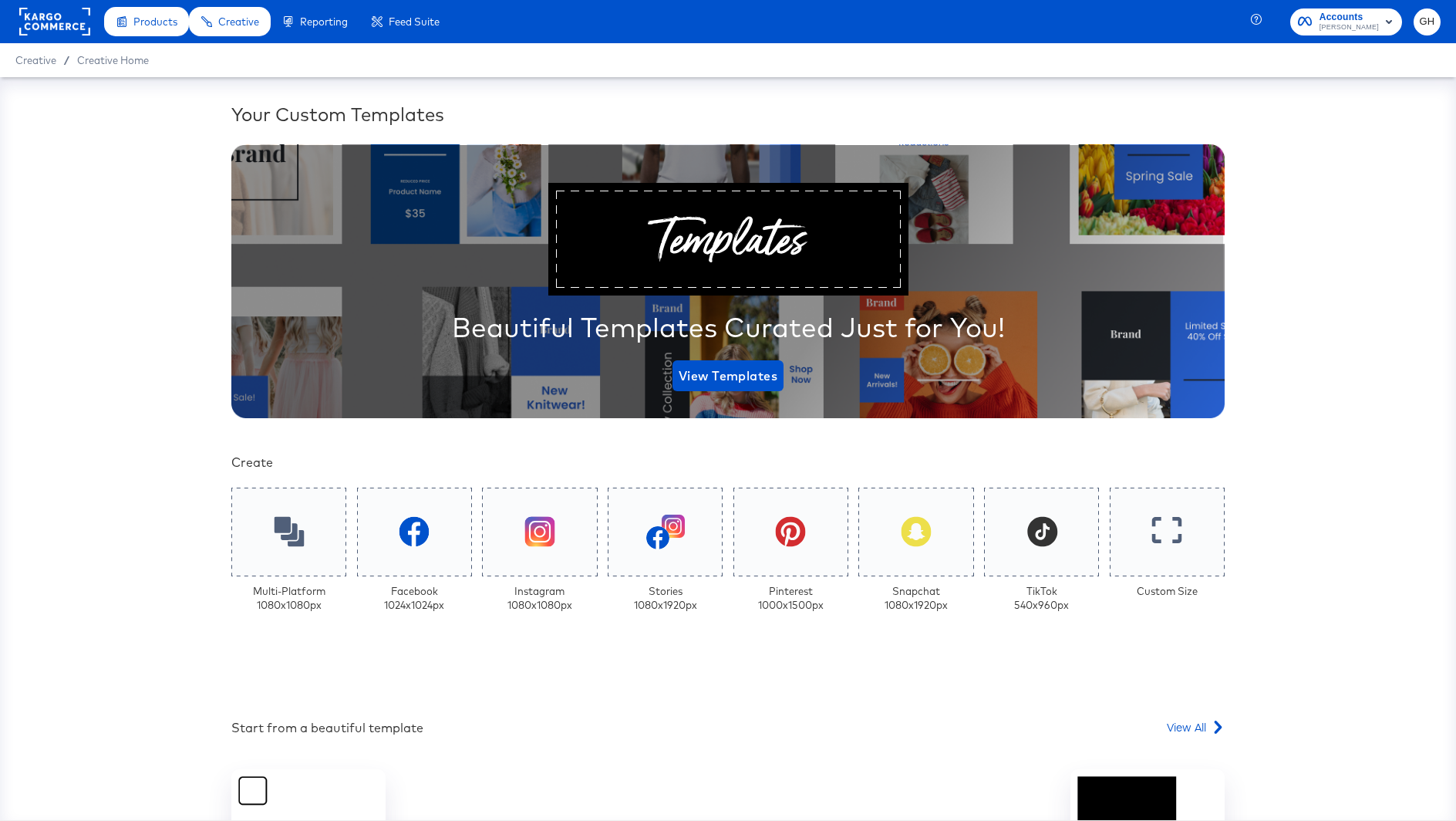
scroll to position [188, 0]
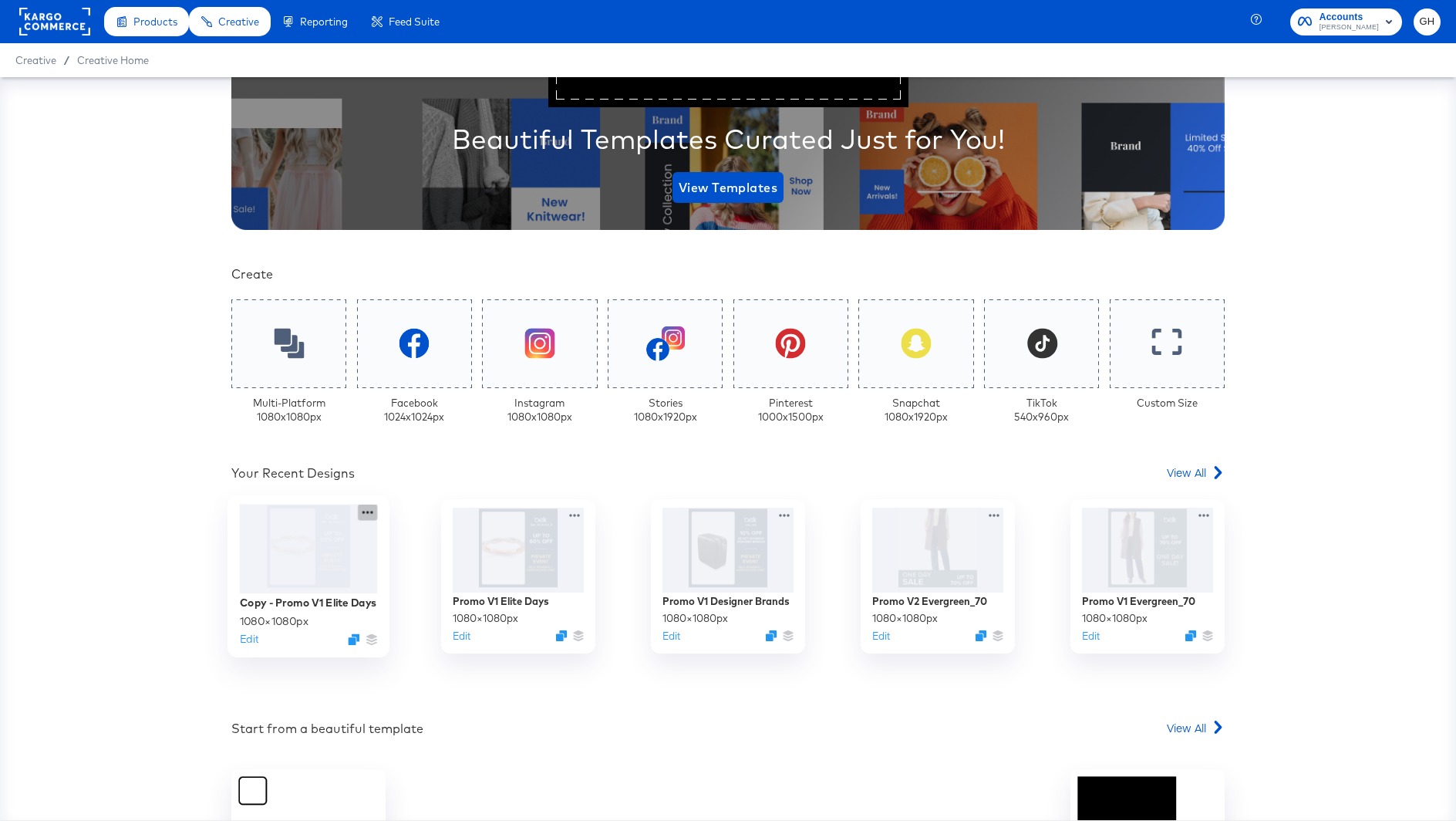
click at [364, 515] on icon at bounding box center [368, 511] width 19 height 16
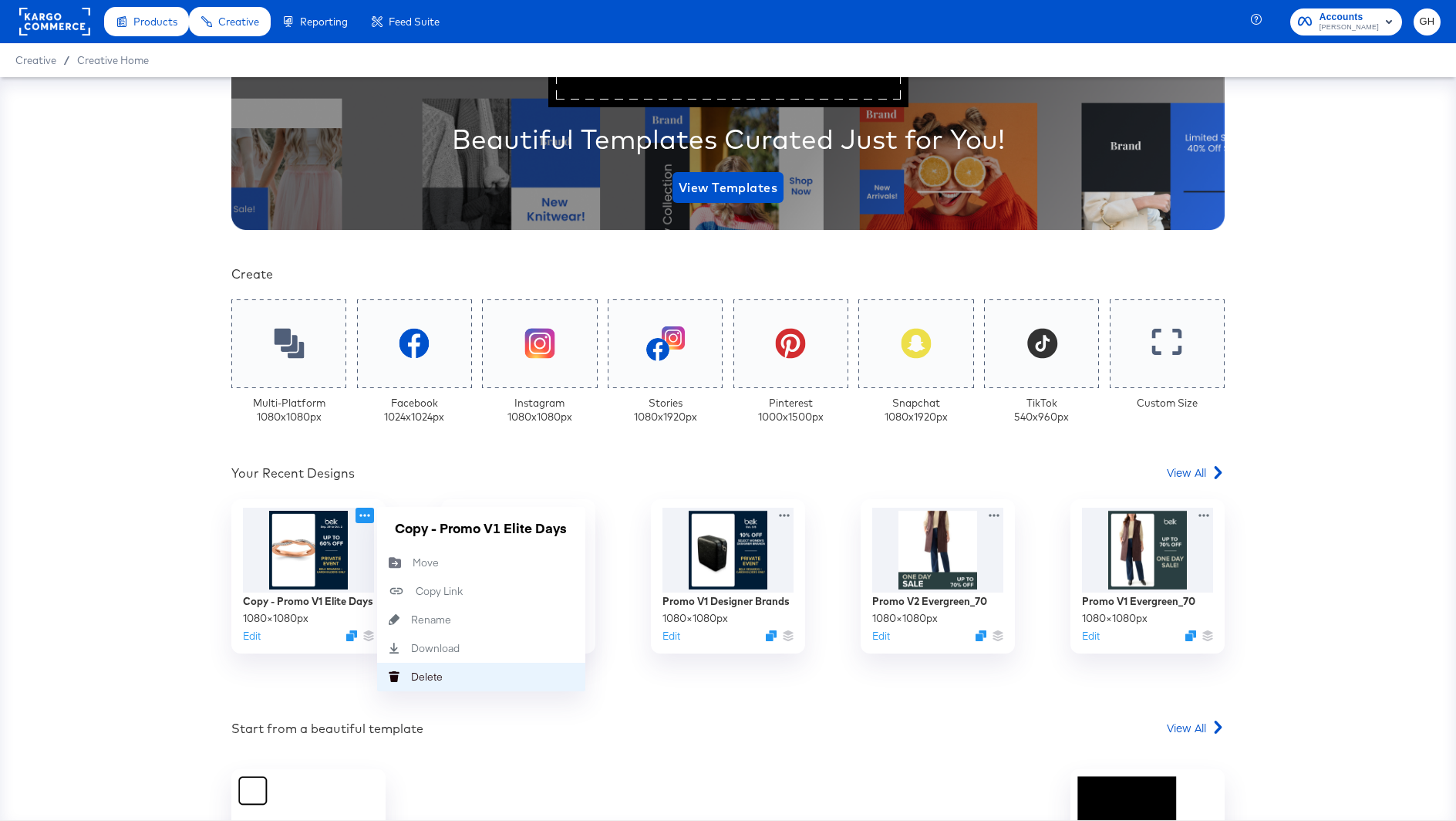
click at [409, 668] on div "[PERSON_NAME]" at bounding box center [394, 676] width 34 height 28
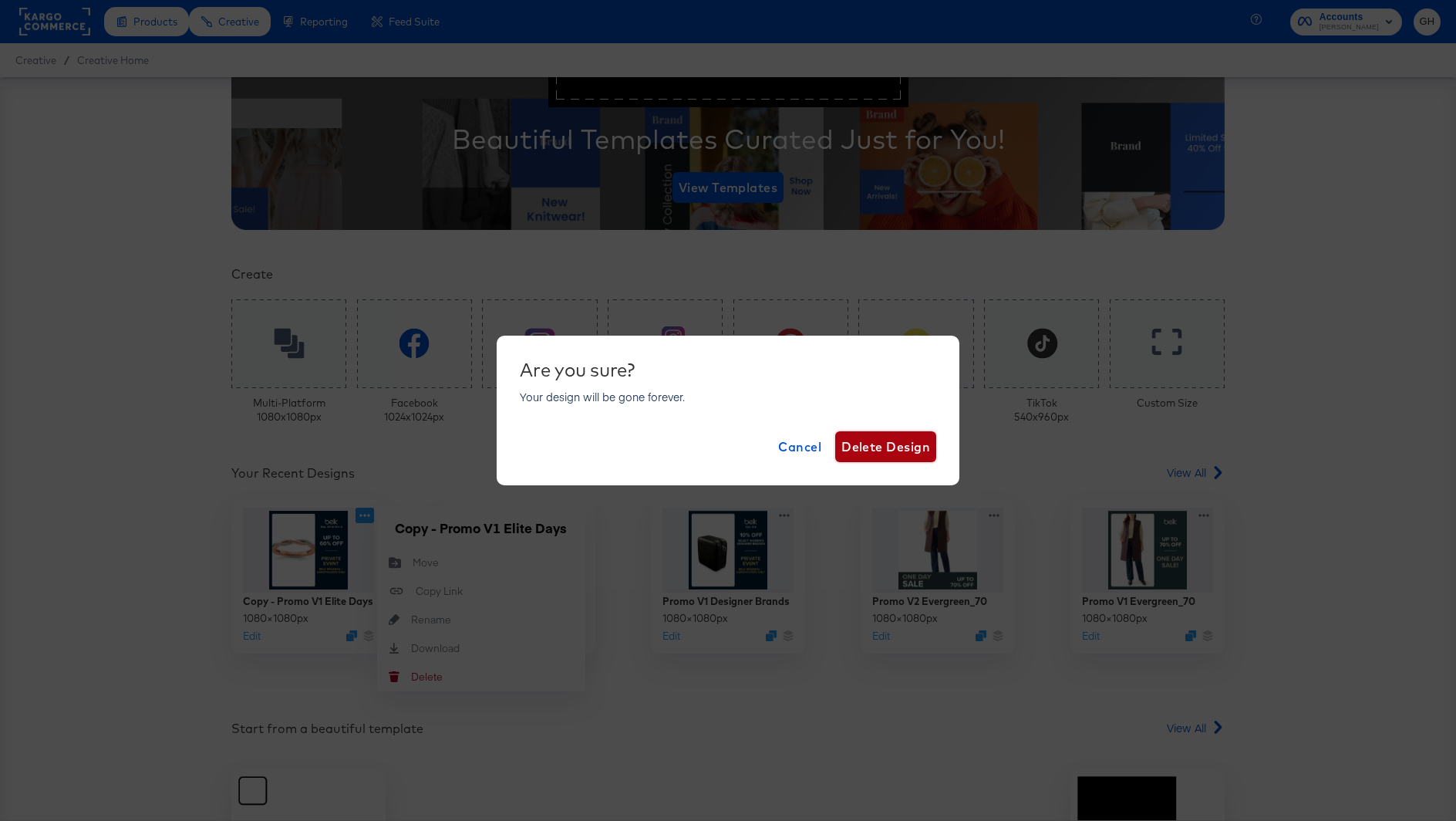
click at [874, 444] on span "Delete Design" at bounding box center [886, 446] width 89 height 22
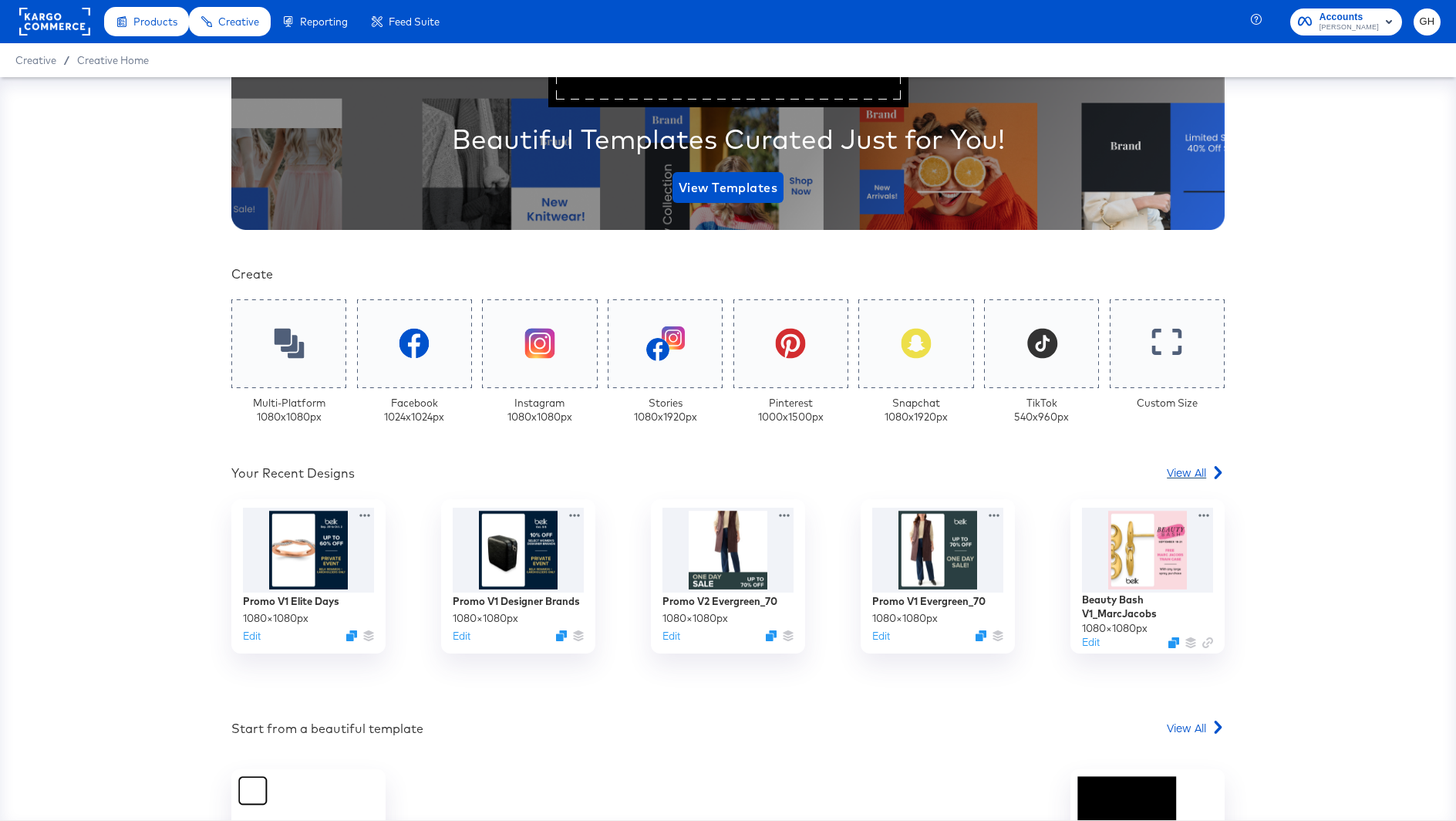
click at [1188, 465] on span "View All" at bounding box center [1187, 471] width 40 height 15
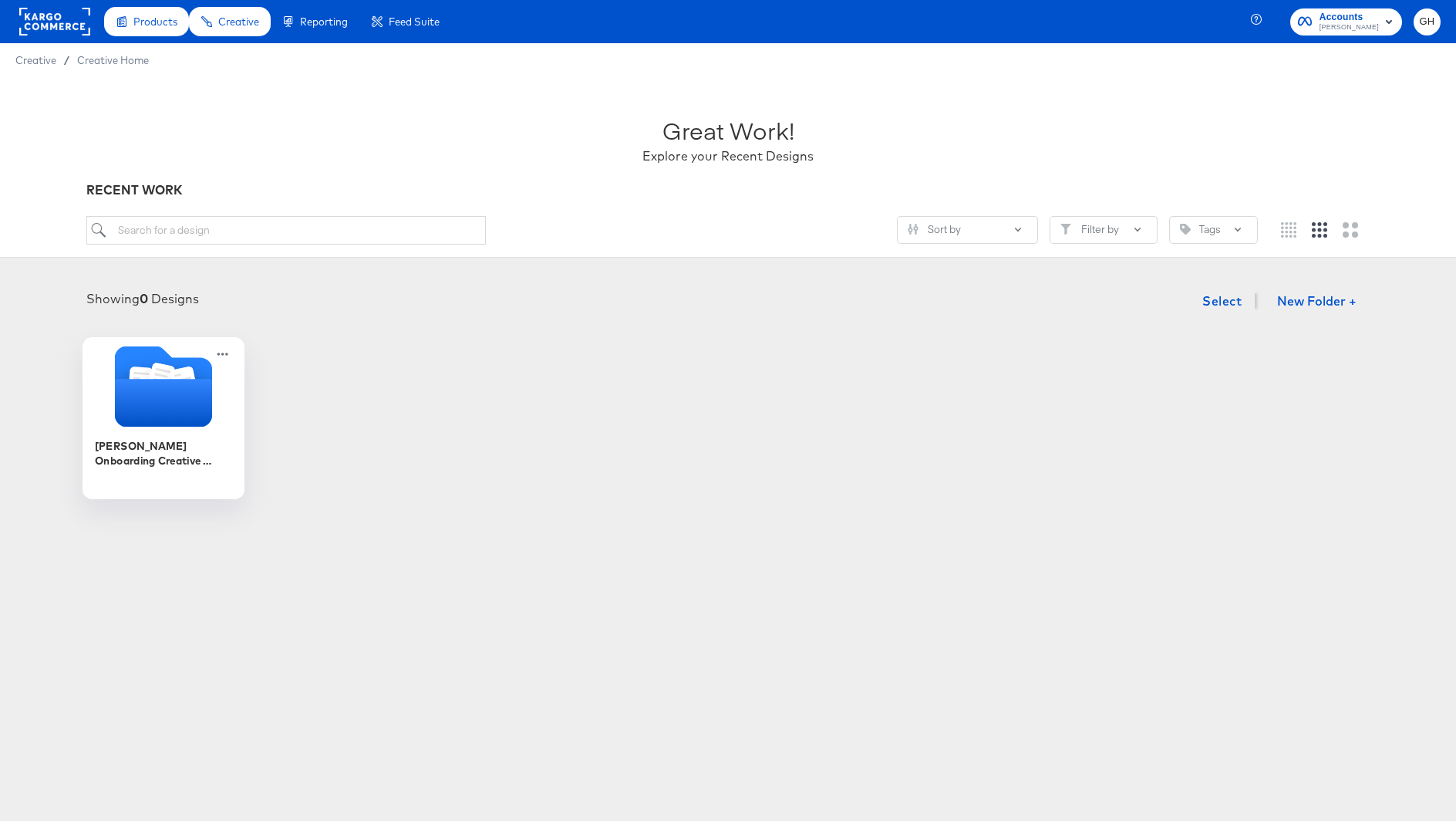
click at [173, 419] on icon "Folder" at bounding box center [163, 402] width 97 height 48
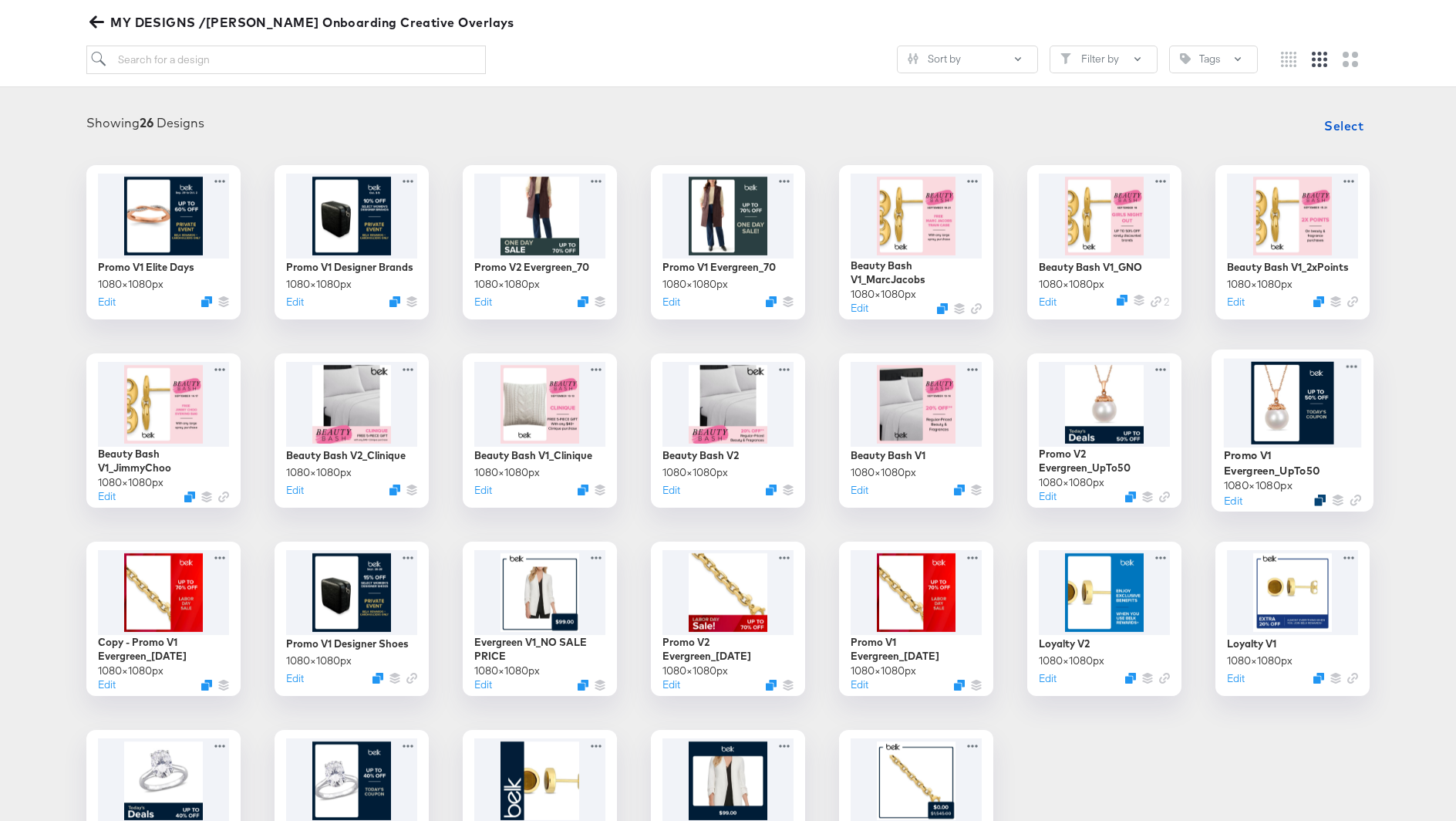
scroll to position [171, 0]
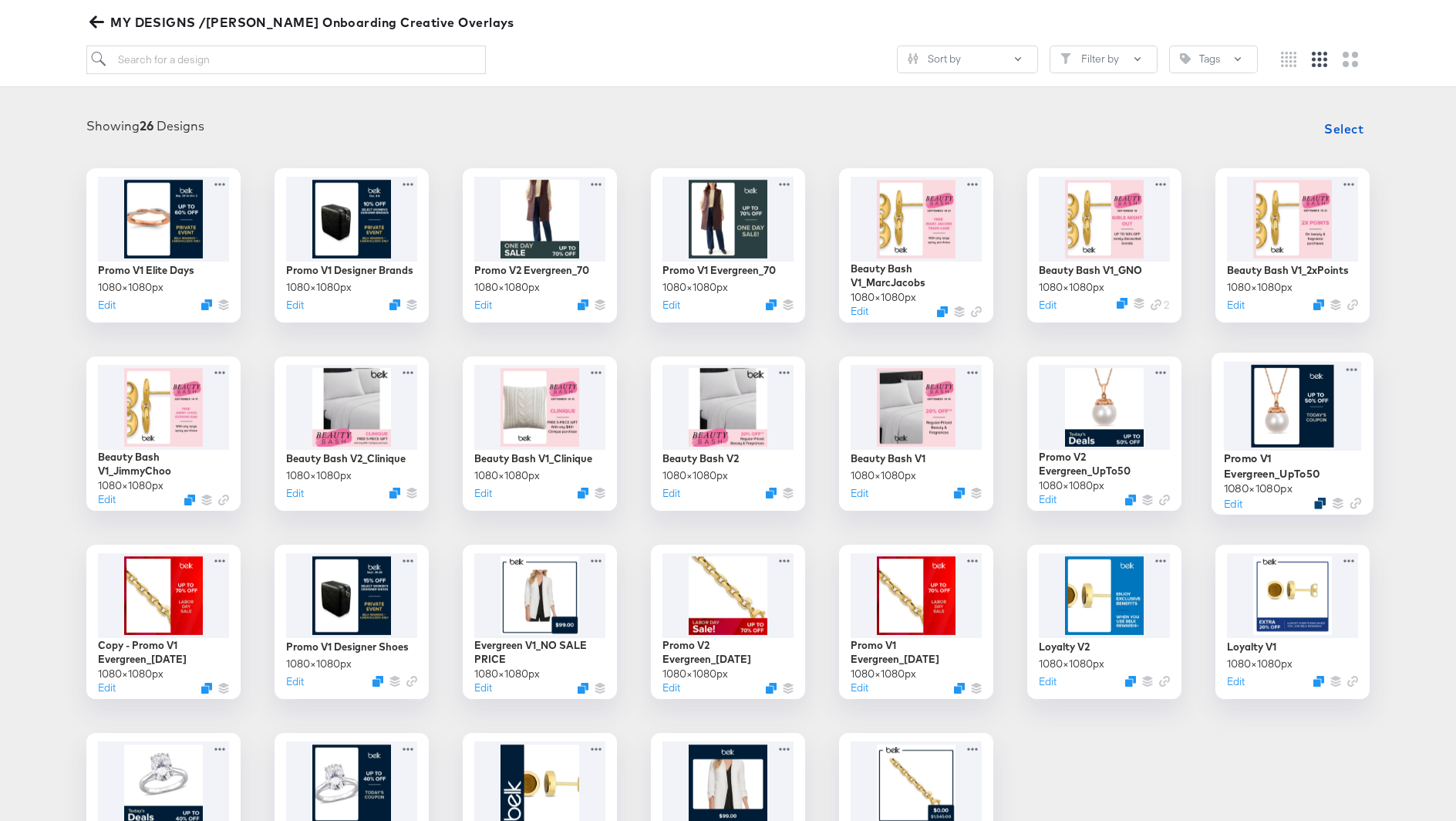
click at [1317, 501] on icon "Duplicate" at bounding box center [1320, 503] width 11 height 11
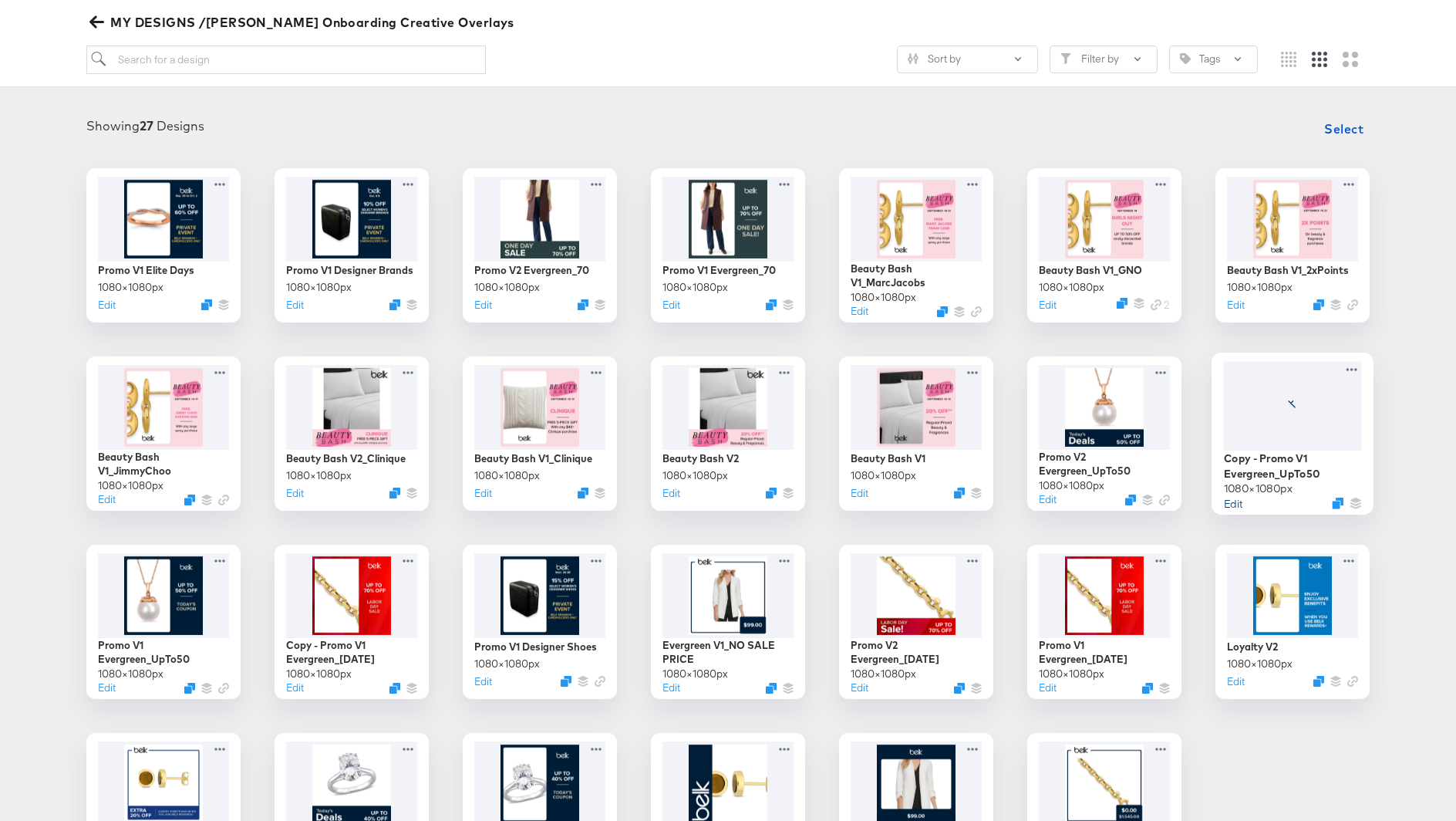
click at [1232, 497] on button "Edit" at bounding box center [1233, 503] width 19 height 15
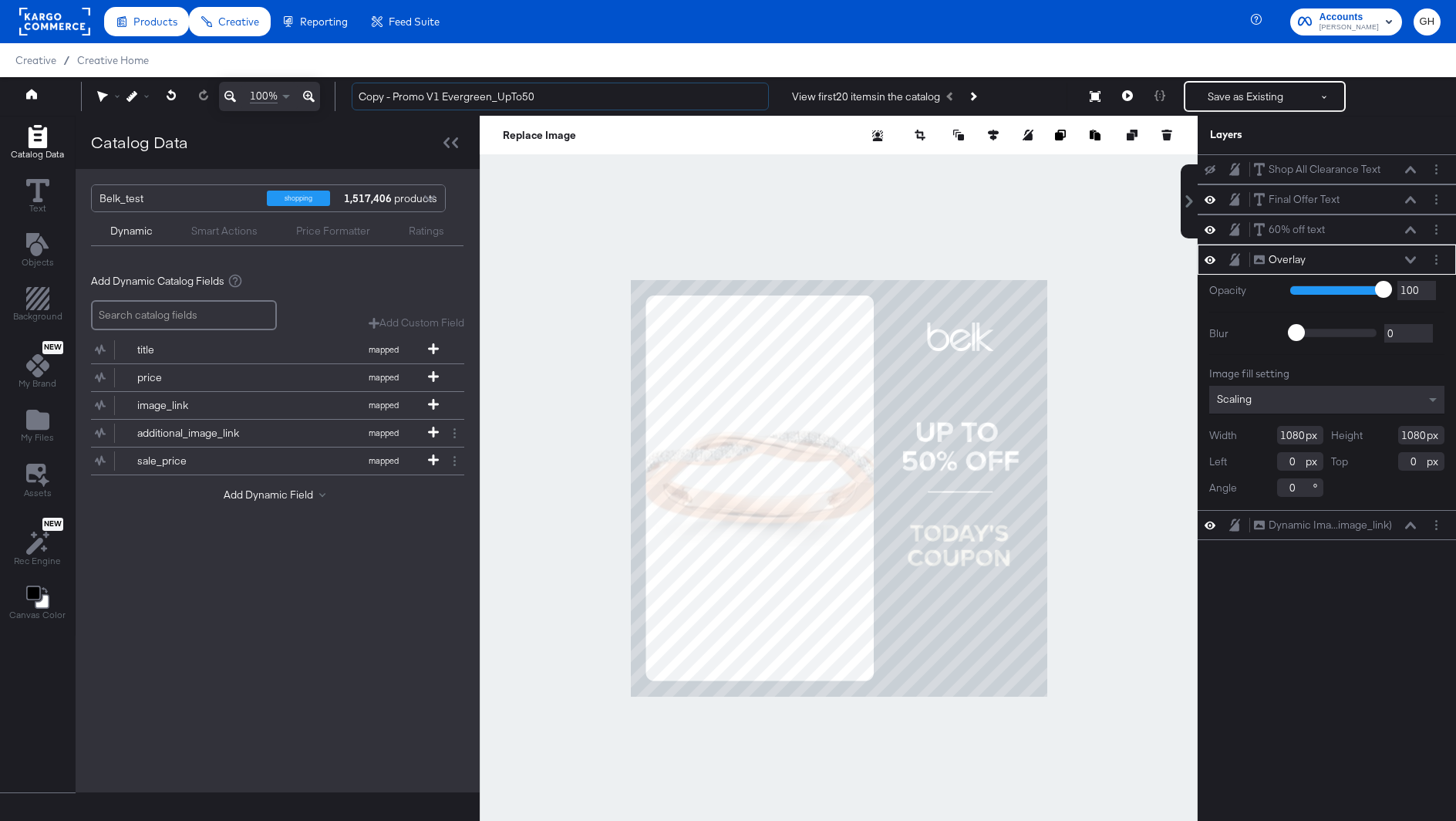
drag, startPoint x: 395, startPoint y: 98, endPoint x: 347, endPoint y: 95, distance: 48.1
click at [347, 95] on div "Copy - Promo V1 Evergreen_UpTo50 View first 20 items in the catalog Save as Exi…" at bounding box center [890, 96] width 1102 height 31
drag, startPoint x: 460, startPoint y: 99, endPoint x: 562, endPoint y: 99, distance: 102.0
click at [562, 99] on input "Promo V1 Evergreen_UpTo50" at bounding box center [560, 96] width 418 height 28
type input "Promo V1 Evergreen_Belk Days"
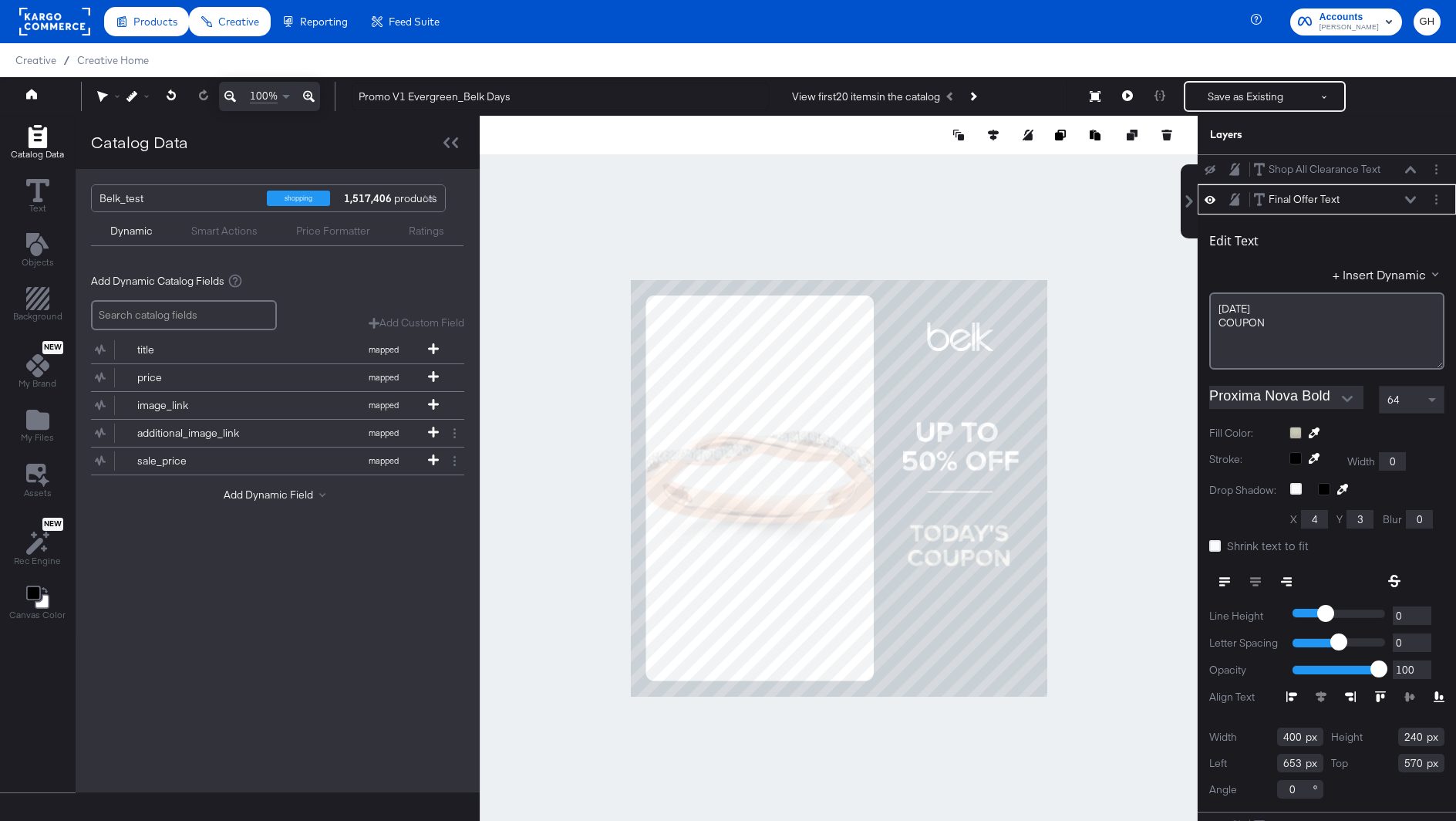
scroll to position [15, 0]
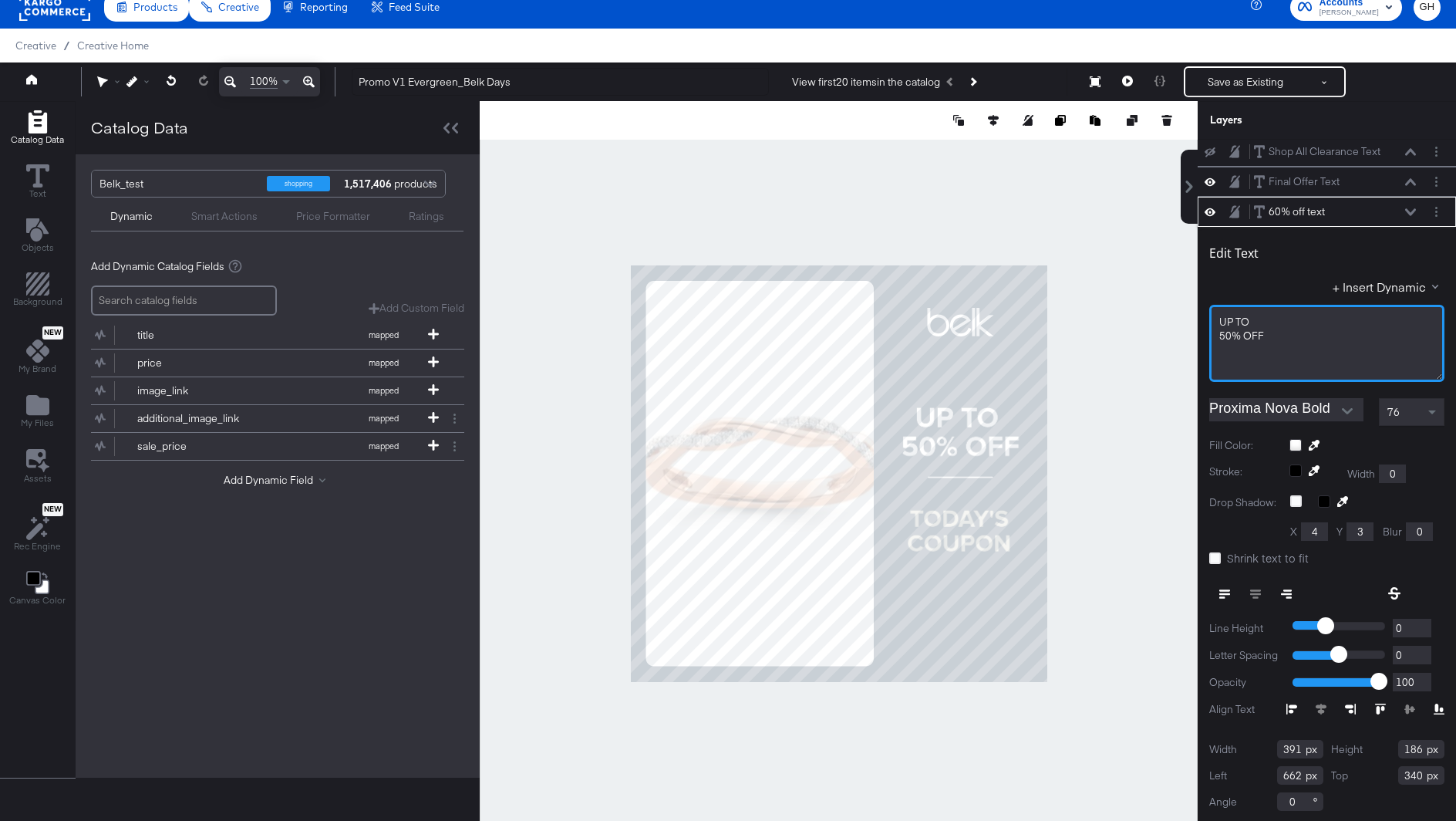
click at [1224, 337] on span "50% ﻿OFF" at bounding box center [1242, 335] width 44 height 14
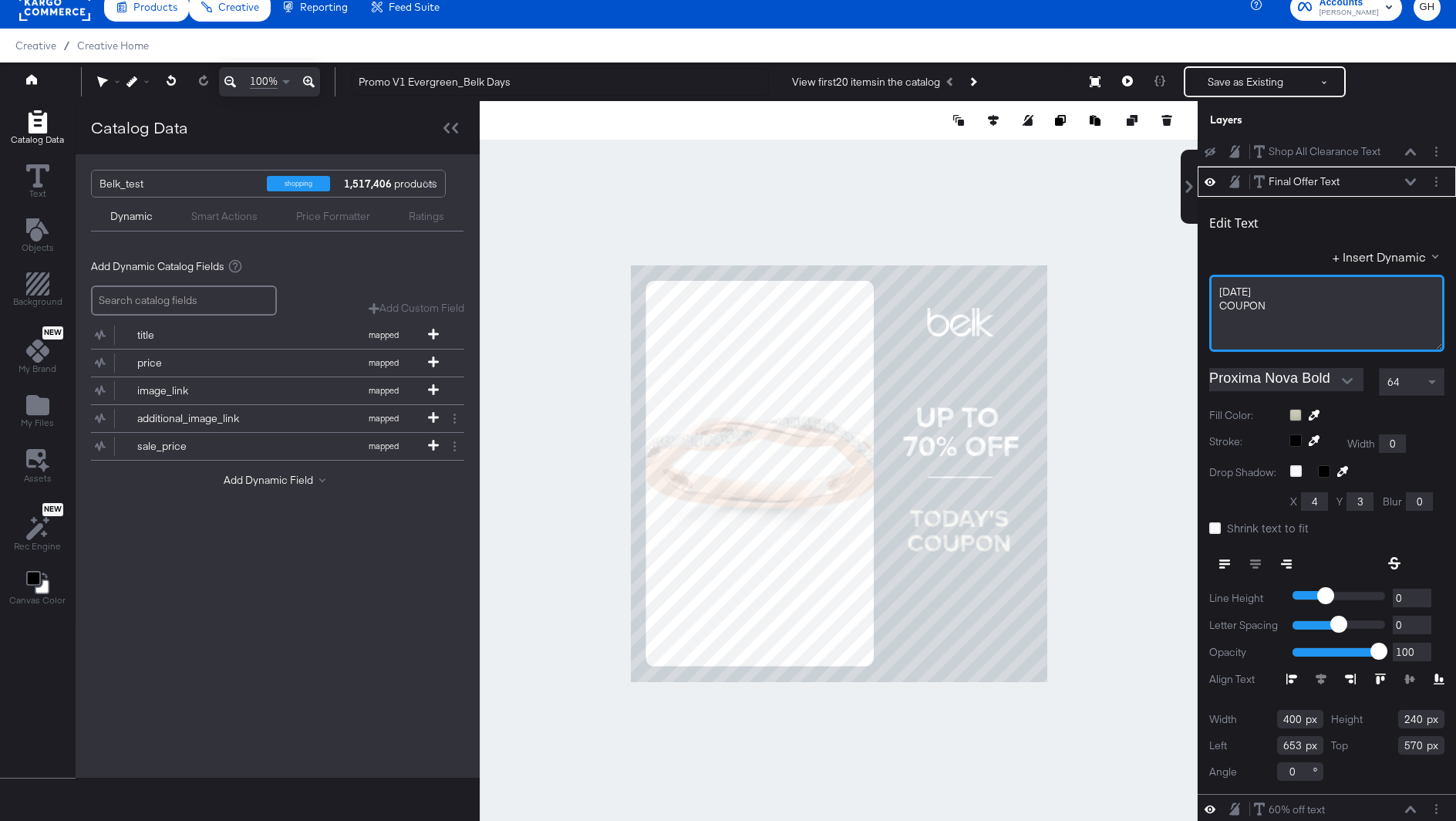
click at [1251, 287] on span "[DATE]" at bounding box center [1235, 291] width 31 height 14
drag, startPoint x: 1261, startPoint y: 287, endPoint x: 1203, endPoint y: 287, distance: 58.0
click at [1203, 287] on div "Edit Text + Insert Dynamic [DATE] COUPON﻿ Proxima Nova Bold 64 Fill Color: Stro…" at bounding box center [1327, 495] width 258 height 597
drag, startPoint x: 1270, startPoint y: 304, endPoint x: 1155, endPoint y: 304, distance: 115.0
click at [1155, 140] on div "Catalog Data Text Objects Background New My Brand My Files Assets New Rec Engin…" at bounding box center [728, 120] width 1456 height 39
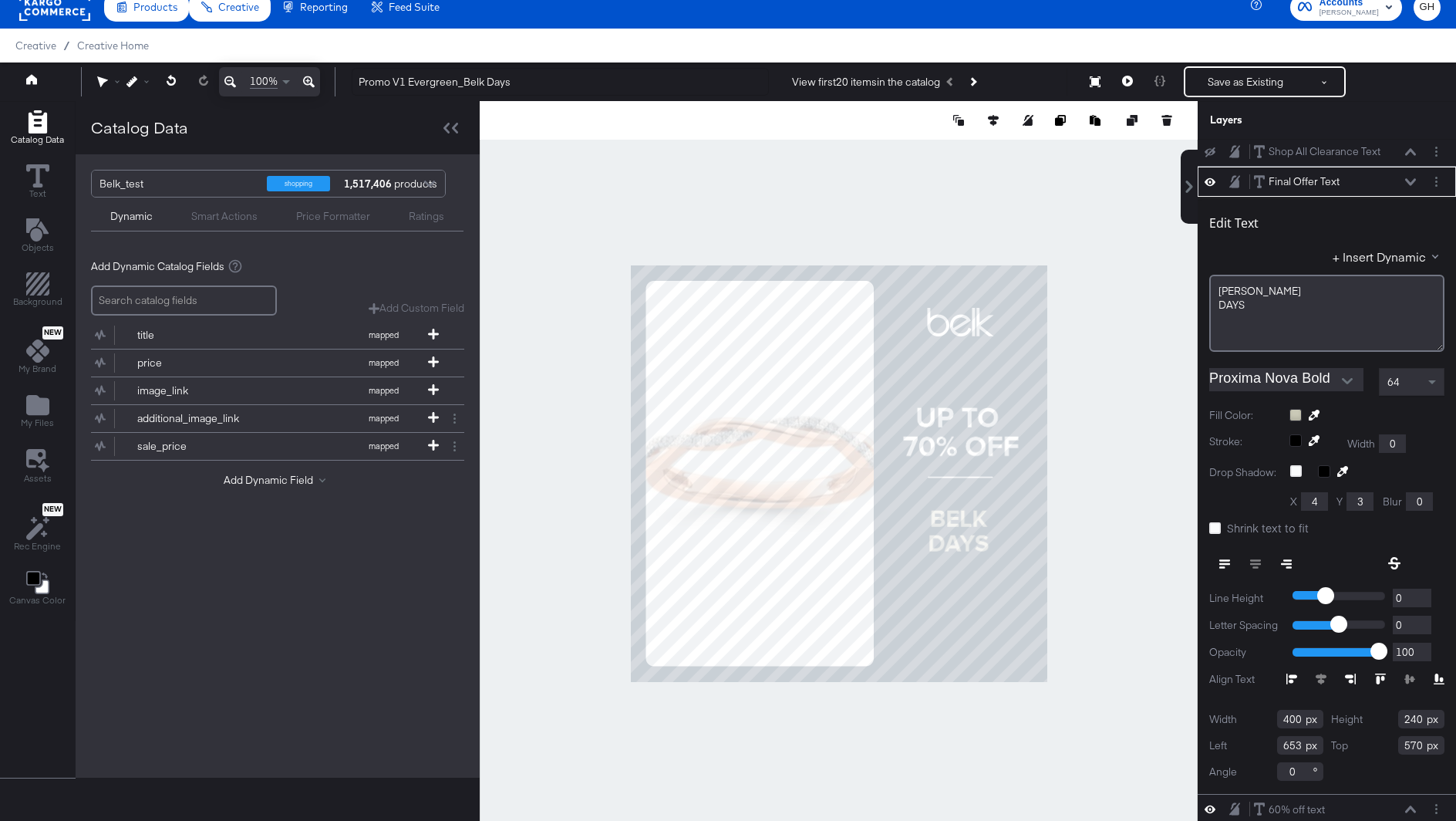
click at [1412, 380] on div "64" at bounding box center [1412, 382] width 64 height 26
click at [1409, 381] on div "64" at bounding box center [1412, 382] width 64 height 26
click at [1201, 435] on div "Edit Text + Insert Dynamic [PERSON_NAME] DAYS Proxima Nova Bold 70 Fill Color: …" at bounding box center [1327, 495] width 258 height 597
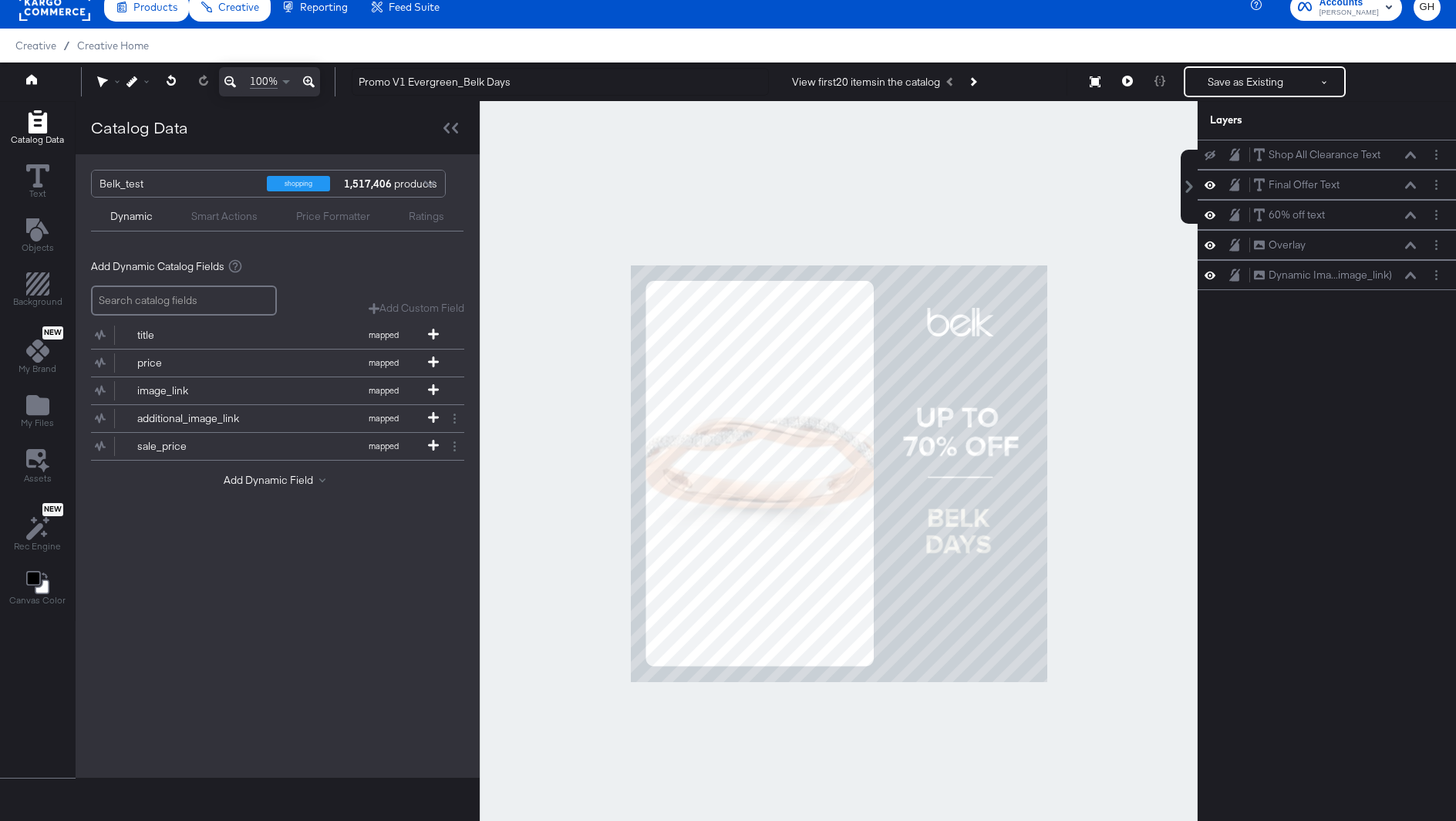
click at [1173, 451] on div at bounding box center [839, 473] width 718 height 744
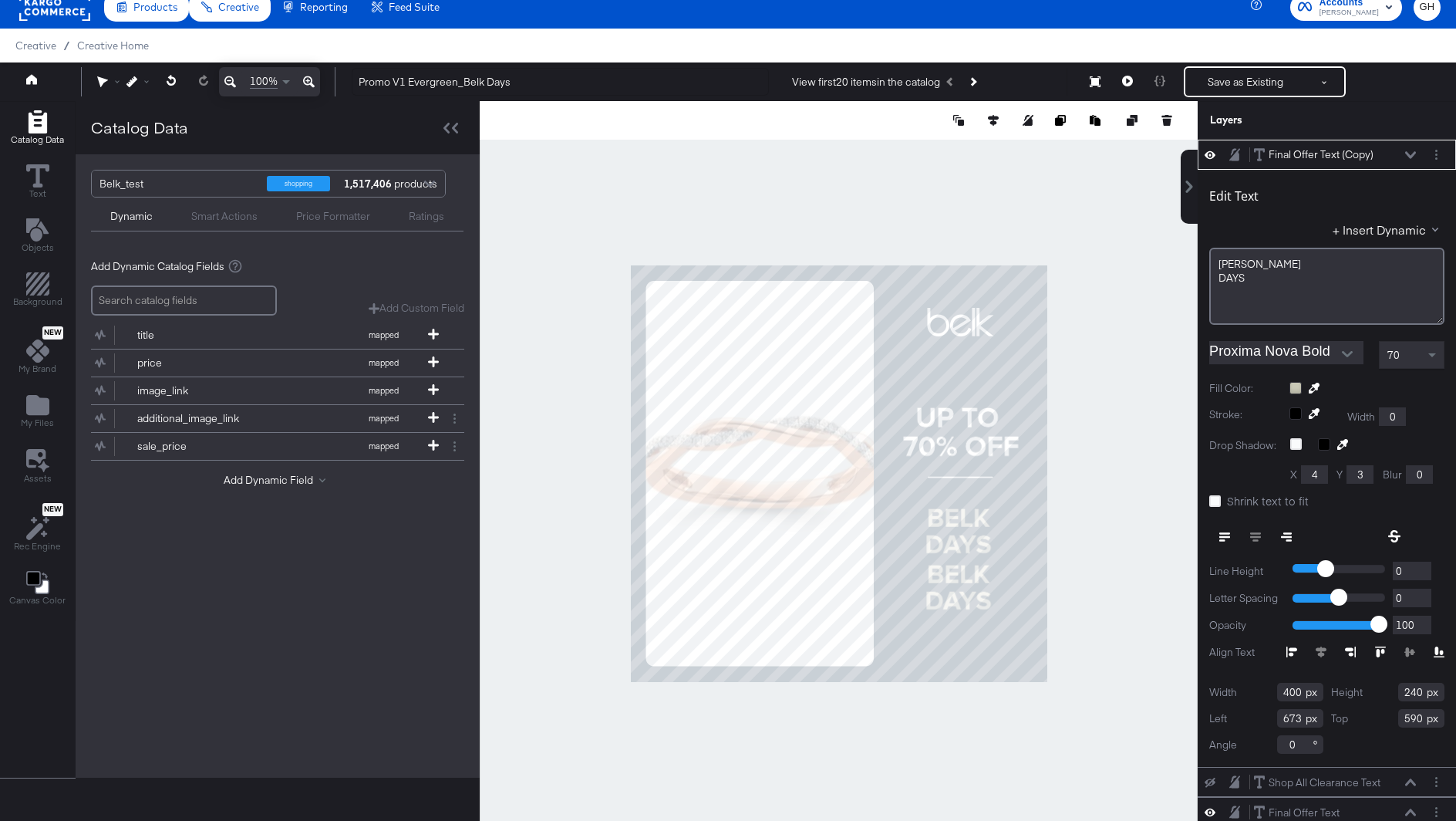
type input "653"
type input "716"
click at [1300, 309] on div "[PERSON_NAME] DAYS" at bounding box center [1327, 286] width 235 height 77
drag, startPoint x: 1277, startPoint y: 290, endPoint x: 1178, endPoint y: 251, distance: 106.4
click at [1178, 251] on div "Final Offer Text (Copy) Final Offer Text (Copy) Edit Text + Insert Dynamic [PER…" at bounding box center [1317, 481] width 278 height 682
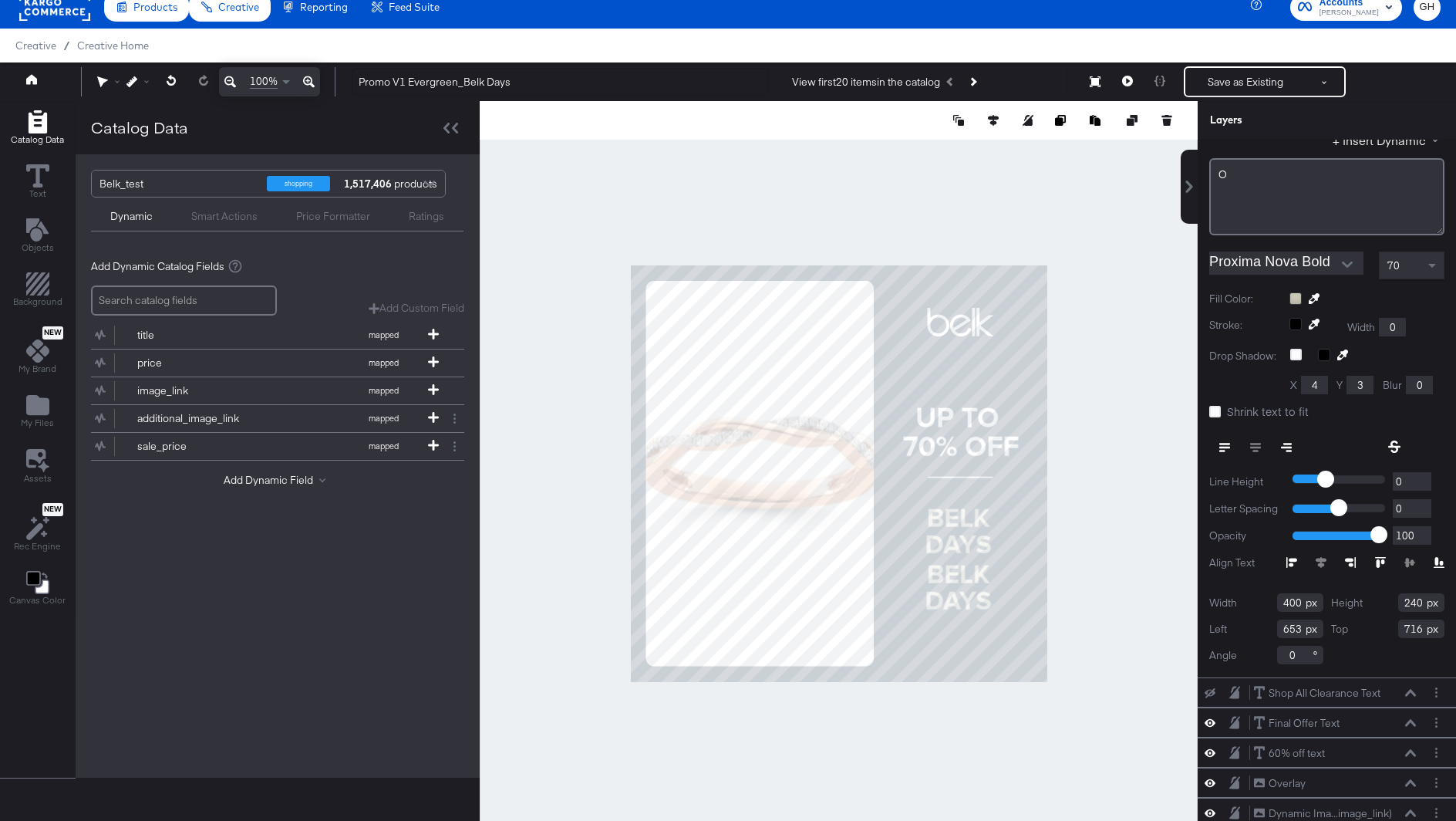
scroll to position [92, 0]
click at [1265, 193] on div "O" at bounding box center [1327, 195] width 235 height 77
click at [1245, 180] on div "O" at bounding box center [1327, 195] width 235 height 77
click at [1240, 171] on div "O" at bounding box center [1327, 173] width 216 height 15
click at [1152, 435] on div at bounding box center [839, 473] width 718 height 744
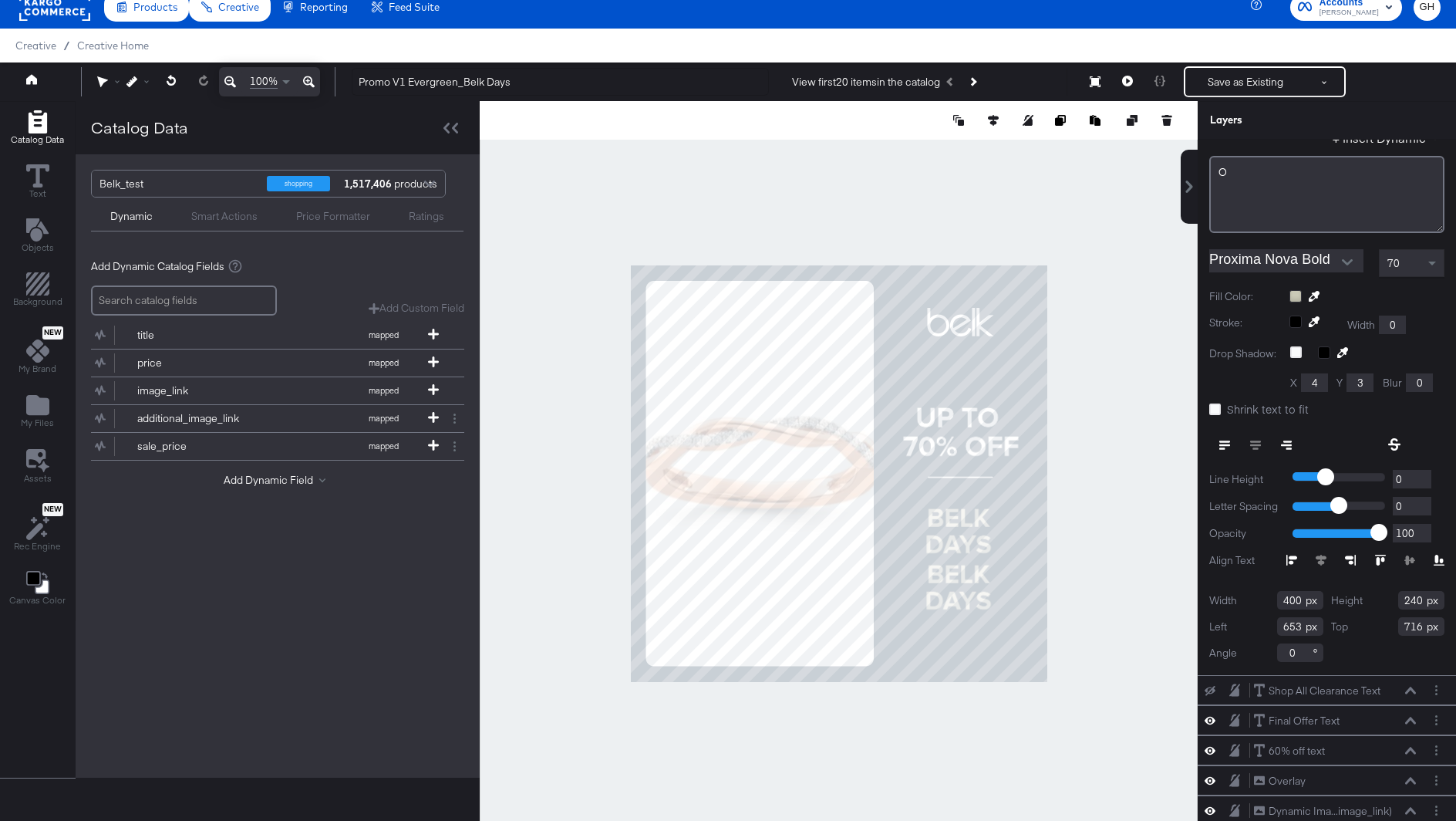
scroll to position [0, 0]
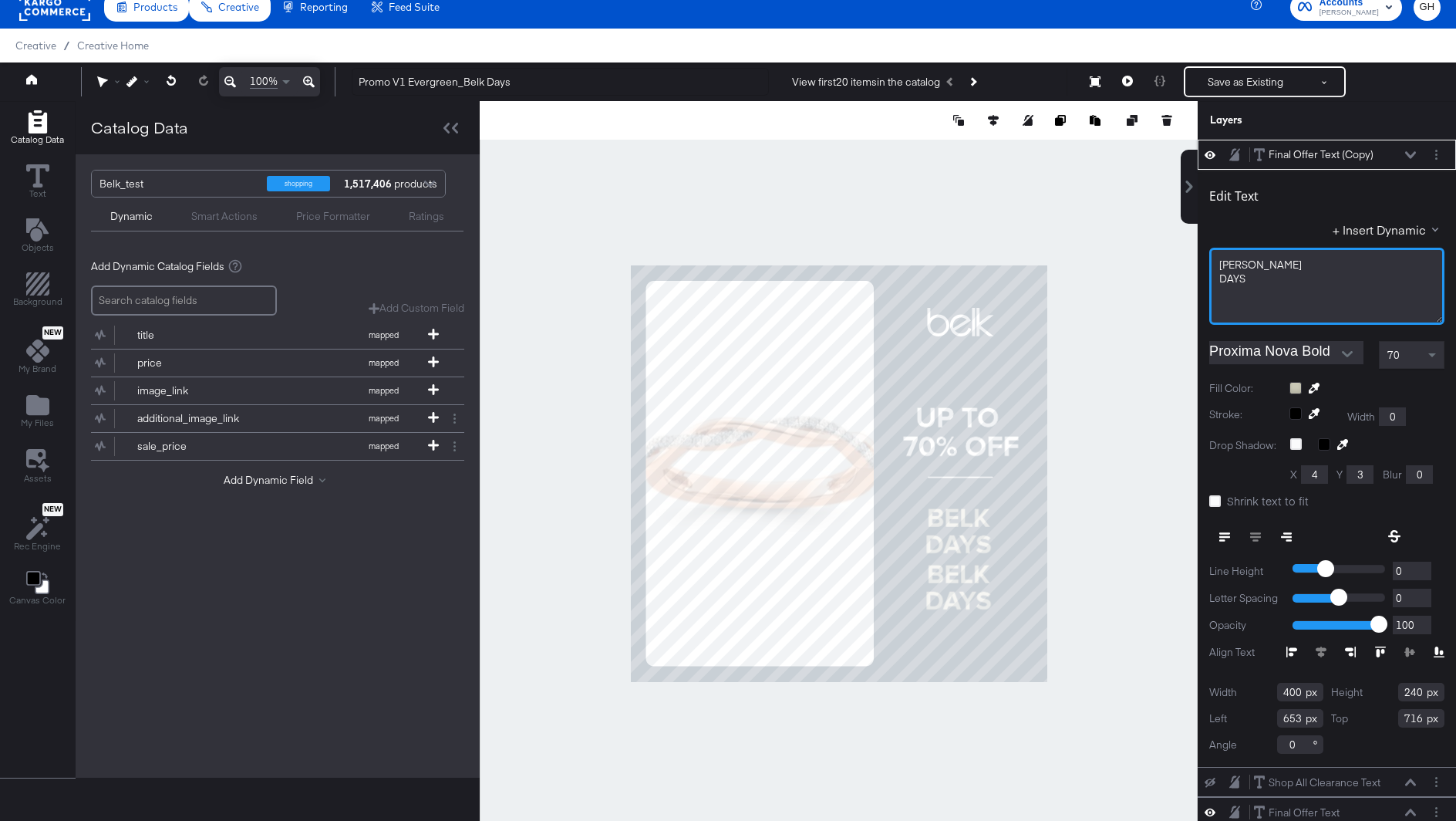
drag, startPoint x: 1261, startPoint y: 270, endPoint x: 1211, endPoint y: 271, distance: 50.0
click at [1211, 271] on div "[PERSON_NAME] DAYS" at bounding box center [1327, 286] width 235 height 77
drag, startPoint x: 1258, startPoint y: 275, endPoint x: 1200, endPoint y: 275, distance: 58.0
click at [1200, 275] on div "Edit Text + Insert Dynamic [PERSON_NAME] DAYS Proxima Nova Bold 70 Fill Color: …" at bounding box center [1327, 469] width 258 height 597
drag, startPoint x: 1248, startPoint y: 265, endPoint x: 1221, endPoint y: 265, distance: 27.0
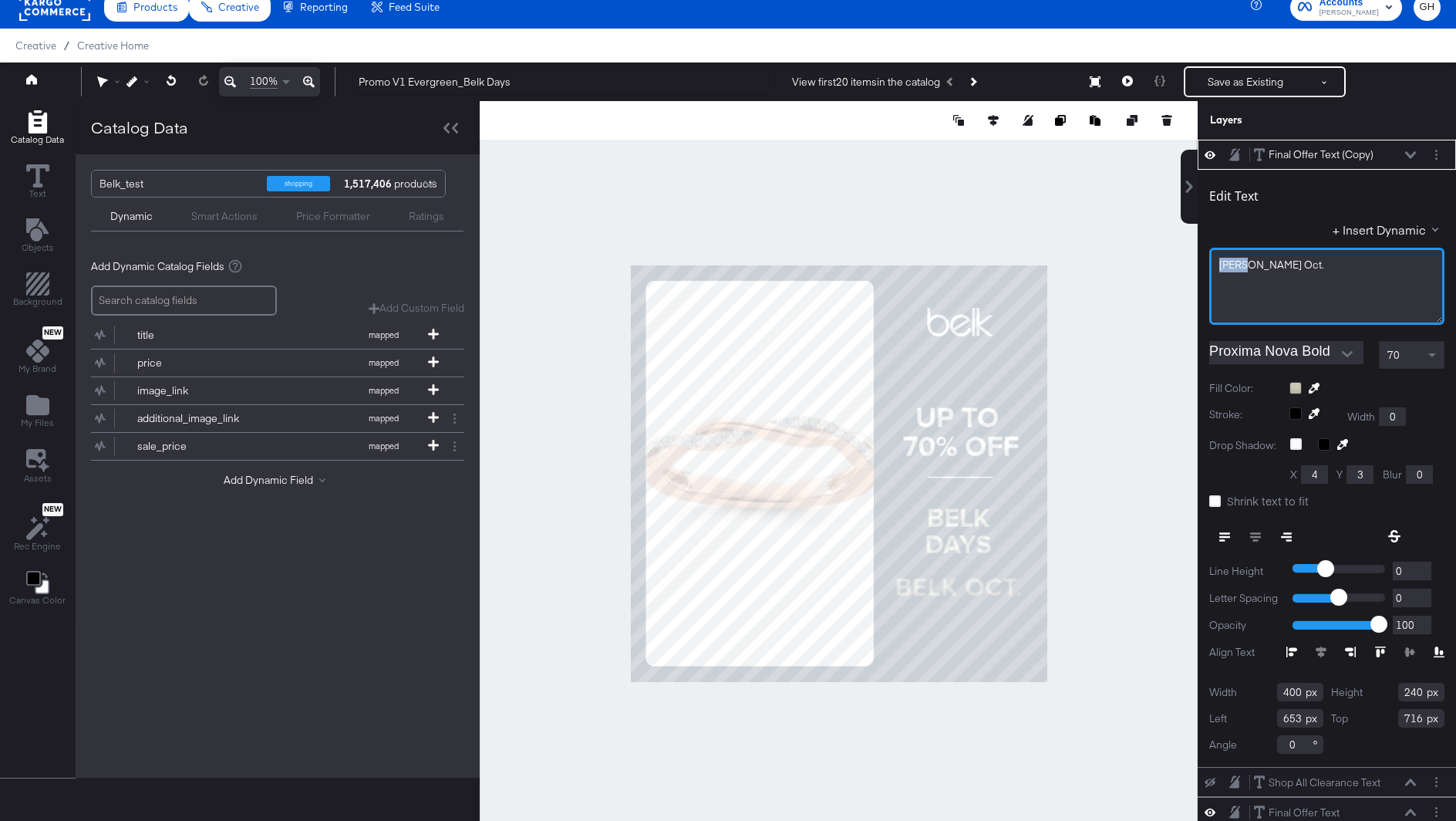
click at [1221, 265] on span "[PERSON_NAME] Oct." at bounding box center [1272, 265] width 105 height 14
click at [1279, 249] on div "Oct." at bounding box center [1327, 286] width 235 height 77
click at [1279, 258] on div "Oct." at bounding box center [1328, 265] width 215 height 15
click at [1403, 355] on div "70" at bounding box center [1412, 355] width 64 height 26
click at [1406, 352] on div "70" at bounding box center [1412, 355] width 64 height 26
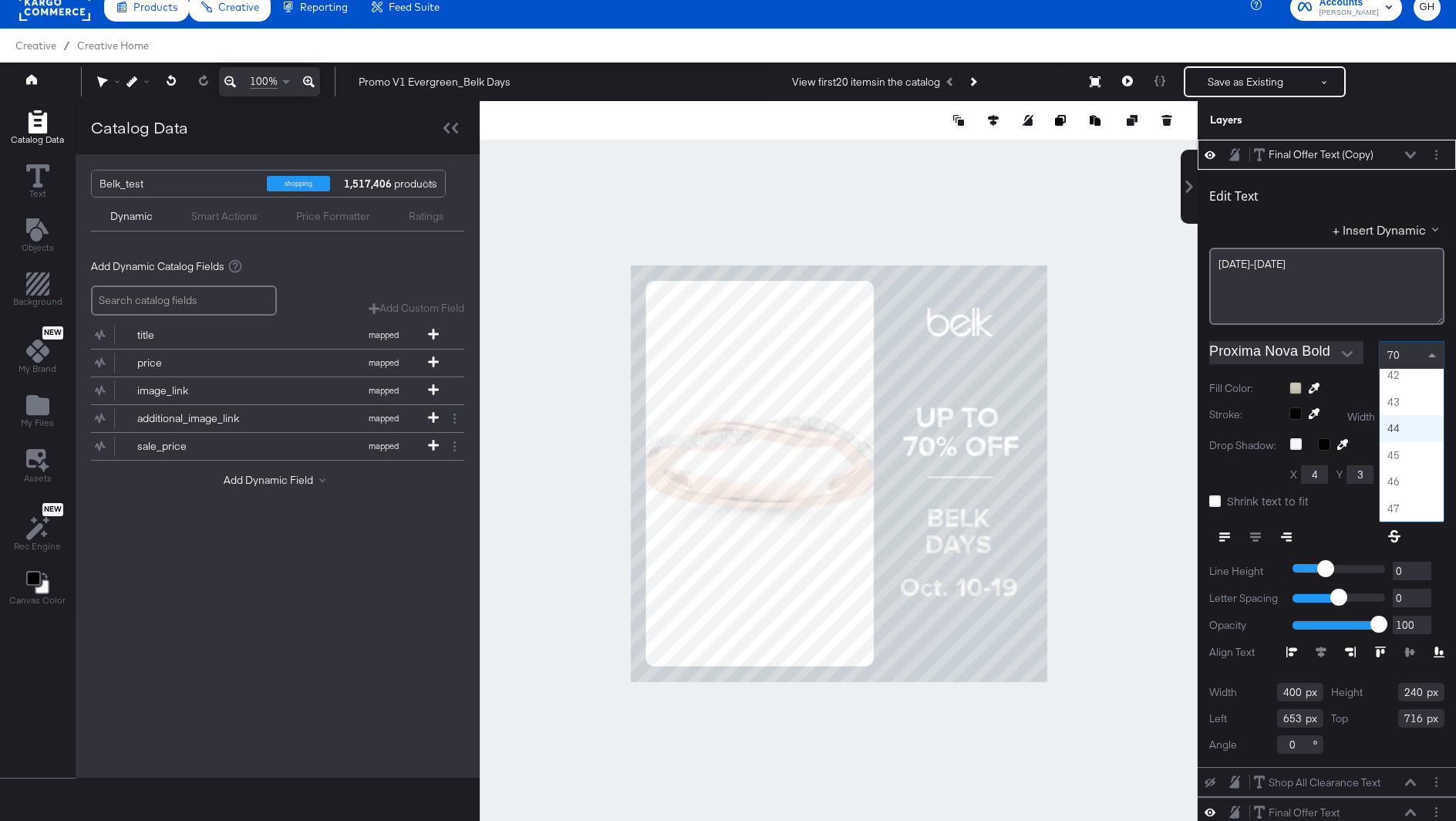
scroll to position [1099, 0]
click at [1153, 505] on div at bounding box center [839, 473] width 718 height 744
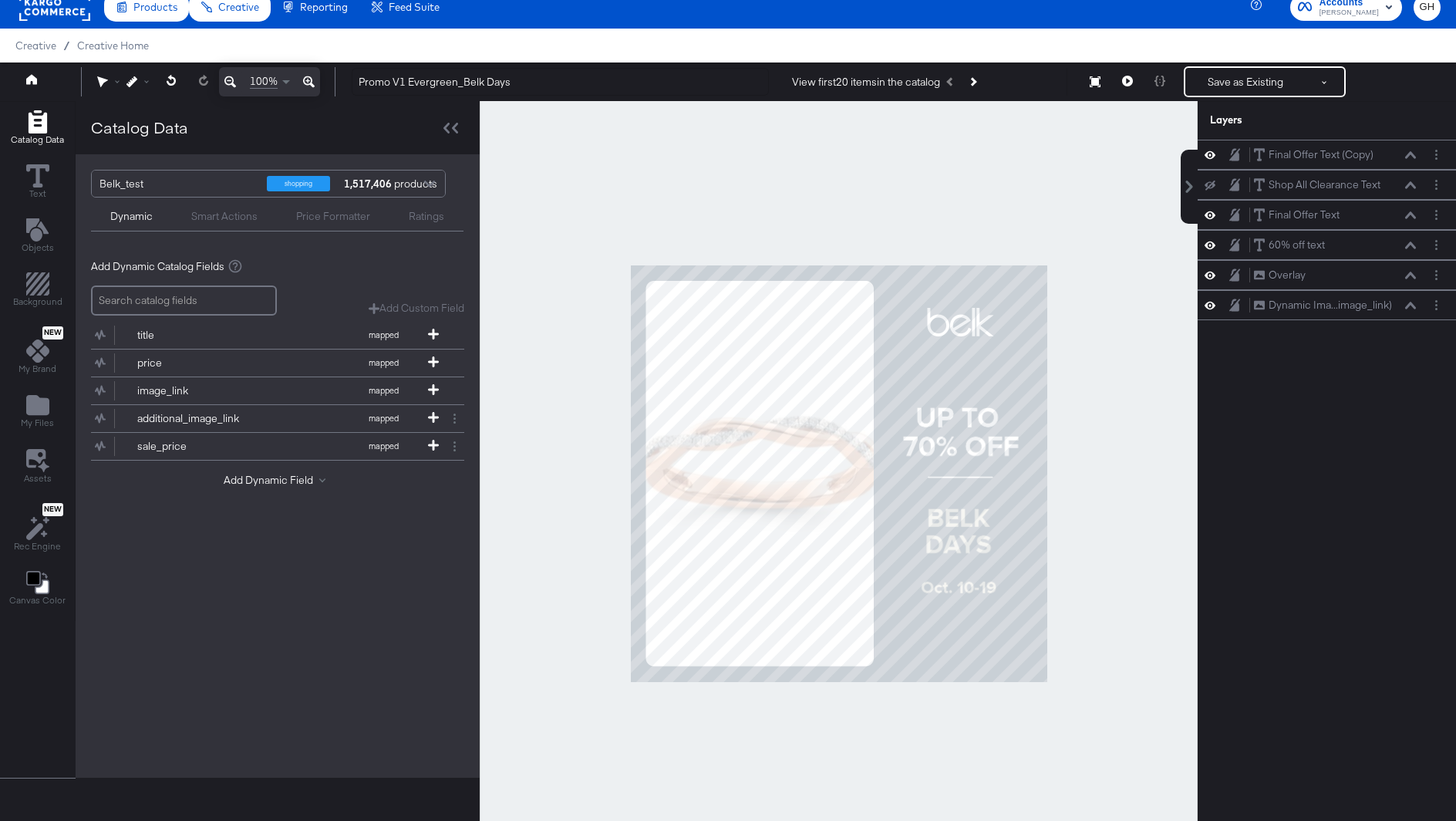
scroll to position [32, 0]
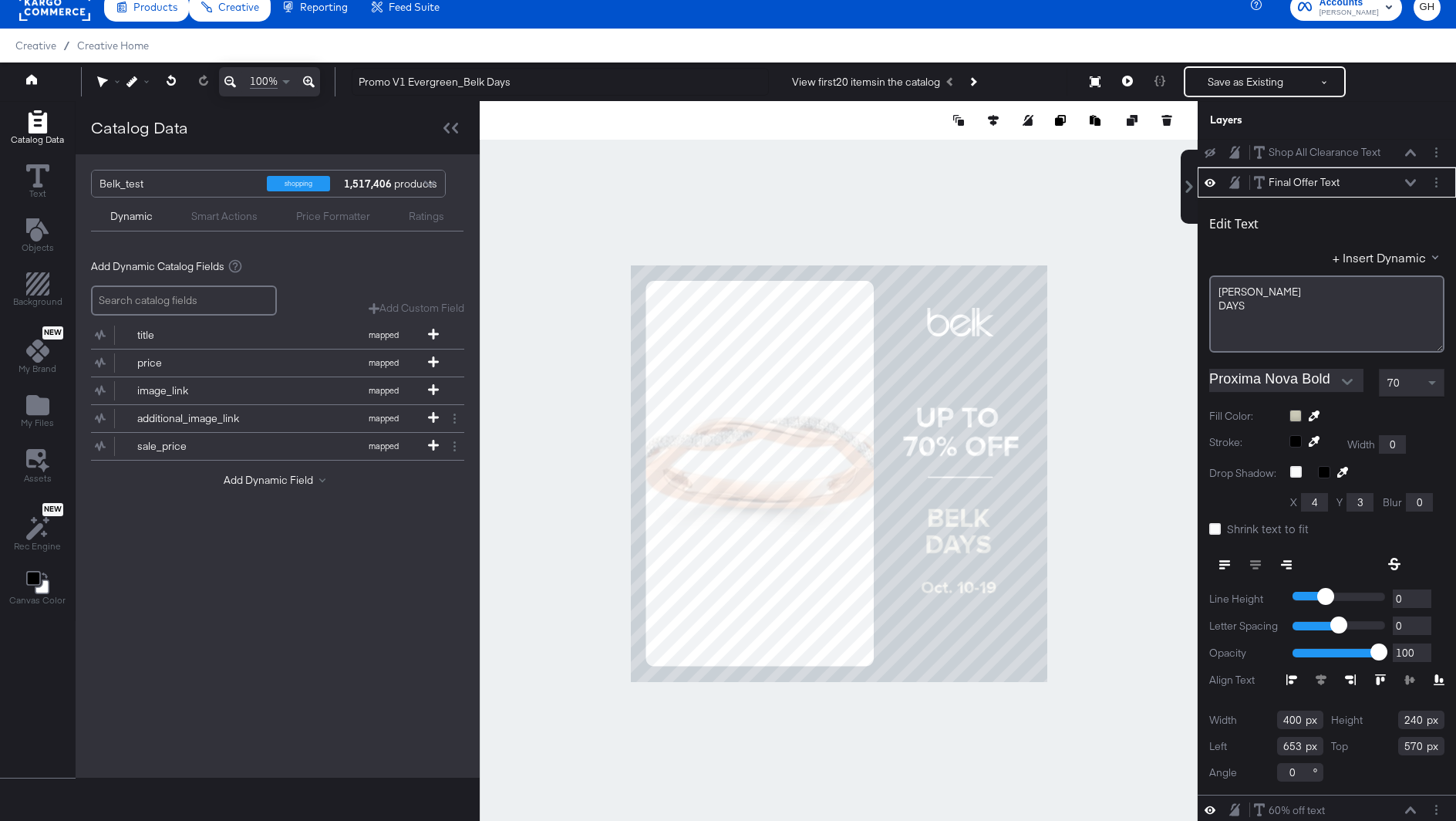
click at [1410, 374] on div "70" at bounding box center [1412, 383] width 64 height 26
click at [1156, 485] on div at bounding box center [839, 473] width 718 height 744
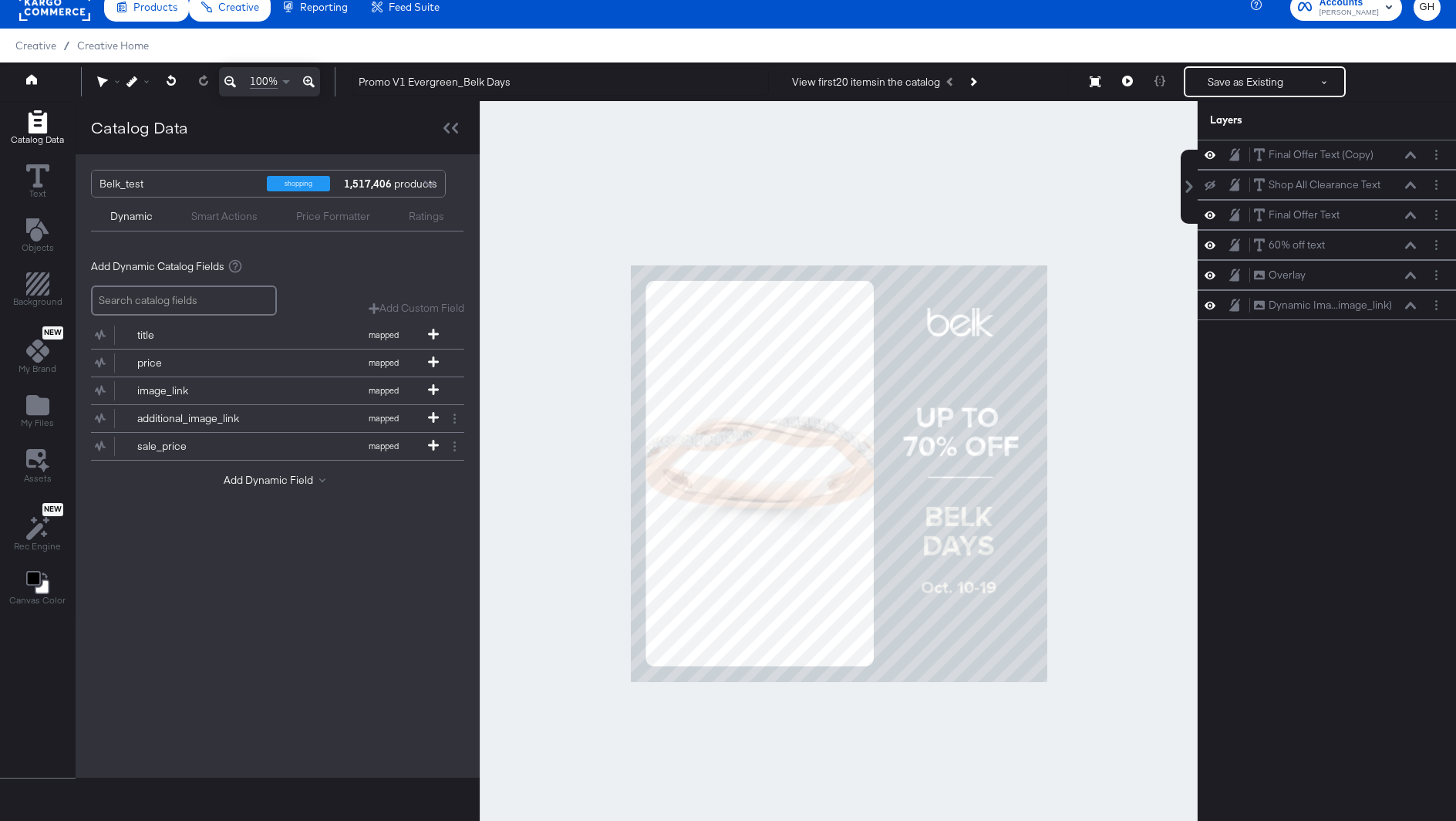
click at [1094, 571] on div at bounding box center [839, 473] width 718 height 744
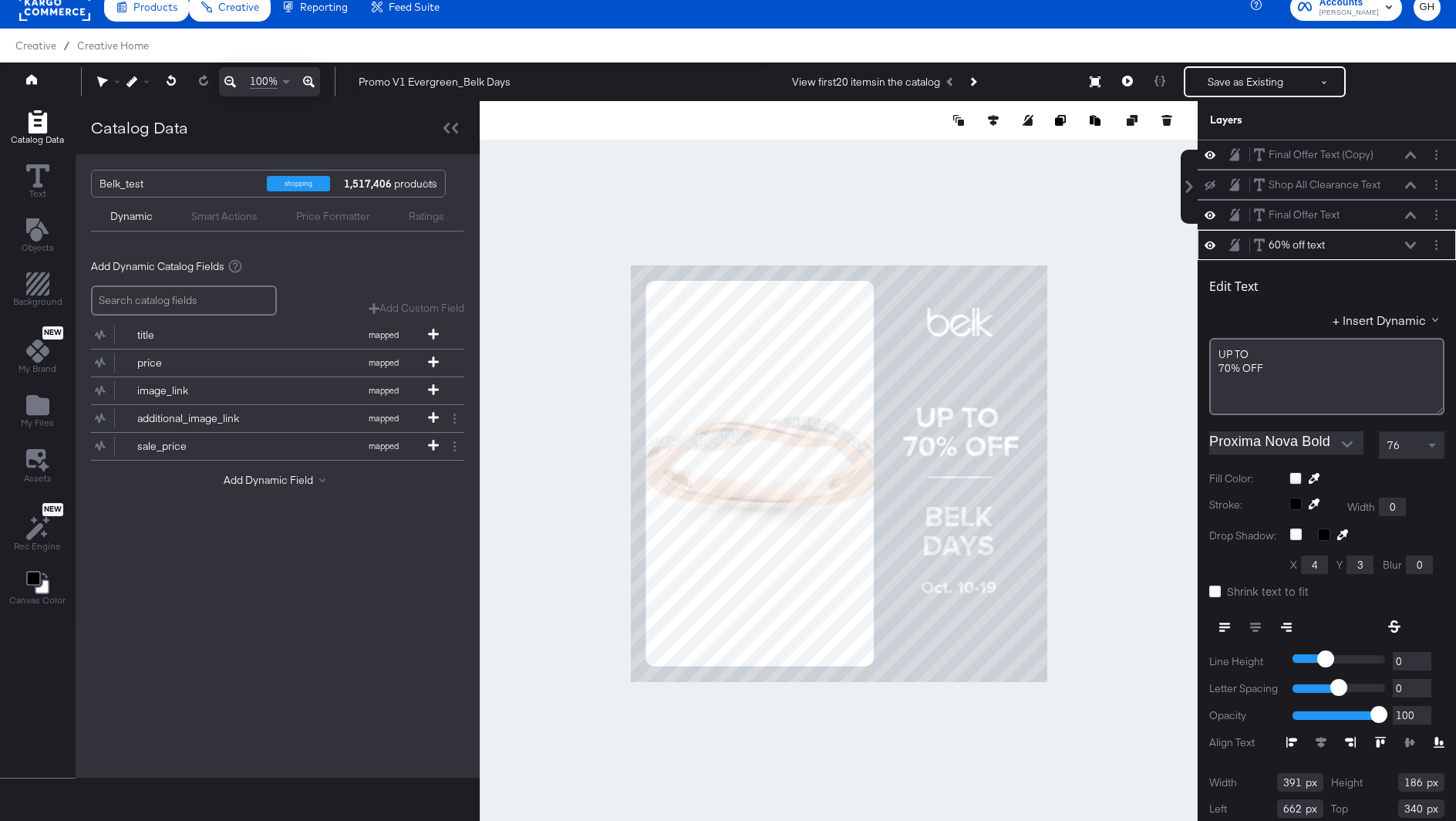
scroll to position [32, 0]
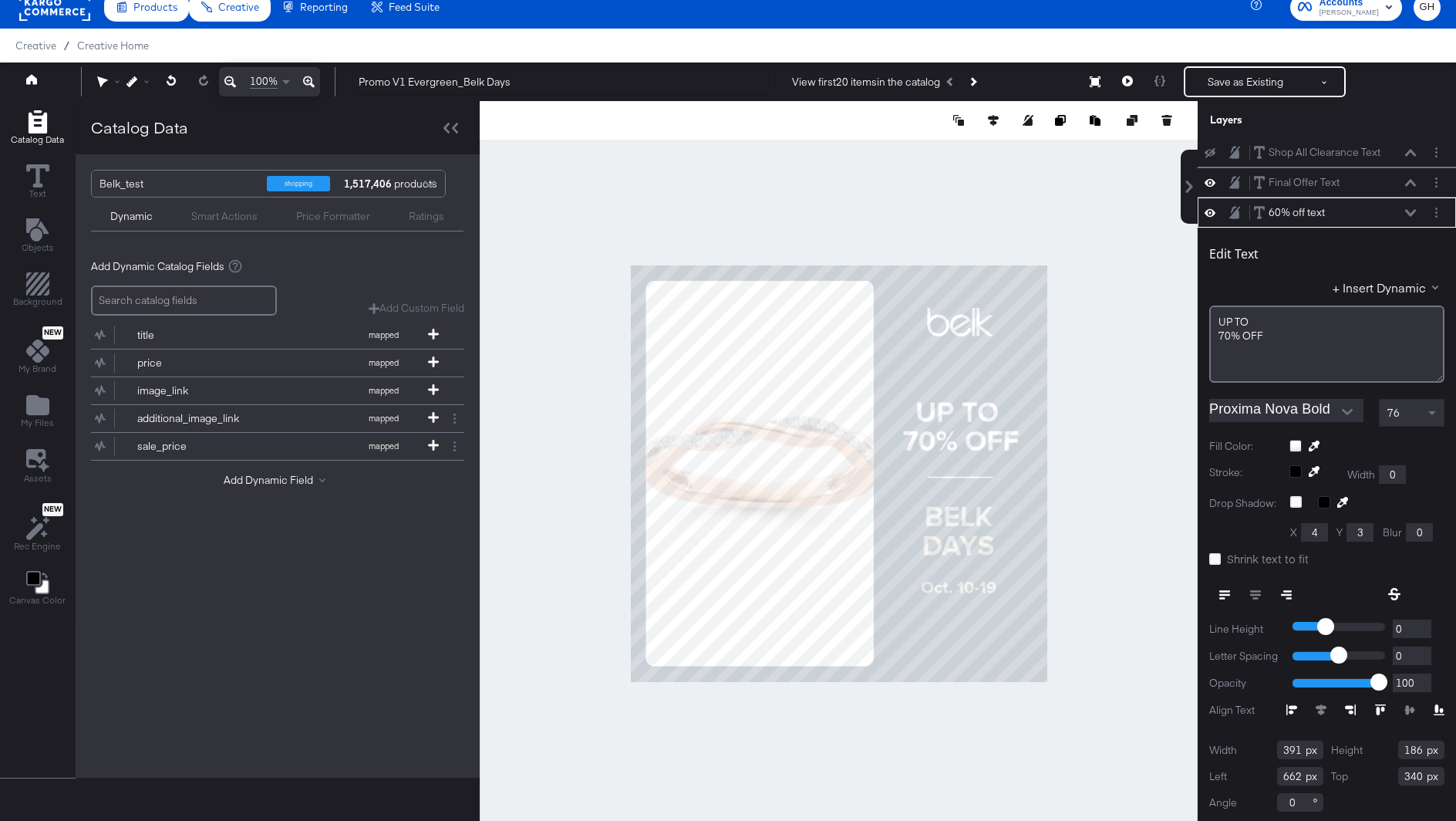
type input "326"
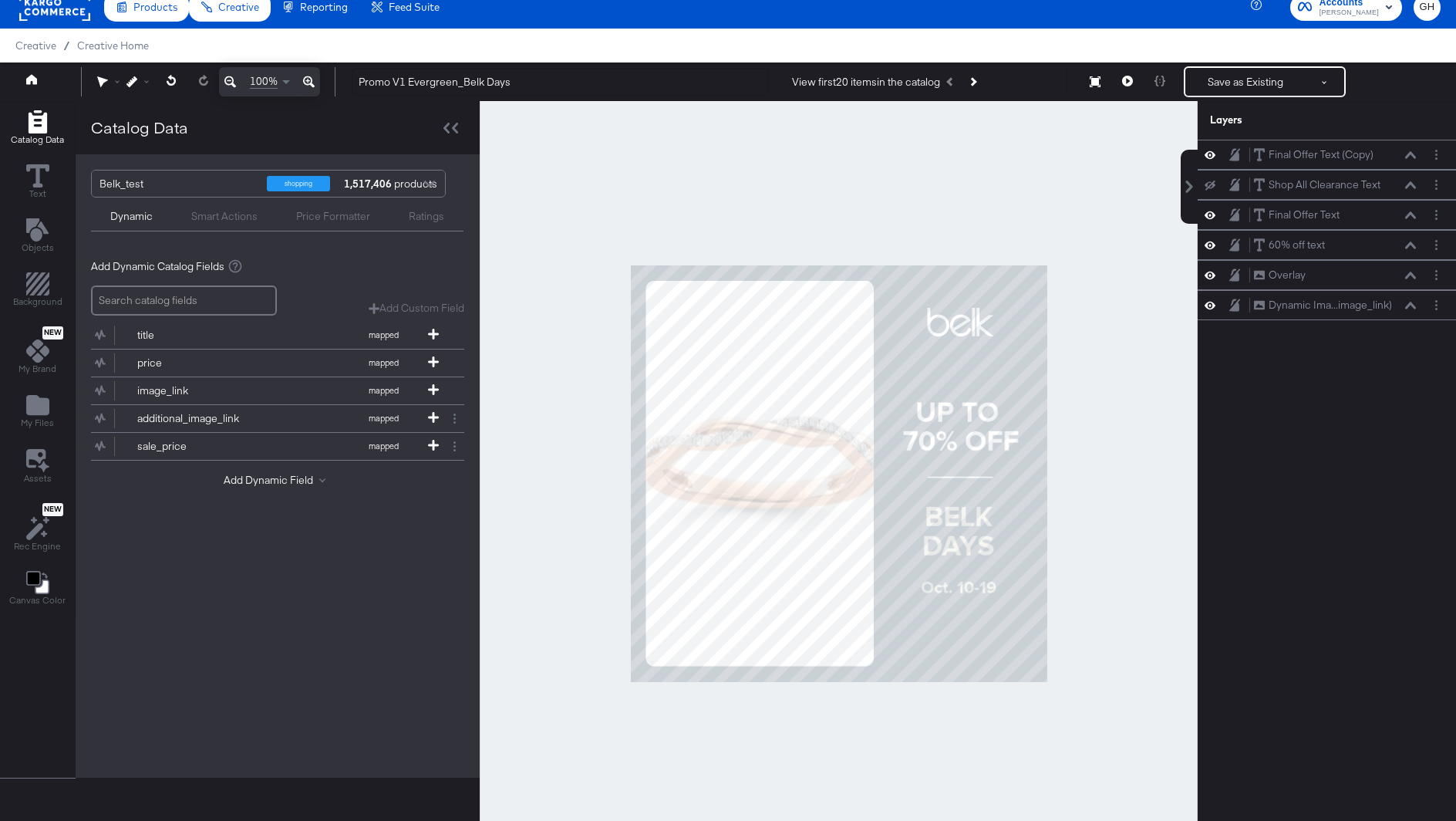
click at [1111, 481] on div at bounding box center [839, 473] width 718 height 744
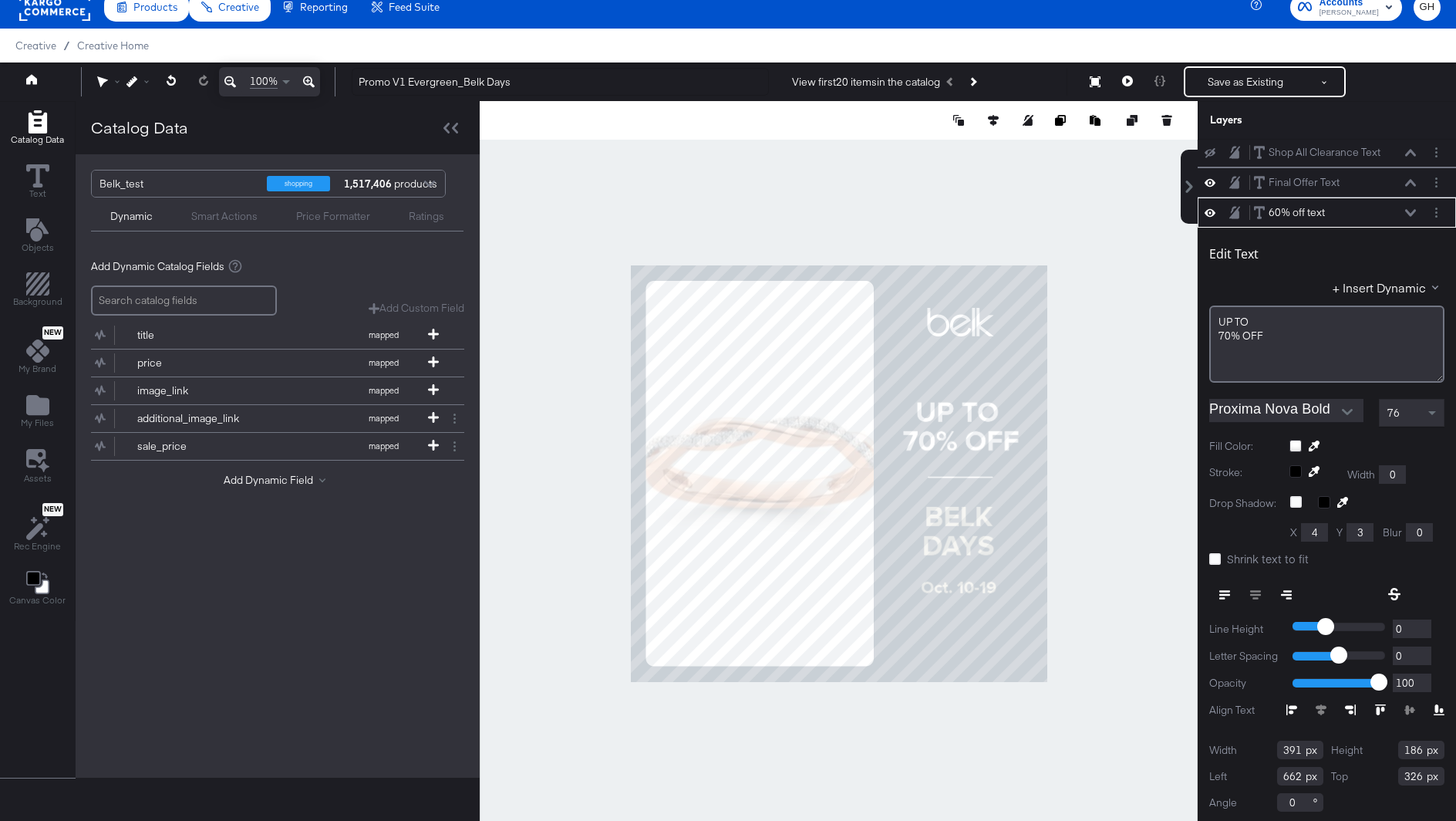
type input "314"
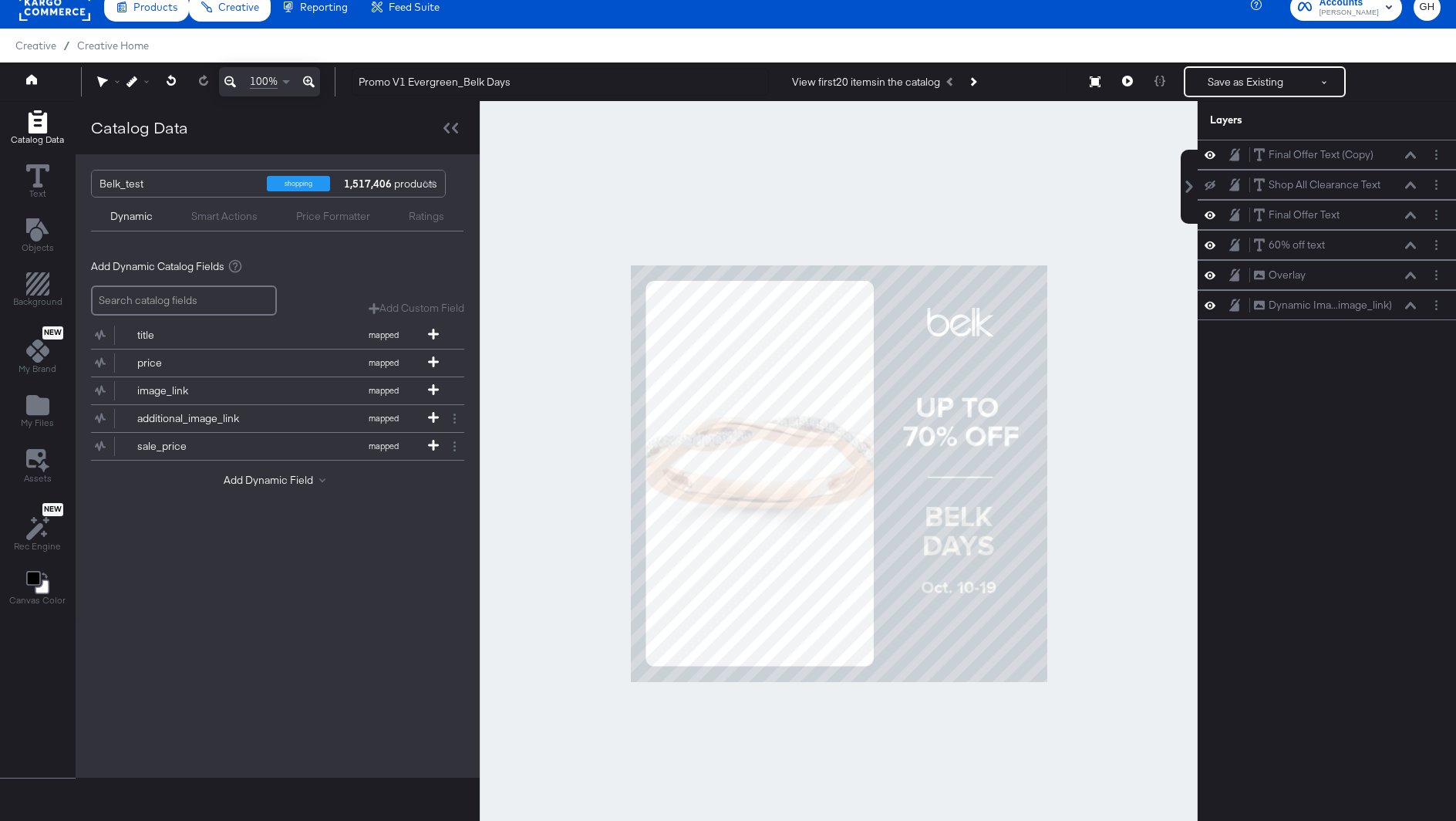
click at [1110, 510] on div at bounding box center [839, 473] width 718 height 744
click at [1122, 87] on button at bounding box center [1127, 81] width 32 height 31
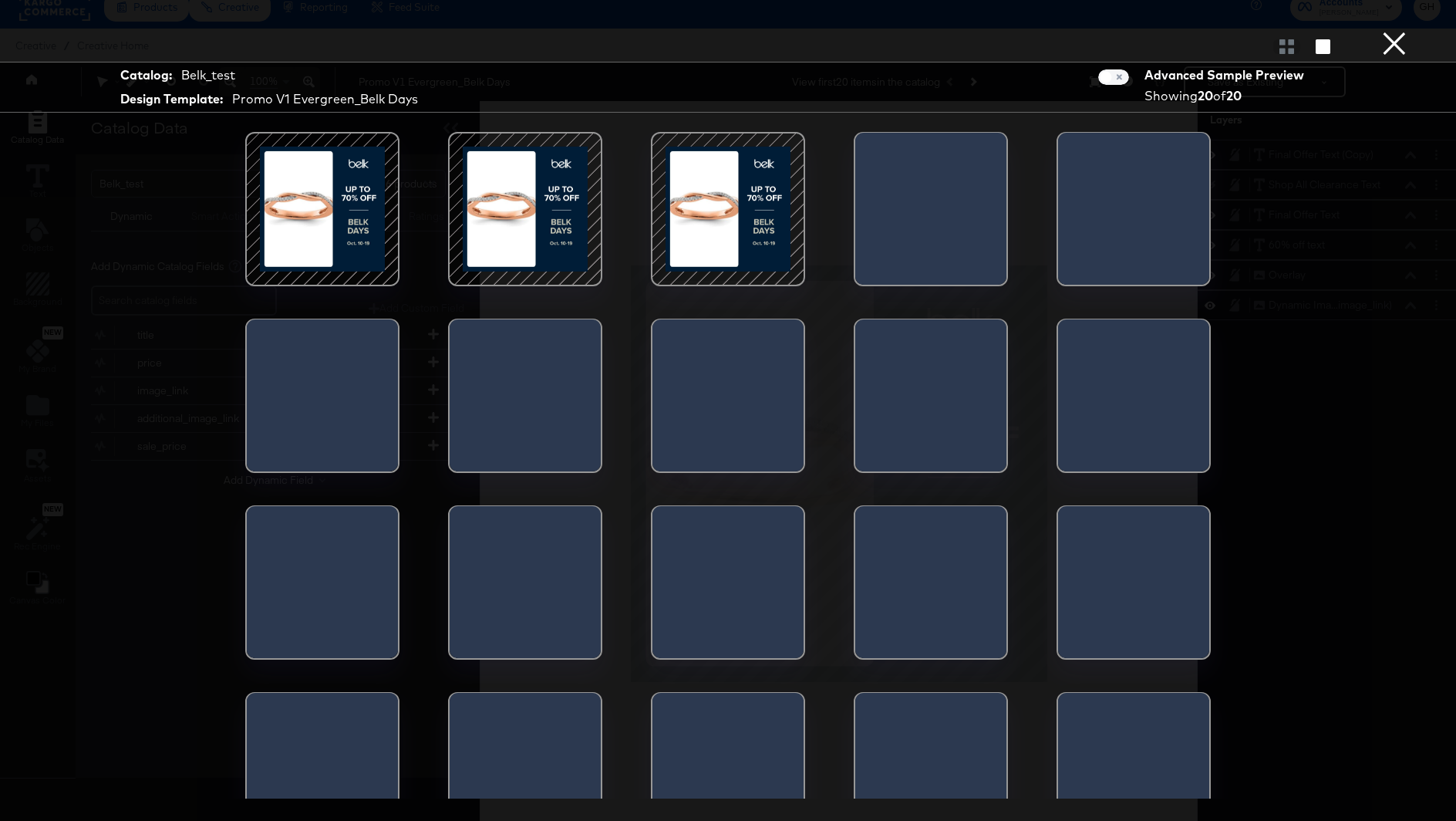
click at [683, 197] on div at bounding box center [728, 209] width 131 height 131
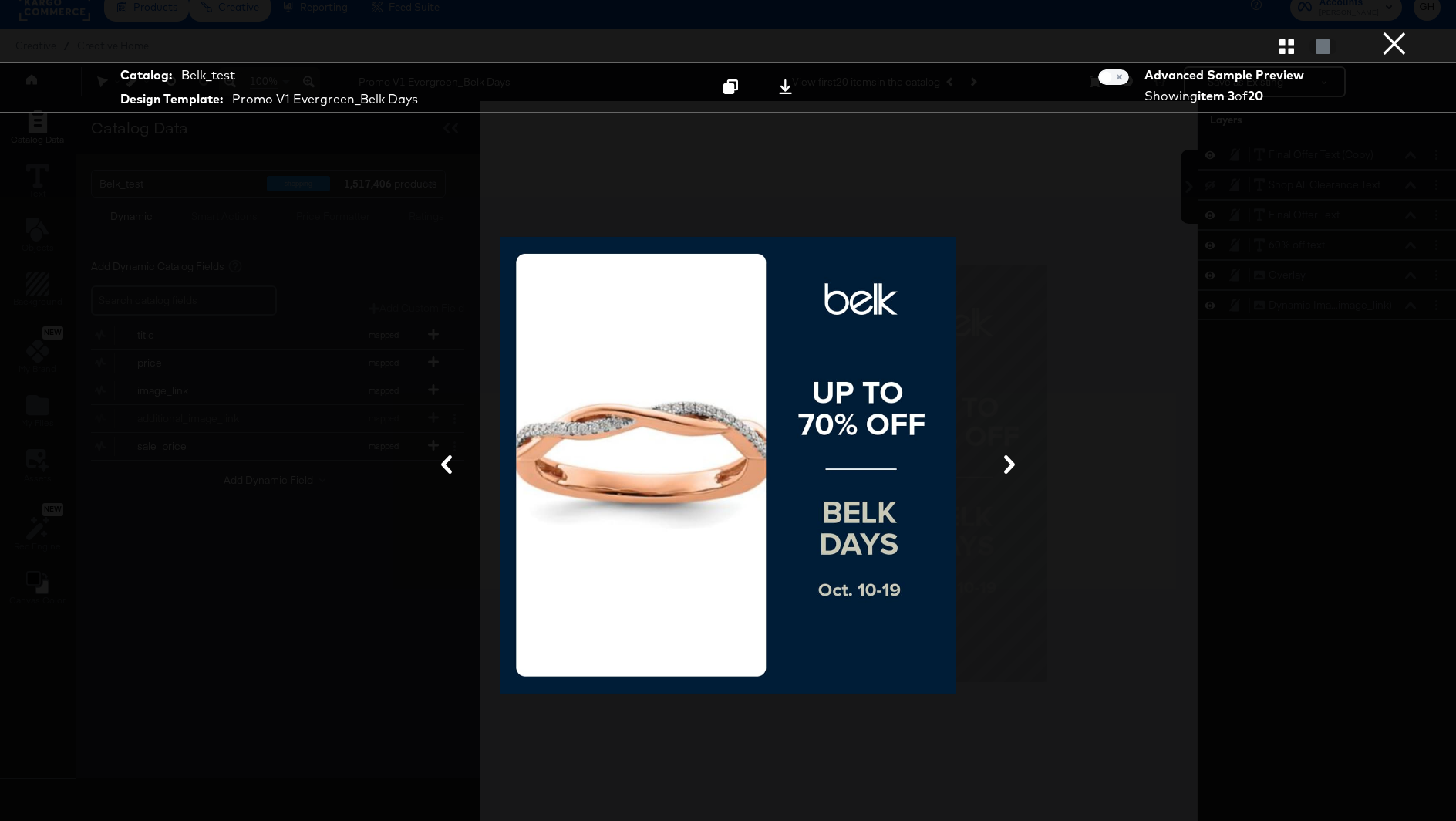
click at [1408, 31] on button "×" at bounding box center [1395, 15] width 31 height 31
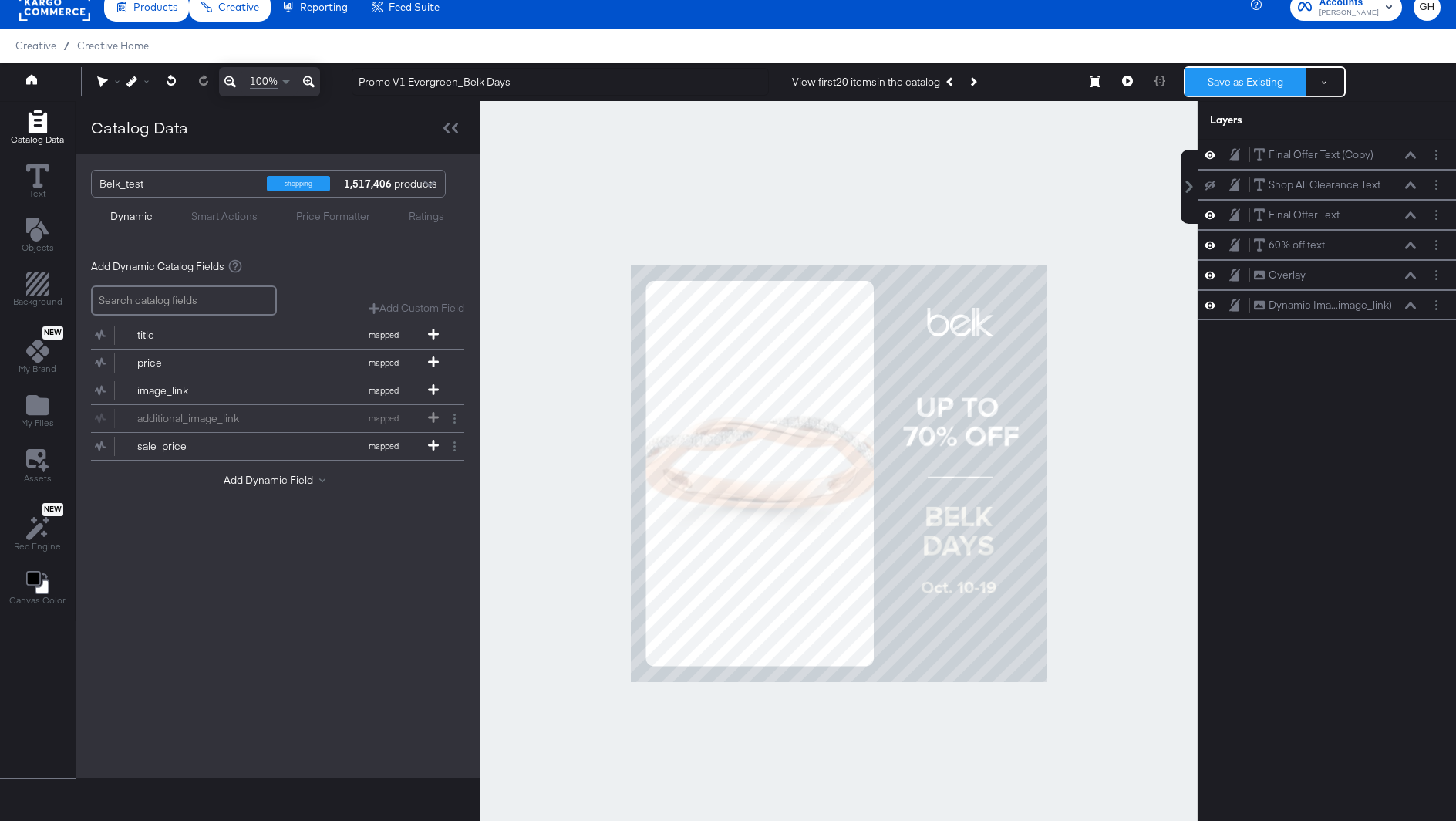
click at [1247, 84] on button "Save as Existing" at bounding box center [1245, 81] width 120 height 27
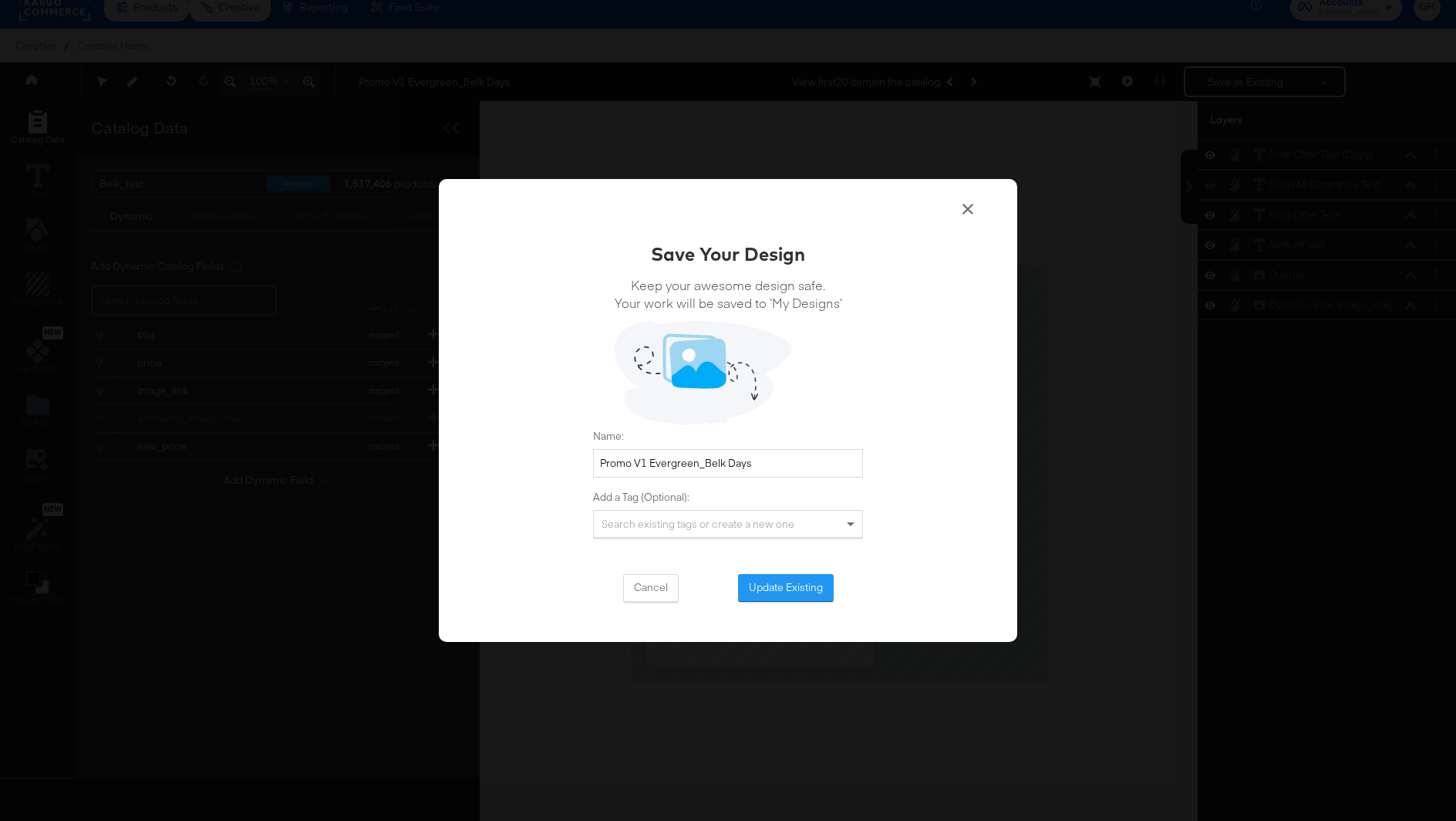
click at [798, 603] on div "Save Your Design Keep your awesome design safe. Your work will be saved to ‘My …" at bounding box center [728, 410] width 578 height 464
click at [798, 589] on button "Update Existing" at bounding box center [785, 587] width 95 height 27
